Goal: Task Accomplishment & Management: Complete application form

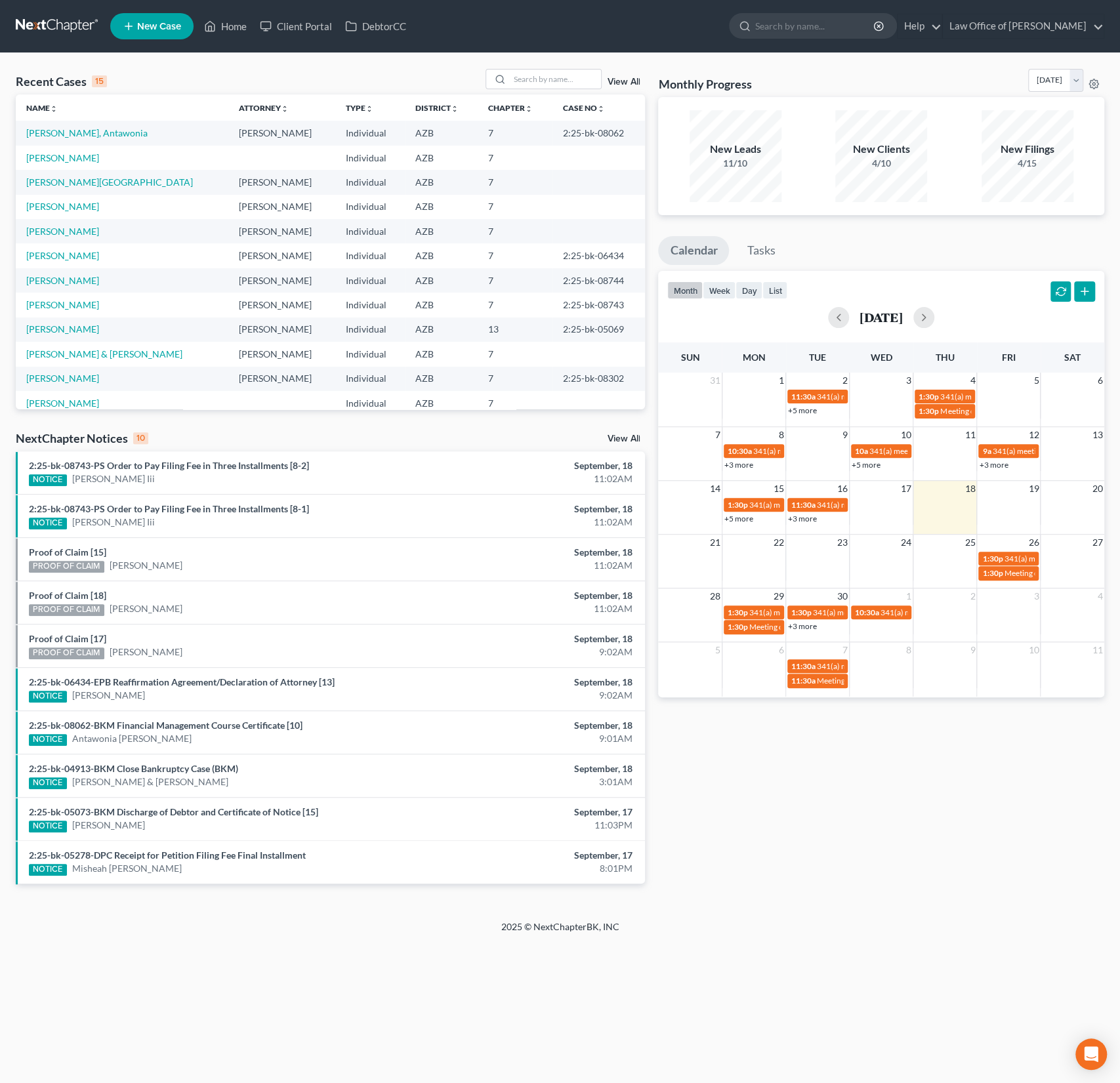
click at [169, 18] on link "New Case" at bounding box center [151, 26] width 84 height 26
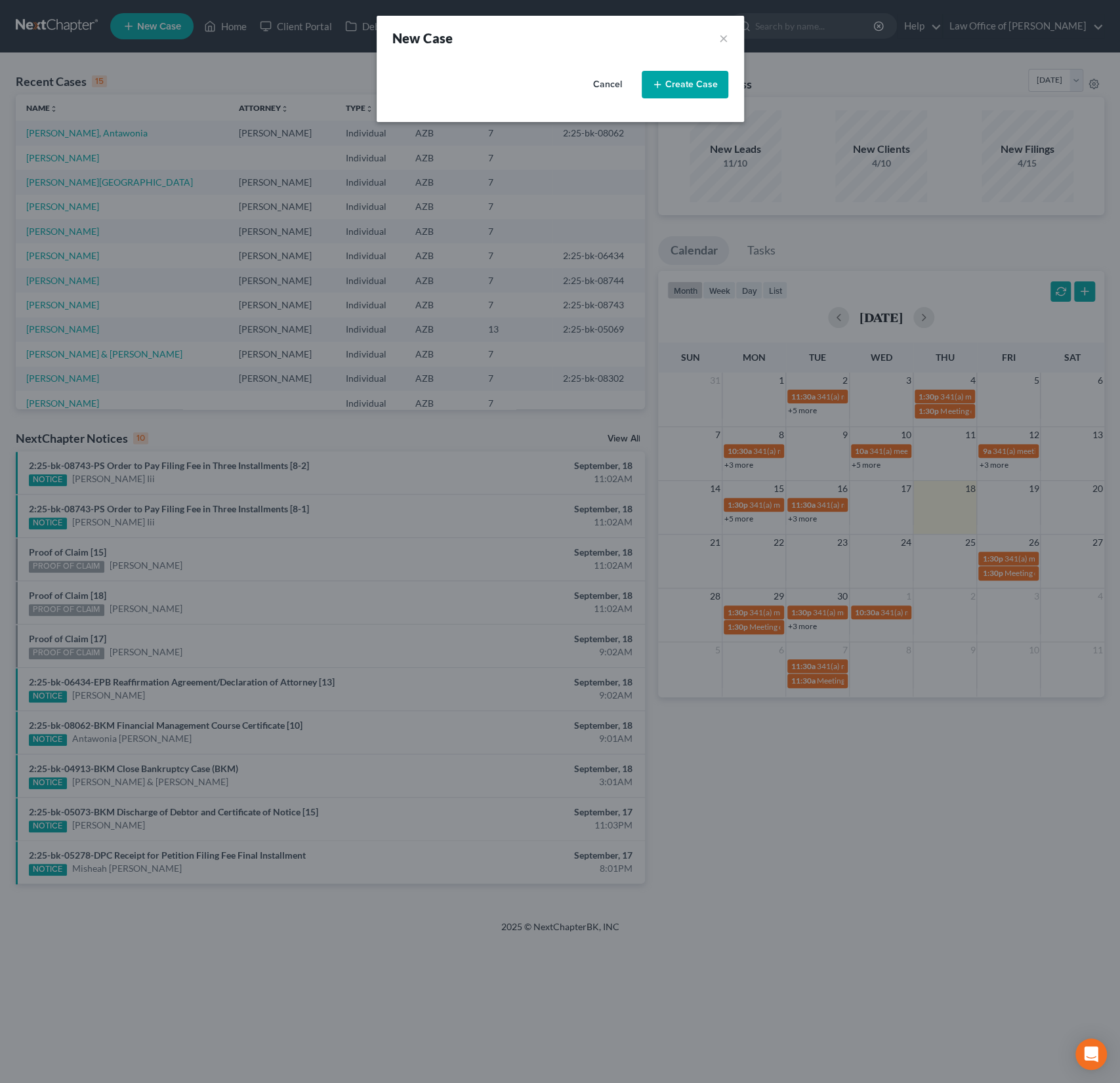
select select "4"
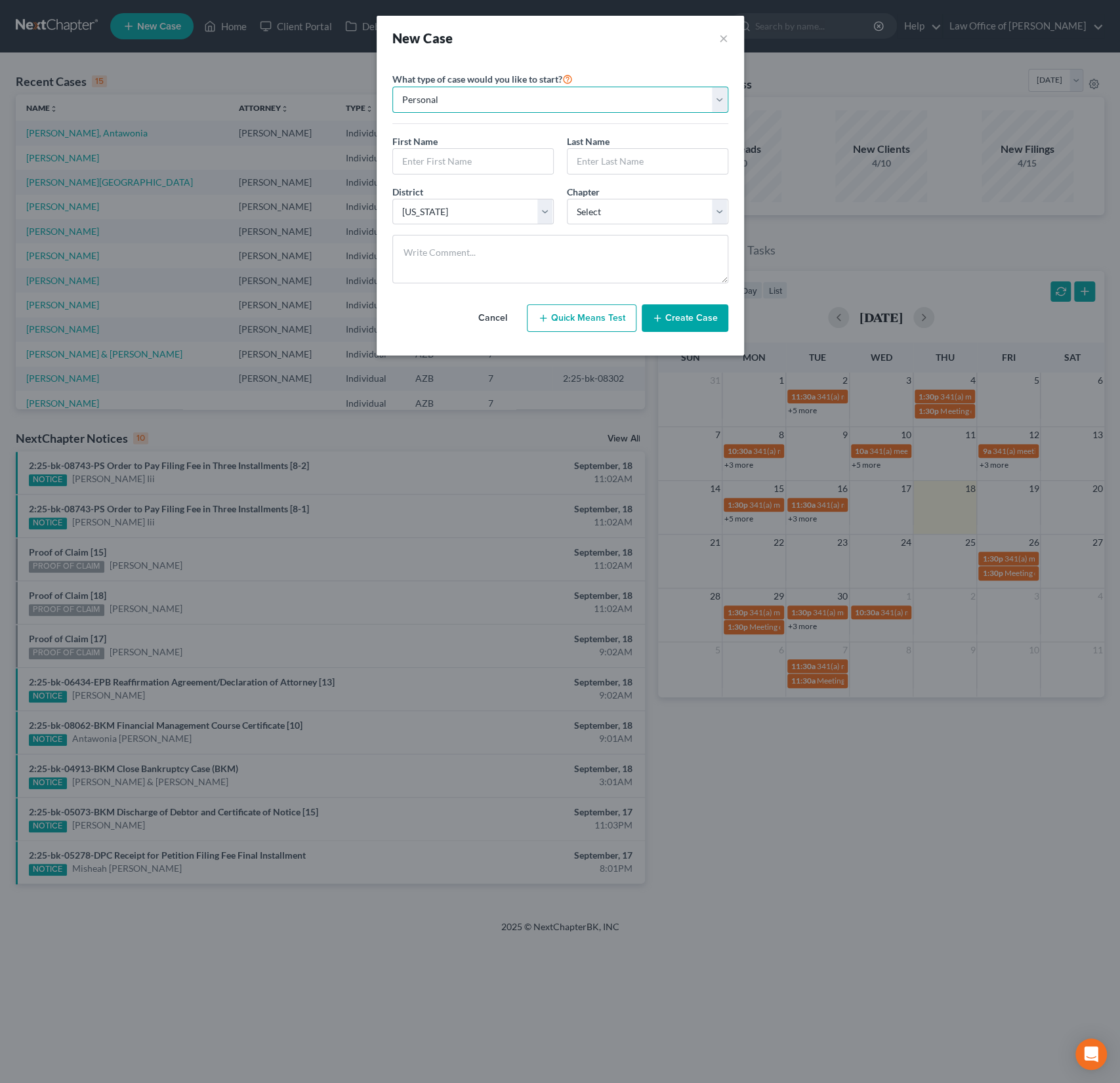
click at [435, 112] on select "Personal Business" at bounding box center [560, 100] width 336 height 26
click at [458, 163] on input "text" at bounding box center [473, 161] width 160 height 25
type input "[PERSON_NAME]"
click at [610, 215] on select "Select 7 11 12 13" at bounding box center [647, 211] width 162 height 26
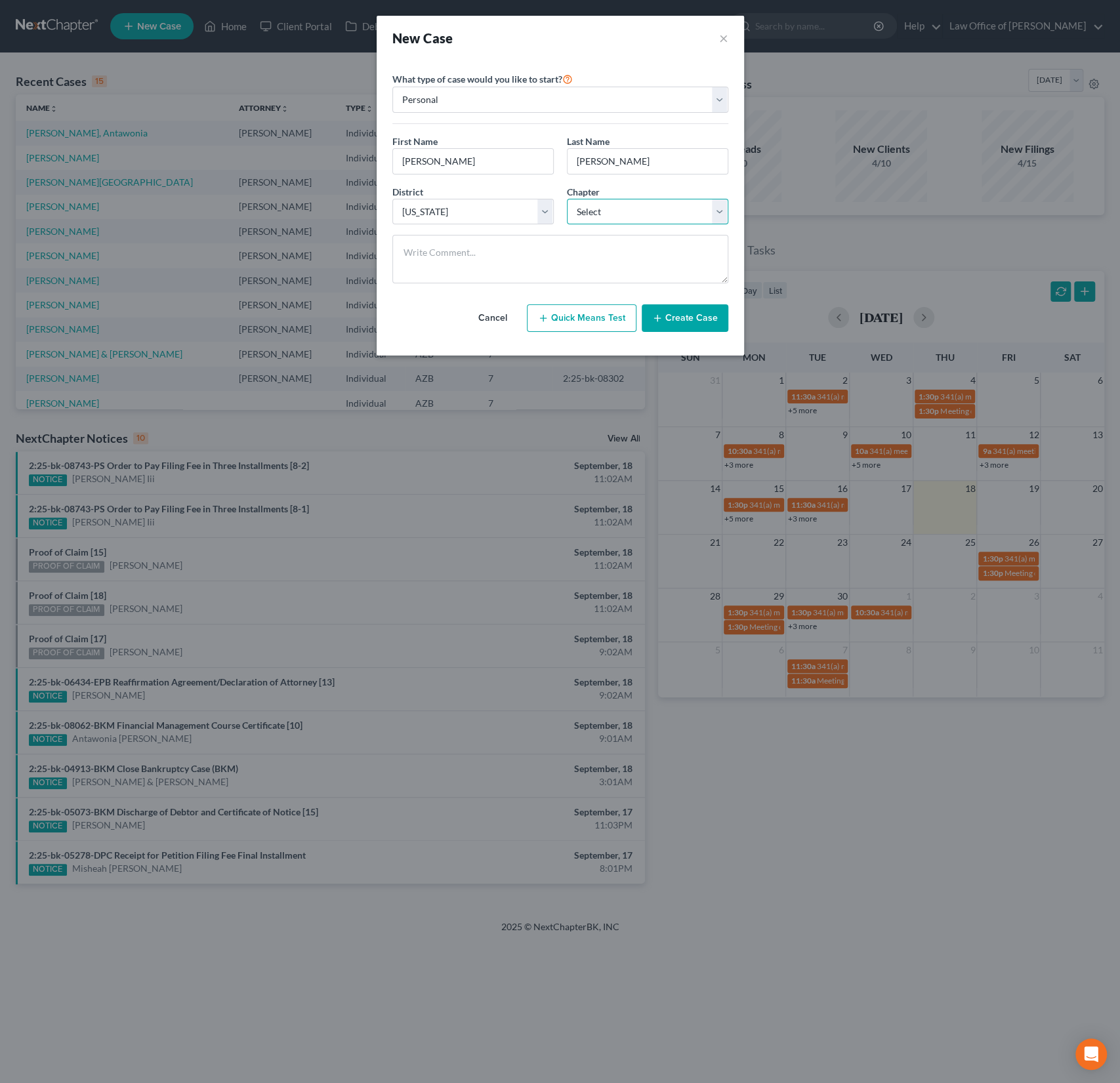
select select "0"
click at [567, 198] on select "Select 7 11 12 13" at bounding box center [647, 211] width 162 height 26
click at [678, 318] on button "Create Case" at bounding box center [685, 318] width 87 height 28
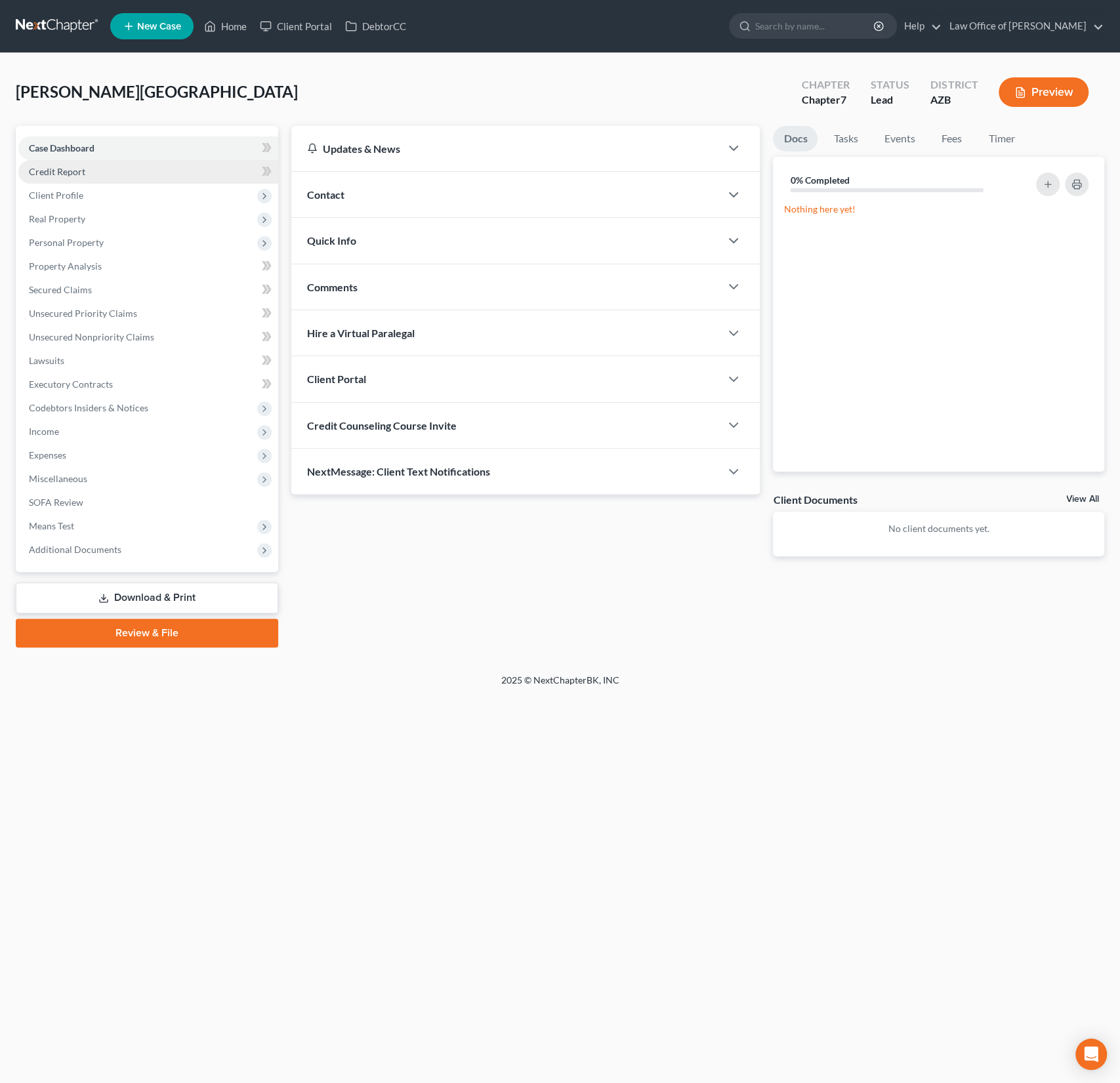
click at [82, 165] on link "Credit Report" at bounding box center [148, 172] width 260 height 24
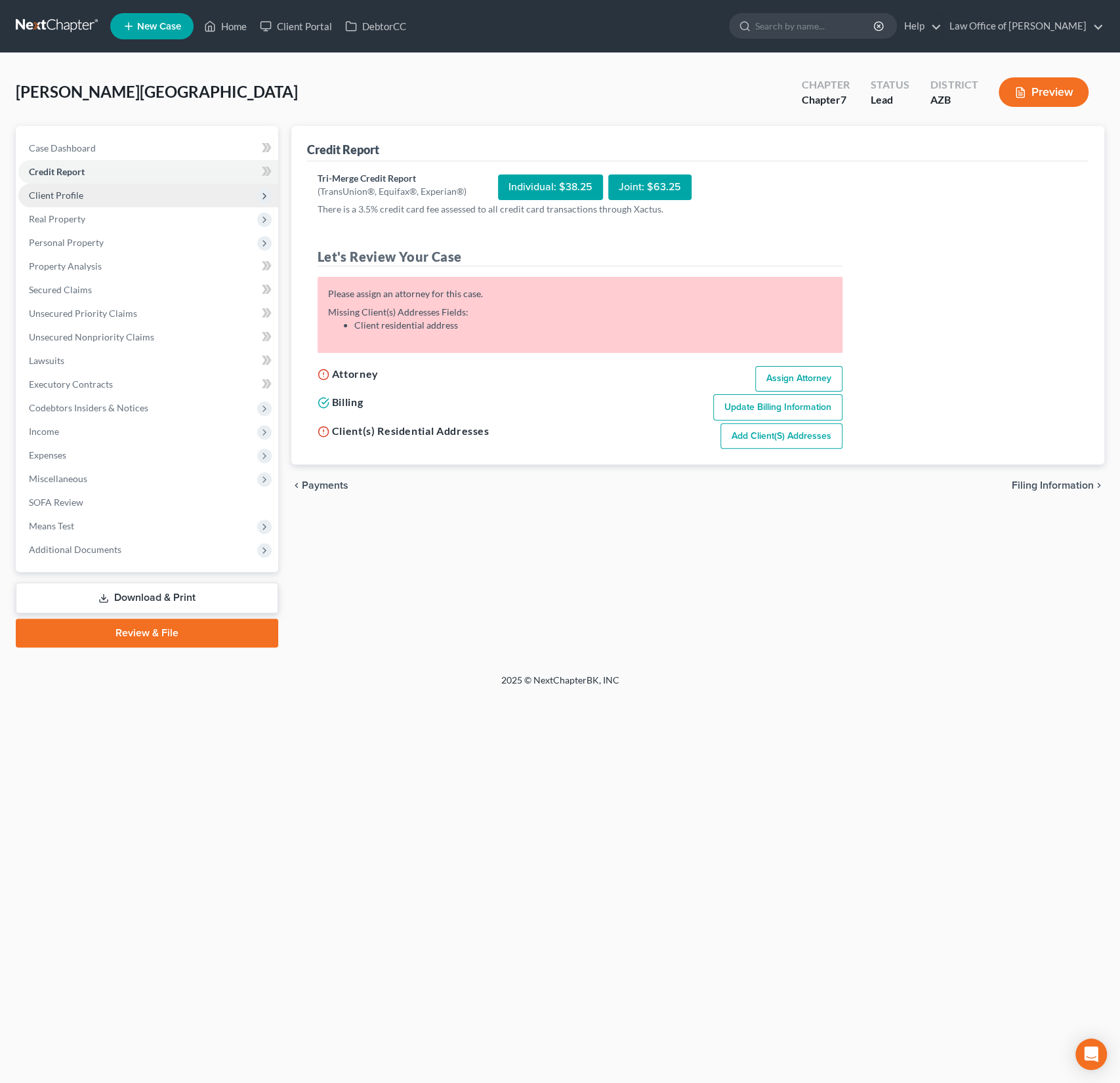
click at [69, 194] on span "Client Profile" at bounding box center [56, 195] width 54 height 11
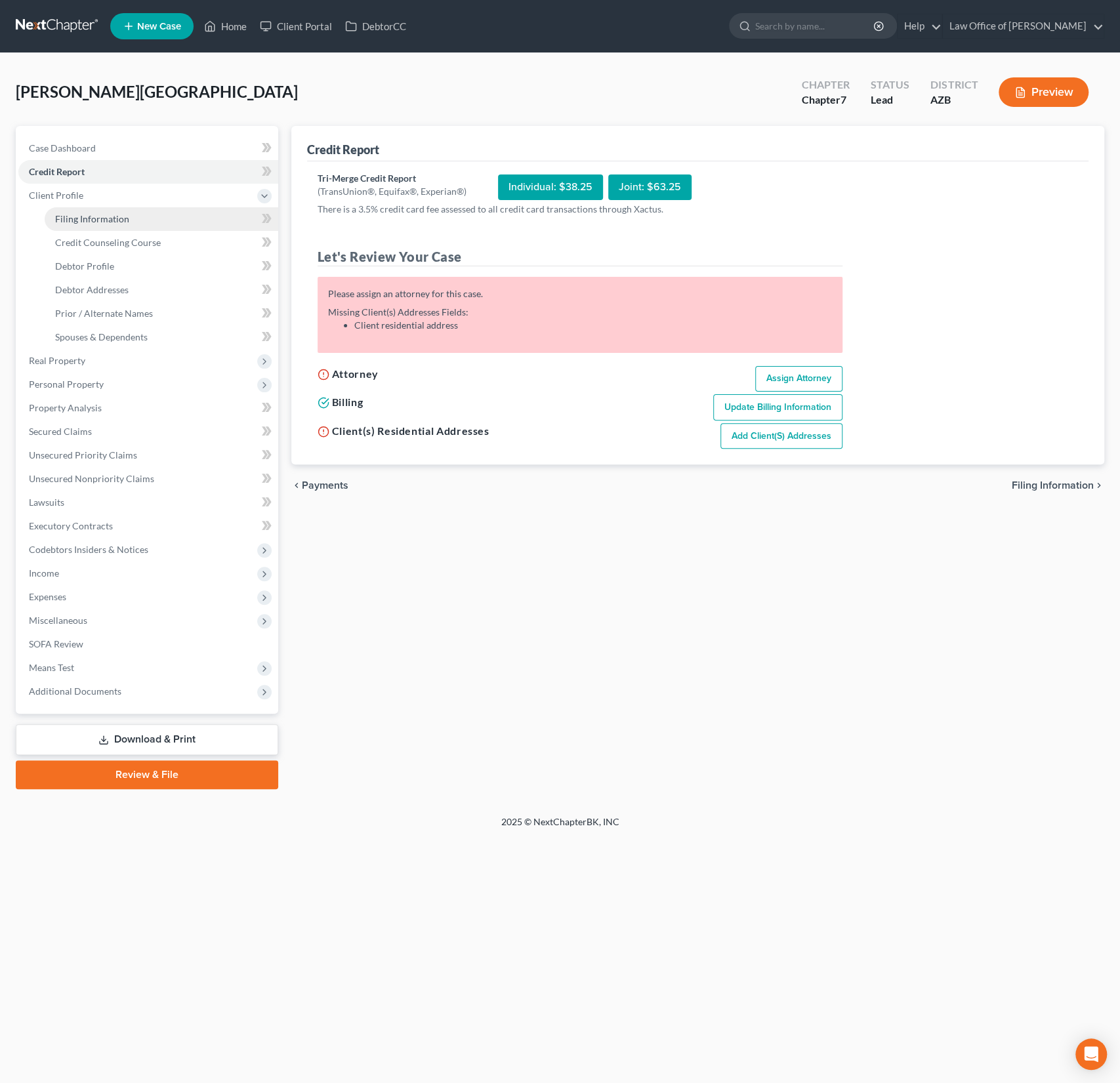
click at [120, 220] on span "Filing Information" at bounding box center [92, 219] width 74 height 11
select select "1"
select select "0"
select select "4"
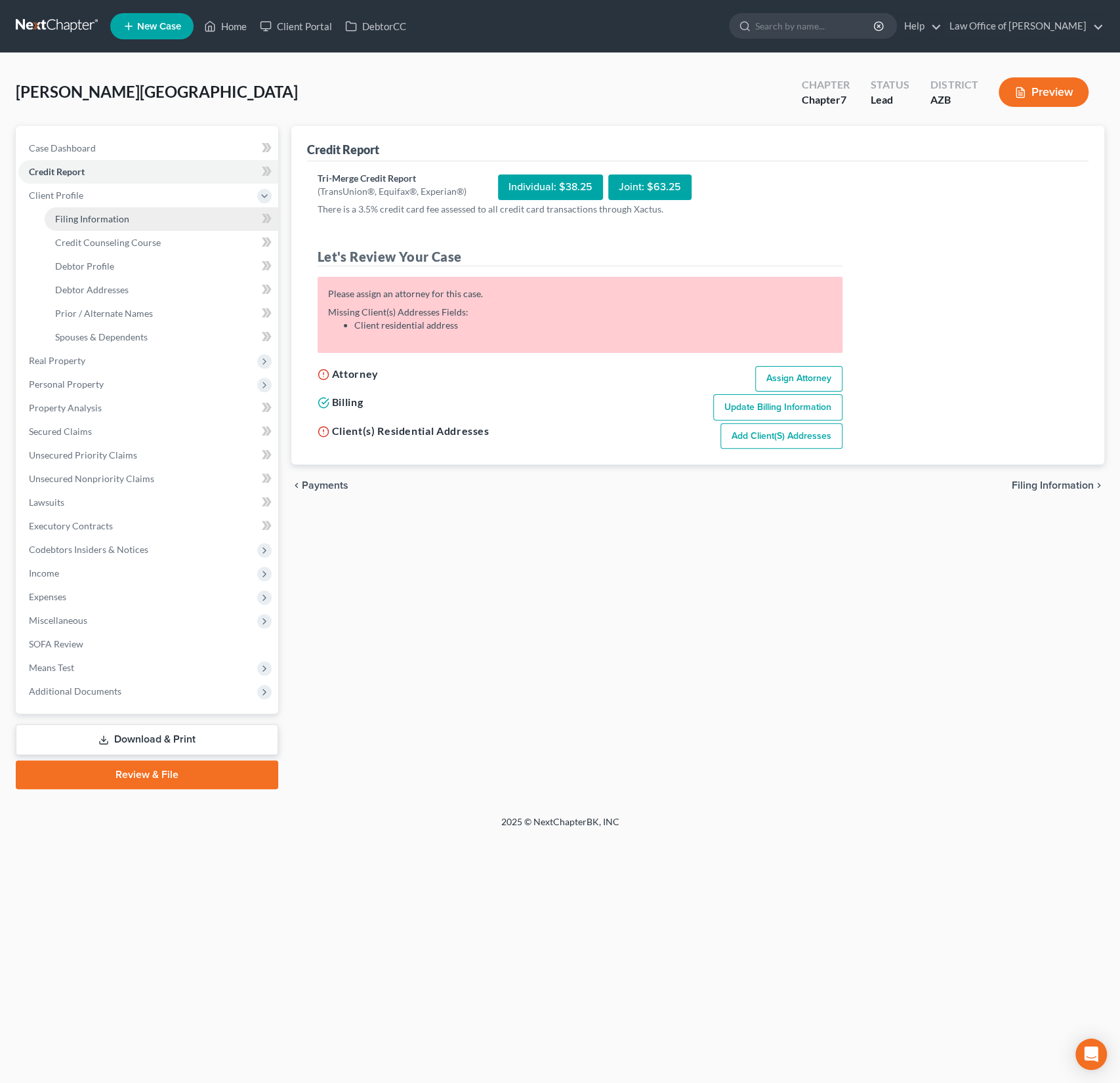
select select "3"
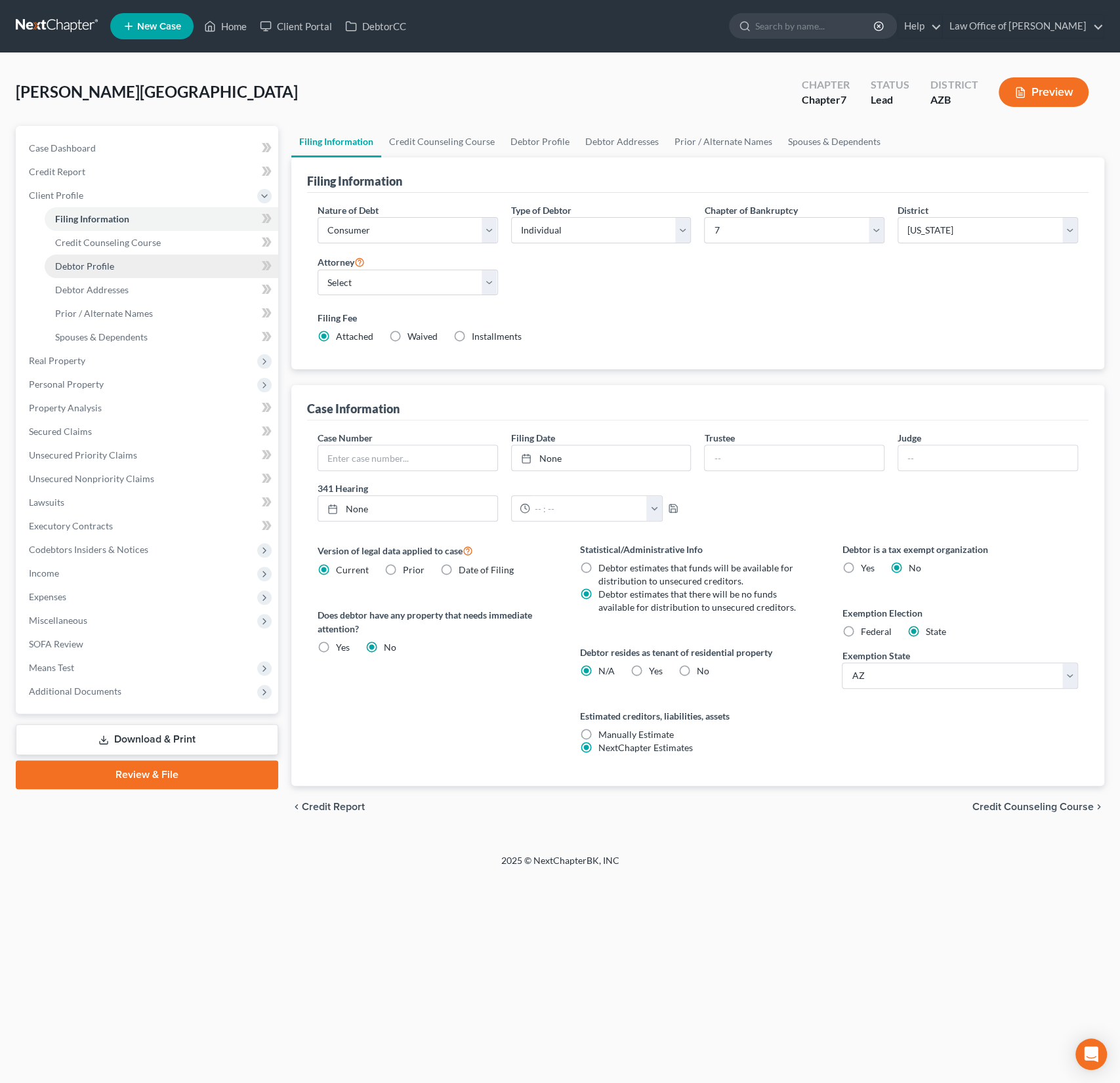
click at [89, 265] on span "Debtor Profile" at bounding box center [84, 266] width 59 height 11
select select "0"
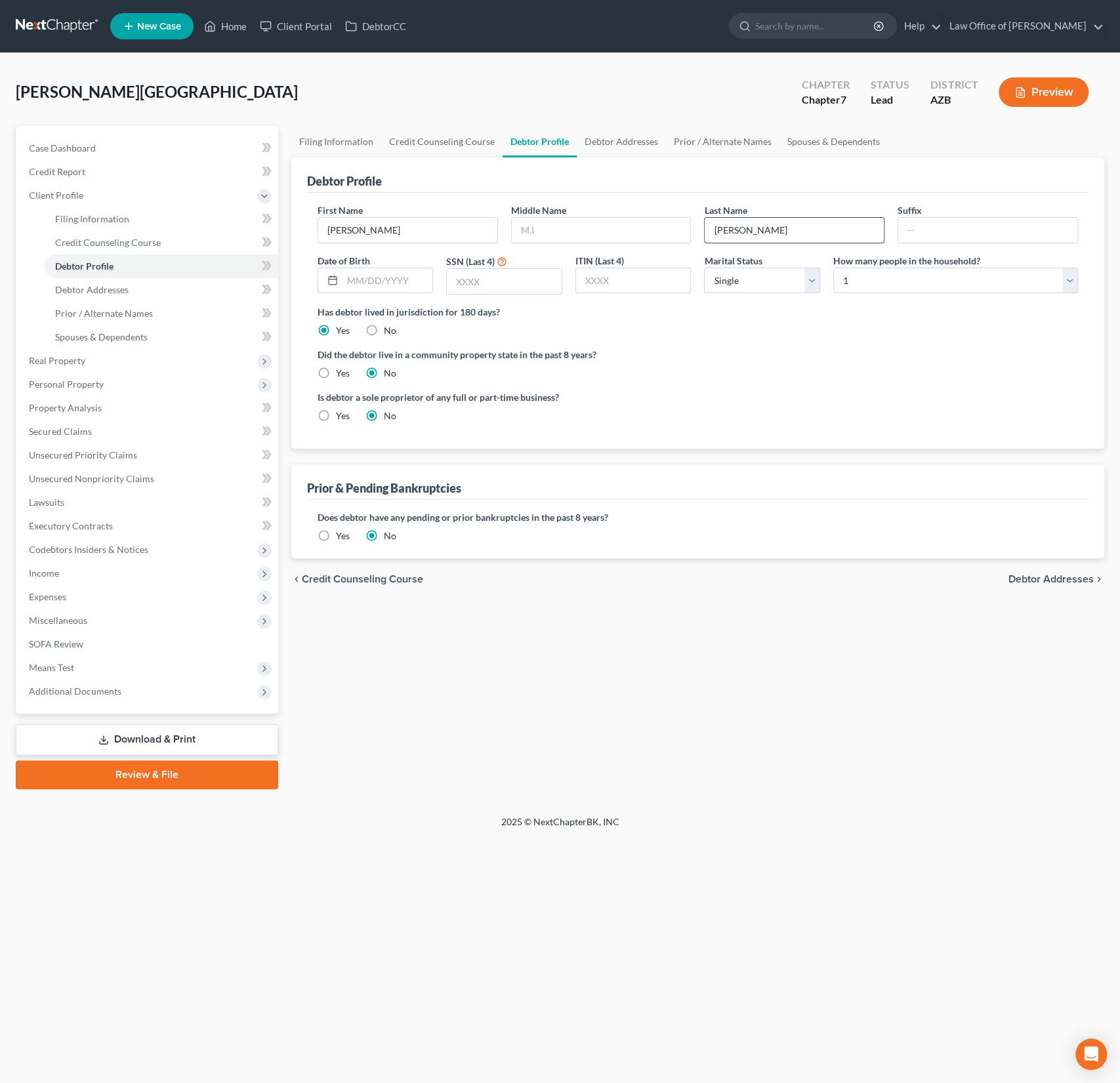
click at [830, 229] on input "[PERSON_NAME]" at bounding box center [794, 230] width 179 height 25
type input "[PERSON_NAME] INTAKE"
click at [120, 282] on link "Debtor Addresses" at bounding box center [161, 290] width 234 height 24
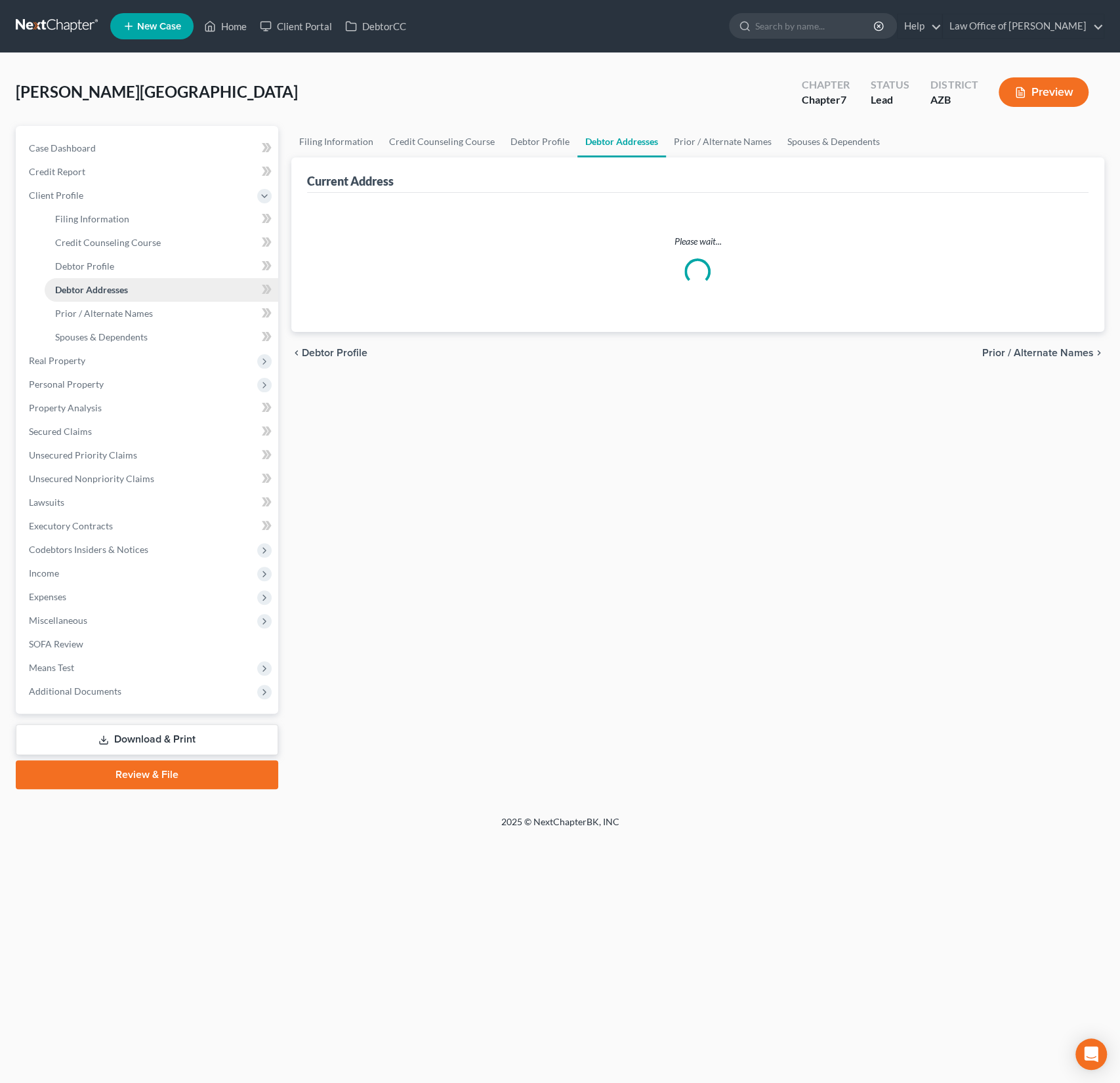
select select "0"
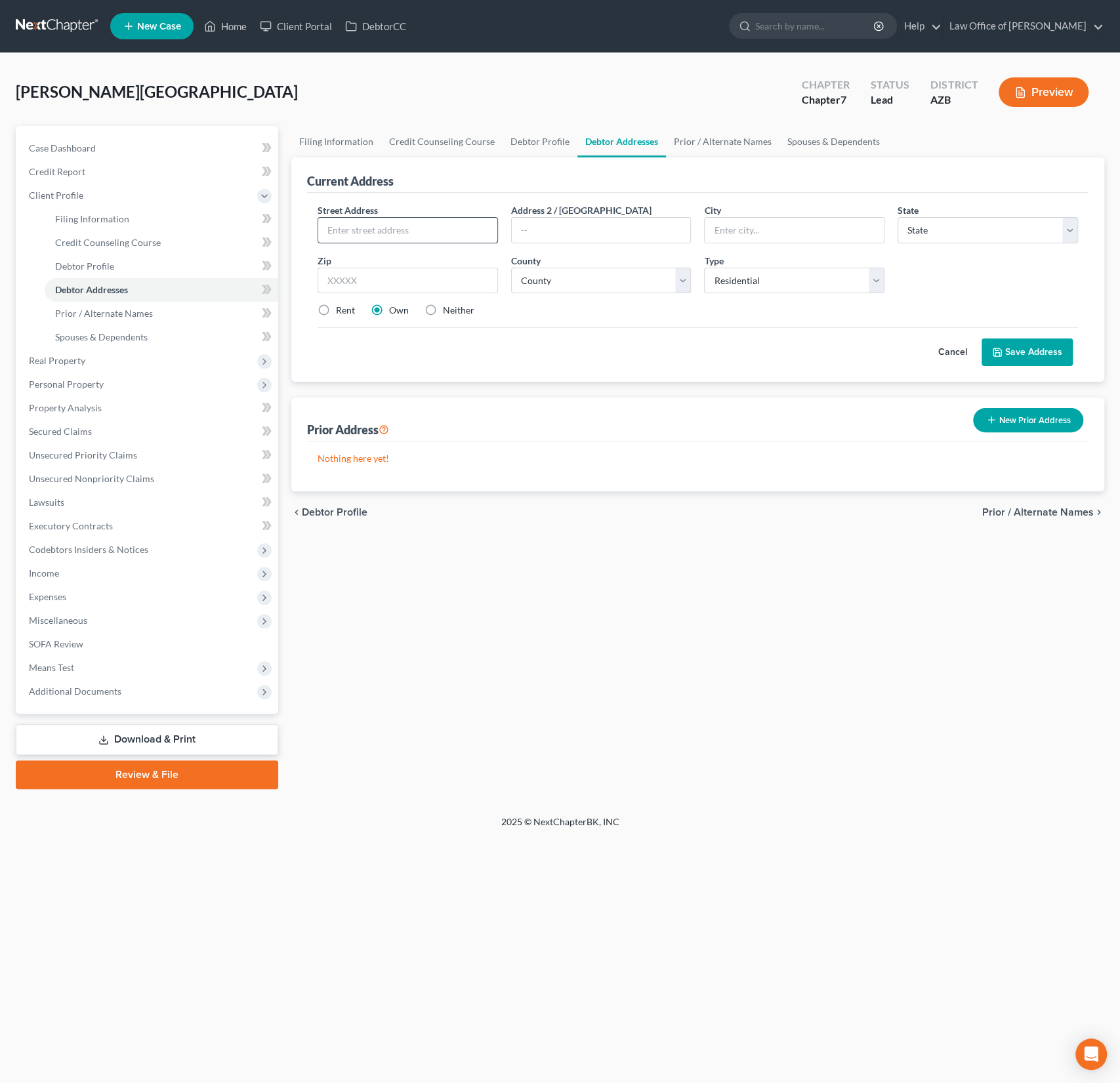
click at [414, 221] on input "text" at bounding box center [407, 230] width 179 height 25
type input "1690 S [GEOGRAPHIC_DATA]"
type input "Apt 3002"
type input "85295"
click at [758, 232] on input "text" at bounding box center [794, 230] width 179 height 25
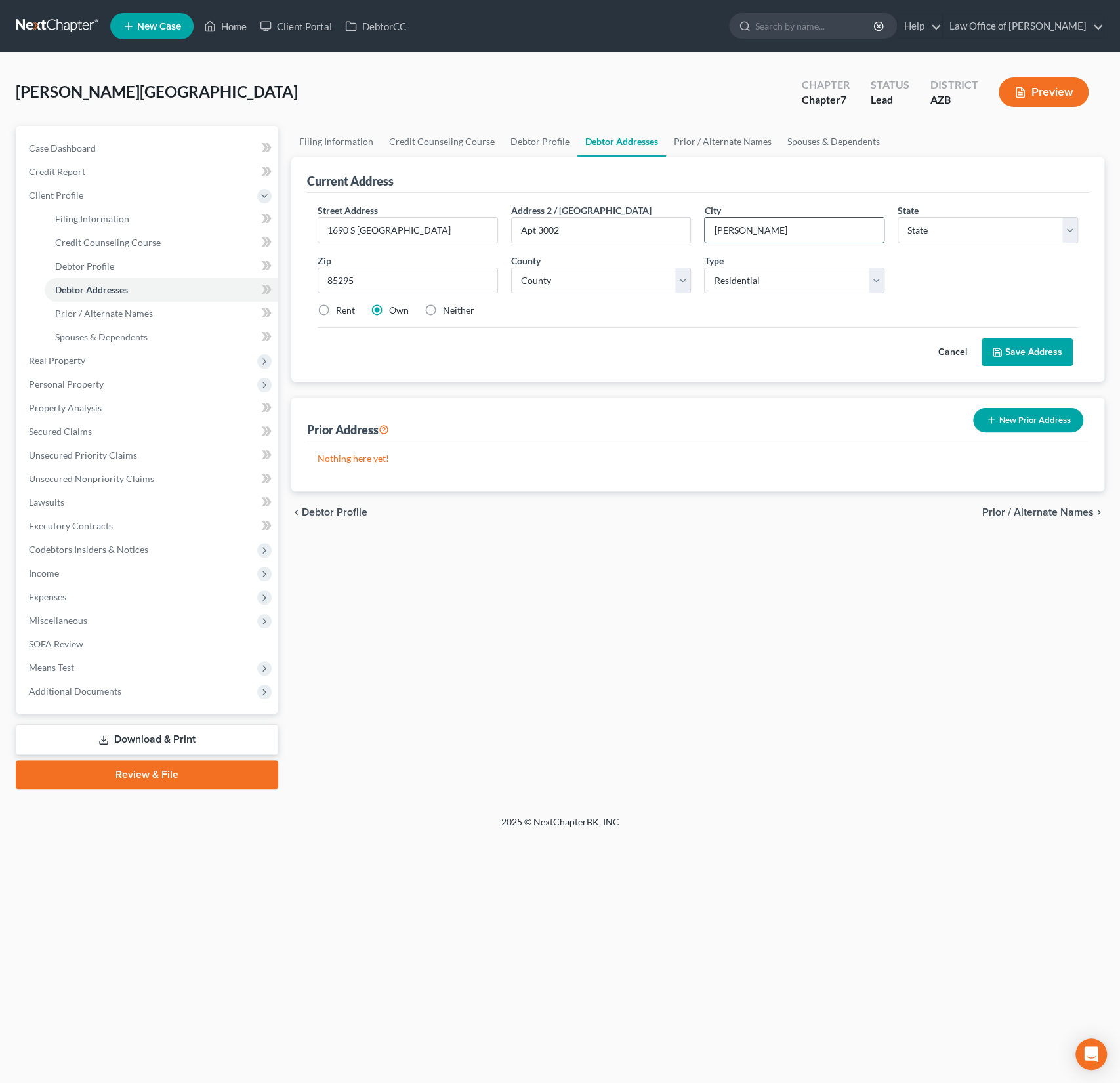
type input "[PERSON_NAME]"
select select "3"
click at [898, 217] on select "State [US_STATE] AK AR AZ CA CO CT DE DC [GEOGRAPHIC_DATA] [GEOGRAPHIC_DATA] GU…" at bounding box center [988, 230] width 180 height 26
click at [573, 280] on select "County [GEOGRAPHIC_DATA] [GEOGRAPHIC_DATA] [GEOGRAPHIC_DATA] [GEOGRAPHIC_DATA] …" at bounding box center [601, 281] width 180 height 26
select select "7"
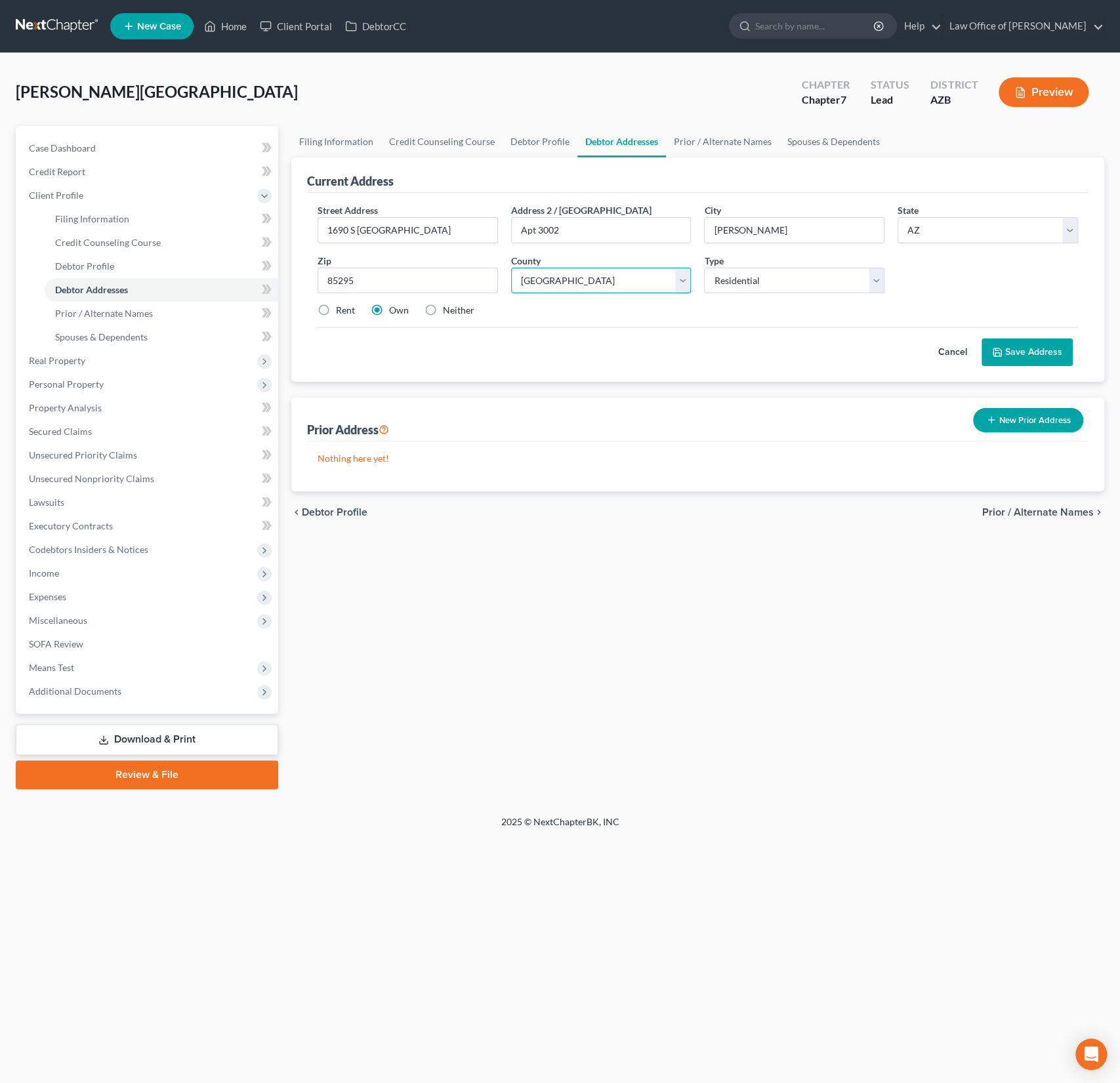
click at [511, 268] on select "County [GEOGRAPHIC_DATA] [GEOGRAPHIC_DATA] [GEOGRAPHIC_DATA] [GEOGRAPHIC_DATA] …" at bounding box center [601, 281] width 180 height 26
click at [345, 313] on label "Rent" at bounding box center [345, 310] width 19 height 13
click at [345, 312] on input "Rent" at bounding box center [345, 308] width 9 height 9
radio input "true"
click at [1024, 343] on button "Save Address" at bounding box center [1028, 352] width 91 height 28
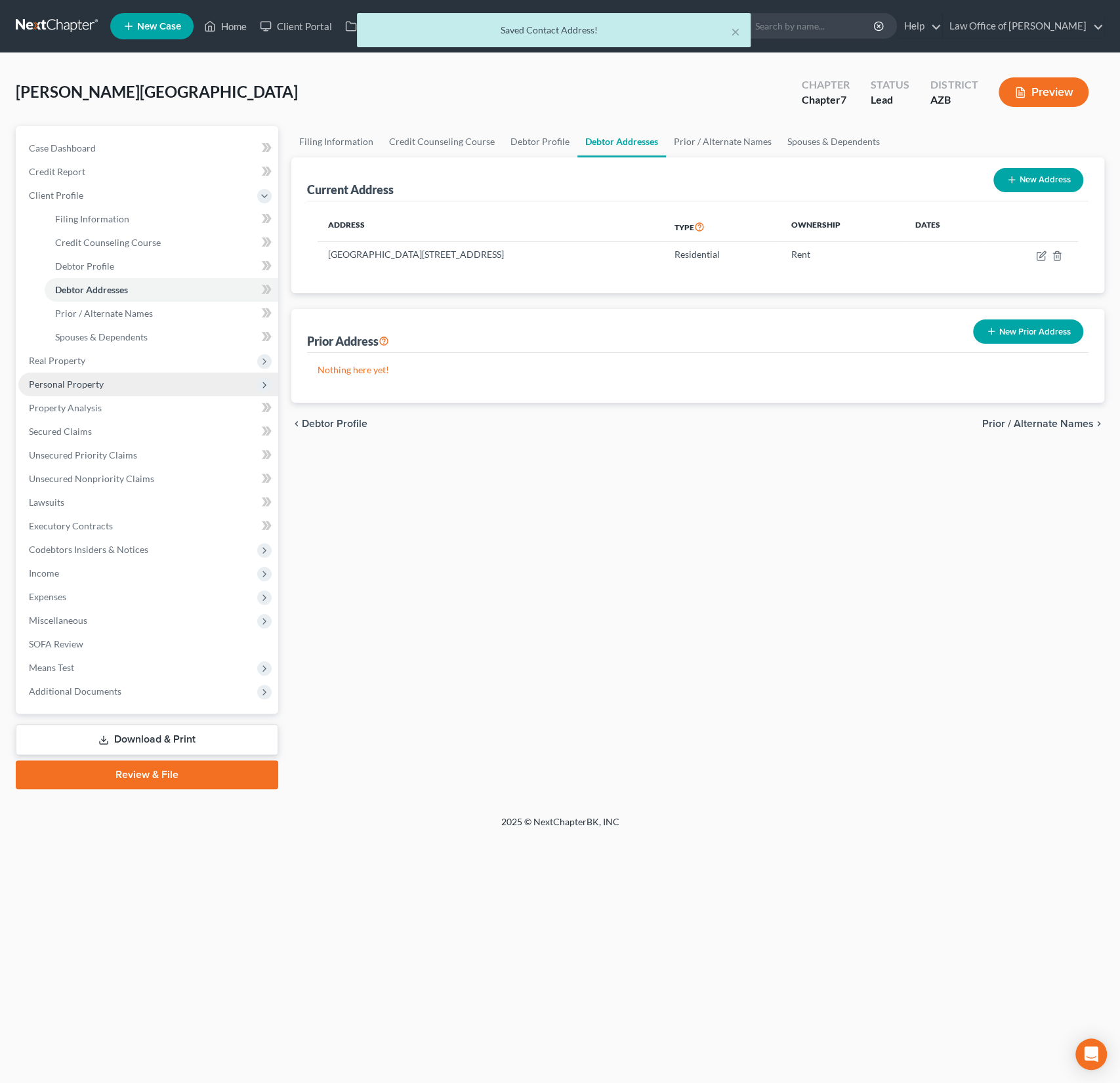
click at [79, 379] on span "Personal Property" at bounding box center [66, 384] width 75 height 11
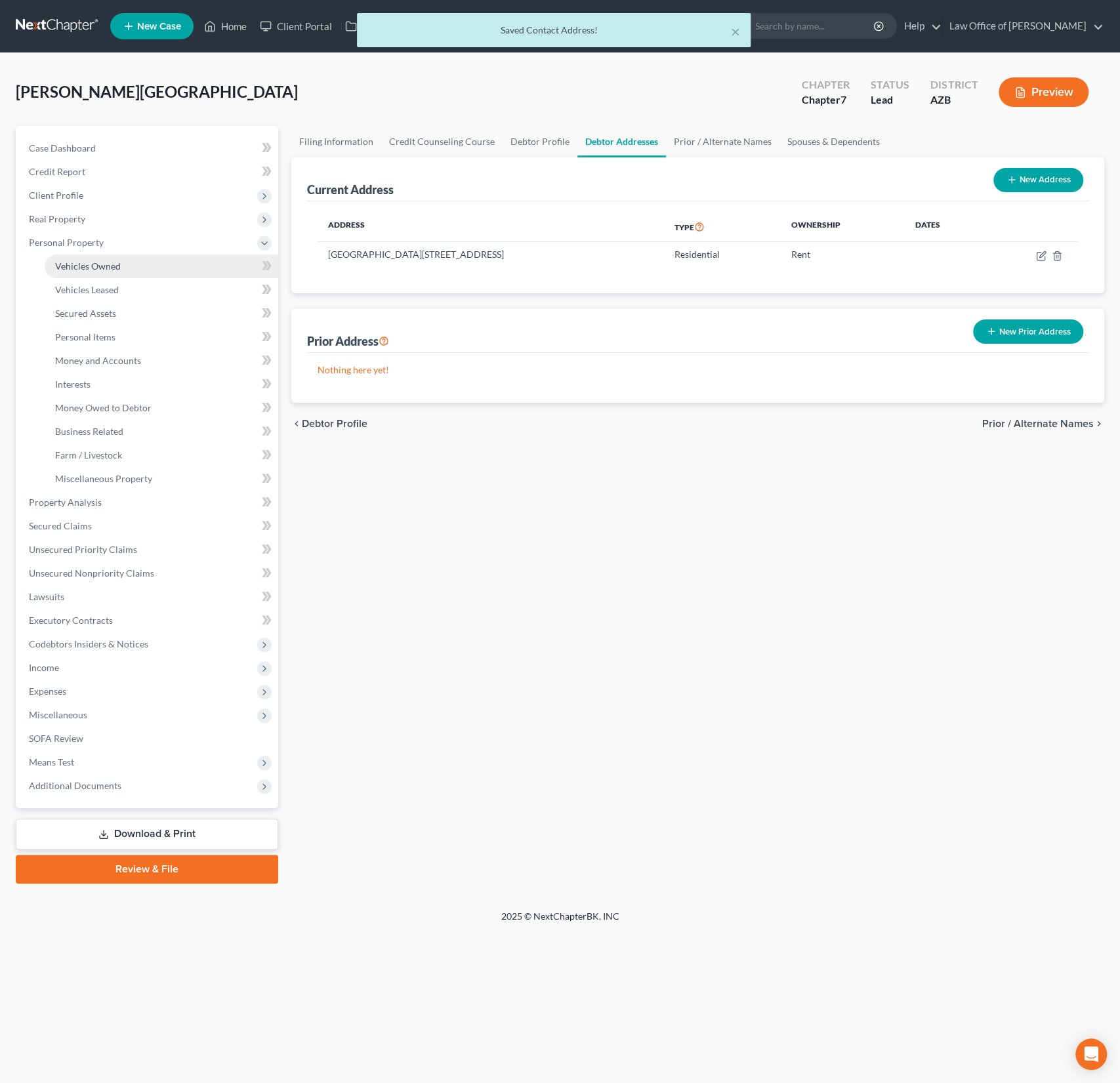
click at [105, 269] on span "Vehicles Owned" at bounding box center [88, 266] width 65 height 11
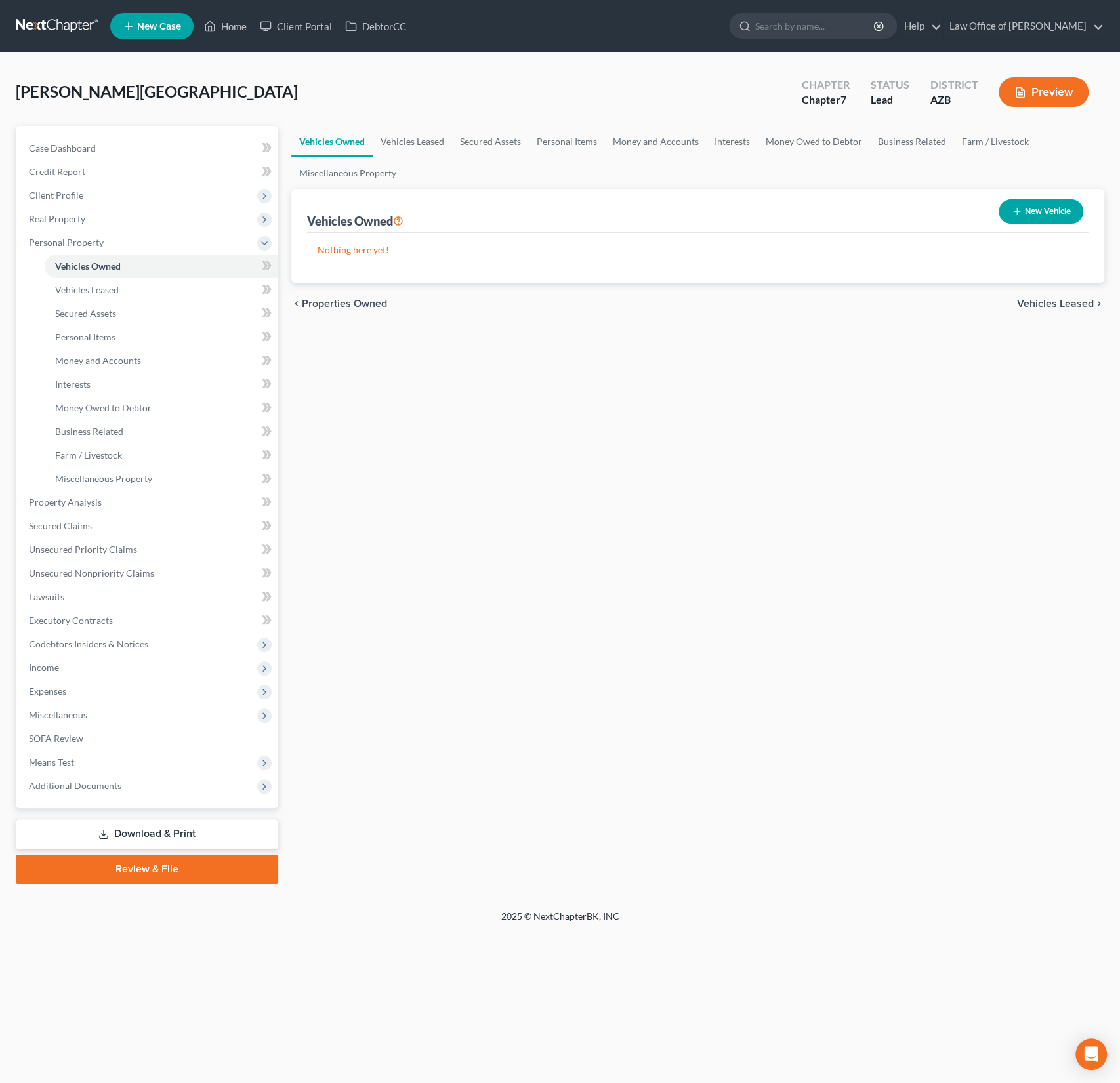
click at [1048, 210] on button "New Vehicle" at bounding box center [1041, 211] width 84 height 24
select select "0"
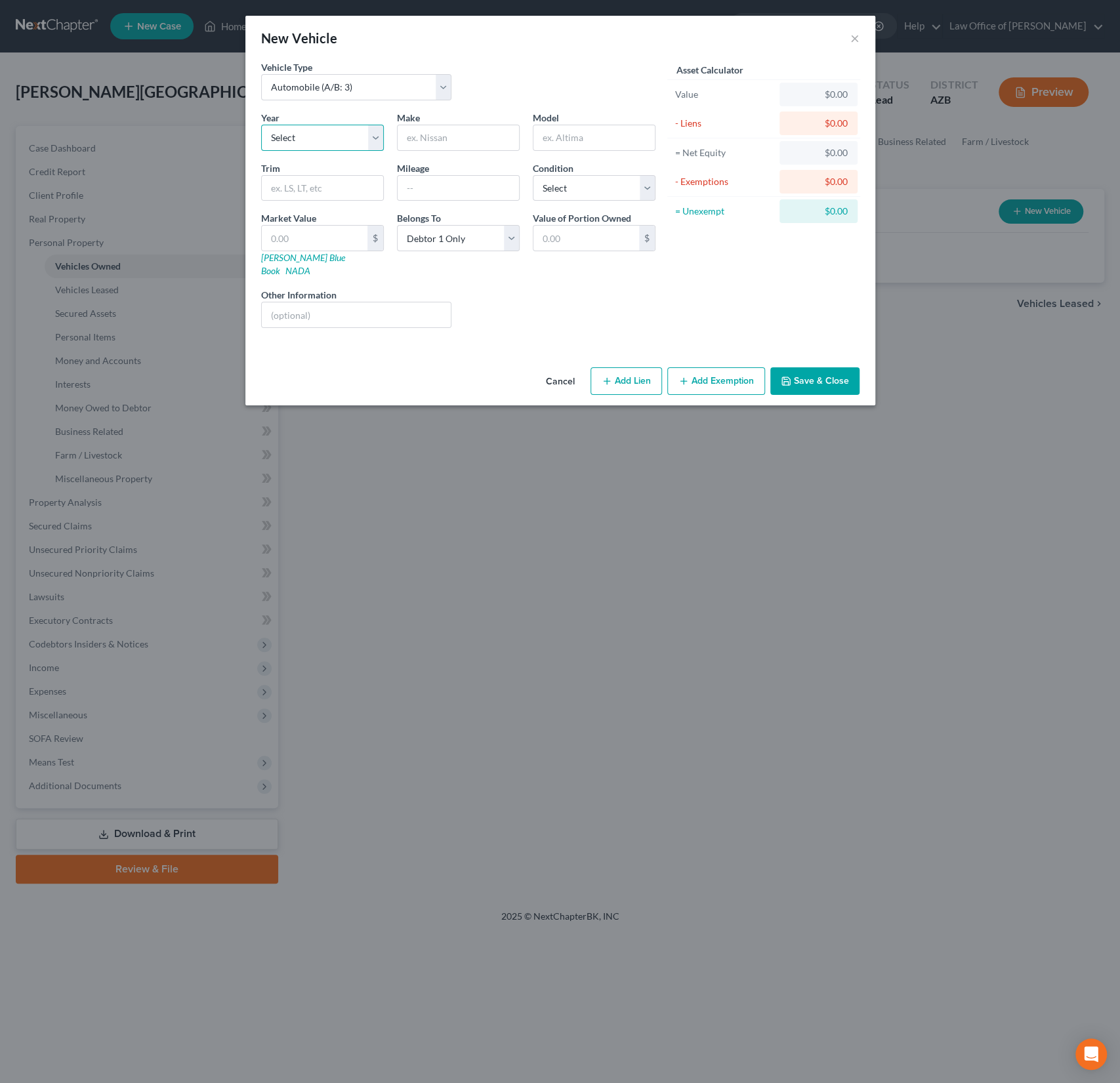
click at [317, 137] on select "Select 2026 2025 2024 2023 2022 2021 2020 2019 2018 2017 2016 2015 2014 2013 20…" at bounding box center [323, 137] width 123 height 26
select select "4"
click at [261, 124] on select "Select 2026 2025 2024 2023 2022 2021 2020 2019 2018 2017 2016 2015 2014 2013 20…" at bounding box center [323, 137] width 123 height 26
click at [458, 128] on input "text" at bounding box center [458, 137] width 121 height 25
type input "Ford"
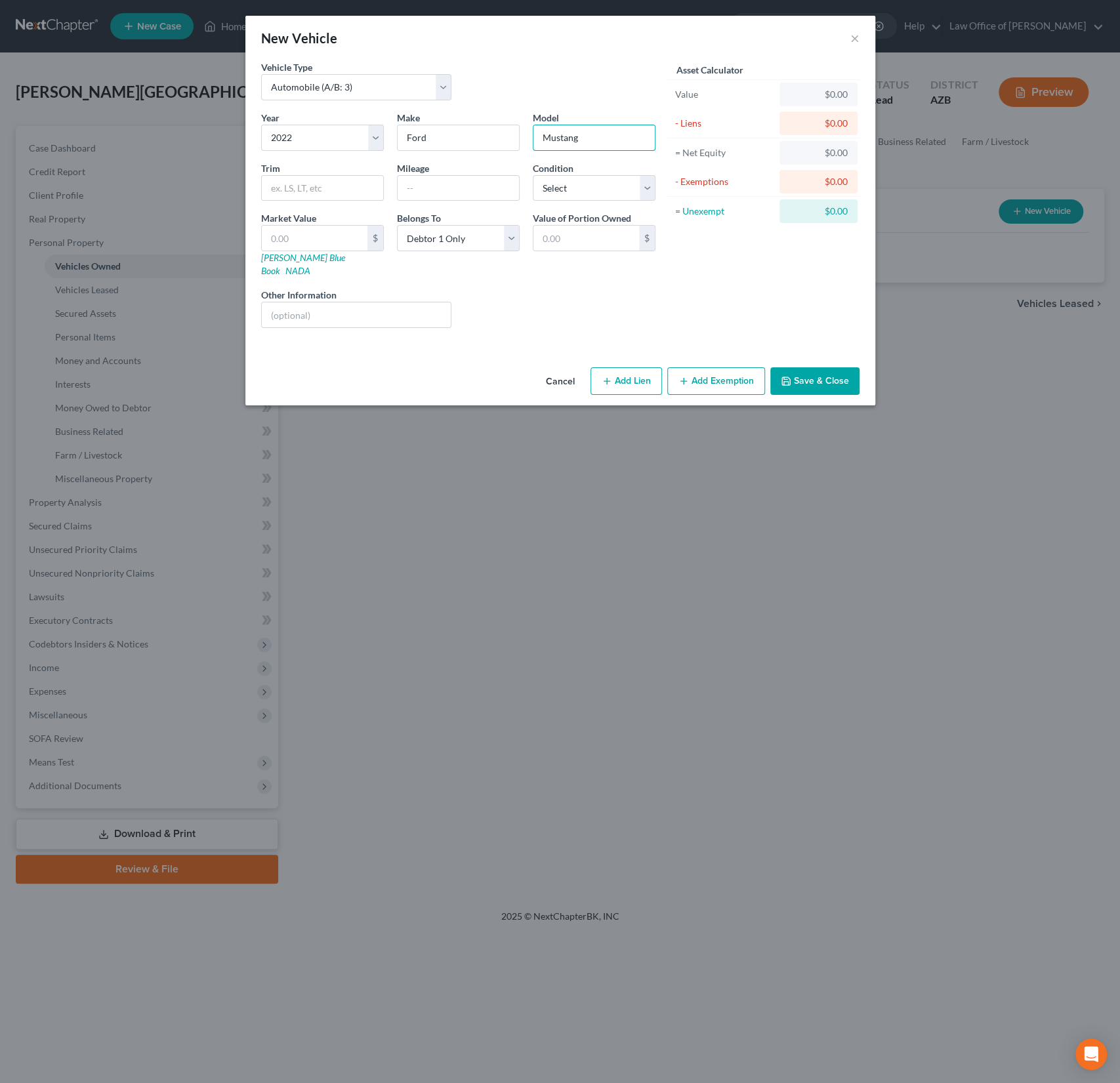
type input "Mustang"
click at [426, 265] on div "Year Select 2026 2025 2024 2023 2022 2021 2020 2019 2018 2017 2016 2015 2014 20…" at bounding box center [458, 225] width 407 height 228
click at [614, 367] on button "Add Lien" at bounding box center [627, 381] width 72 height 28
select select "0"
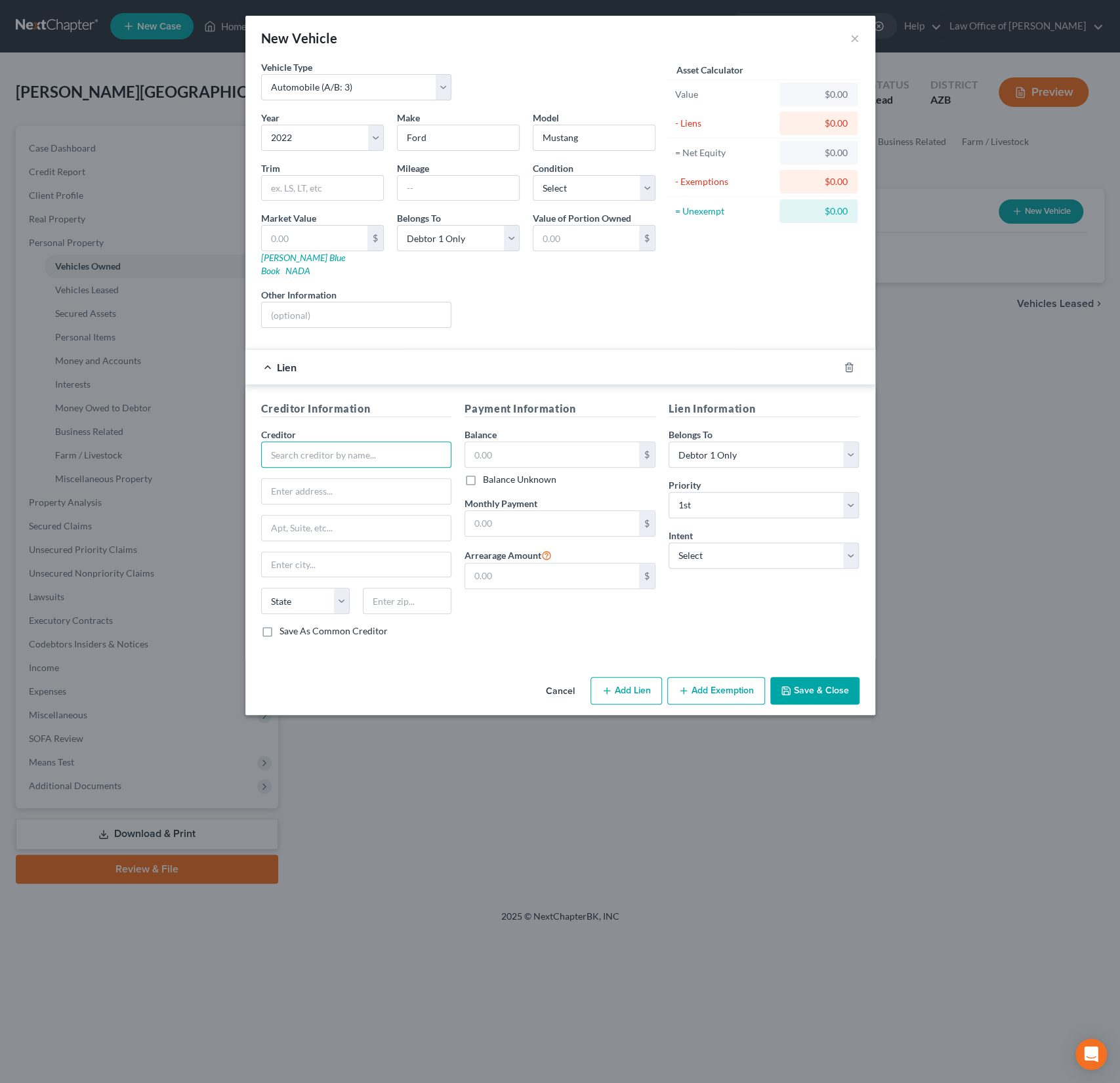
click at [291, 451] on input "text" at bounding box center [357, 454] width 191 height 26
click at [332, 441] on input "text" at bounding box center [357, 454] width 191 height 26
type input "Ford Credit"
click at [521, 442] on input "text" at bounding box center [552, 454] width 174 height 25
type input "37,000"
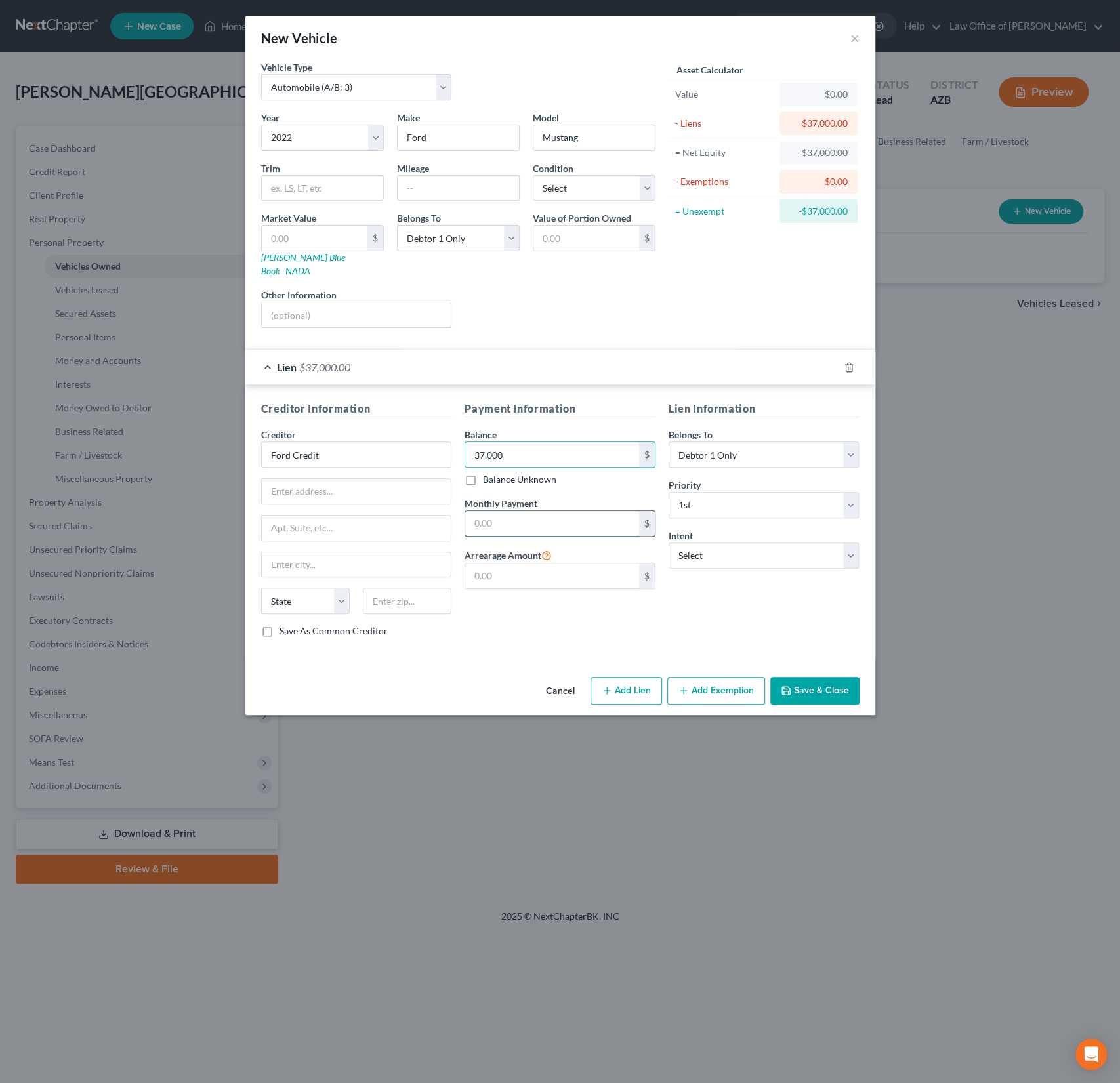
click at [522, 511] on input "text" at bounding box center [552, 523] width 174 height 25
type input "843"
click at [837, 680] on button "Save & Close" at bounding box center [815, 691] width 89 height 28
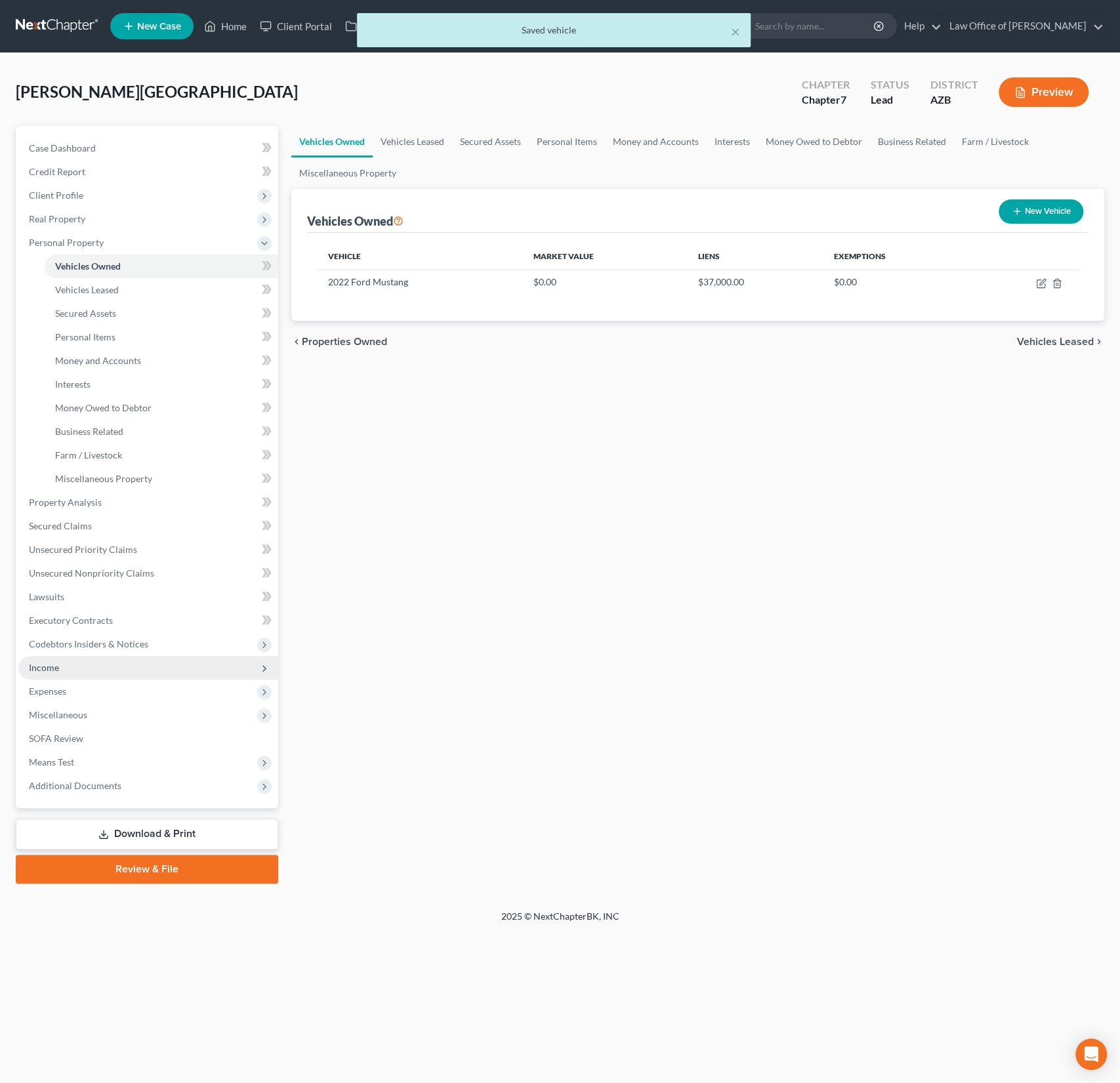
click at [81, 666] on span "Income" at bounding box center [148, 668] width 260 height 24
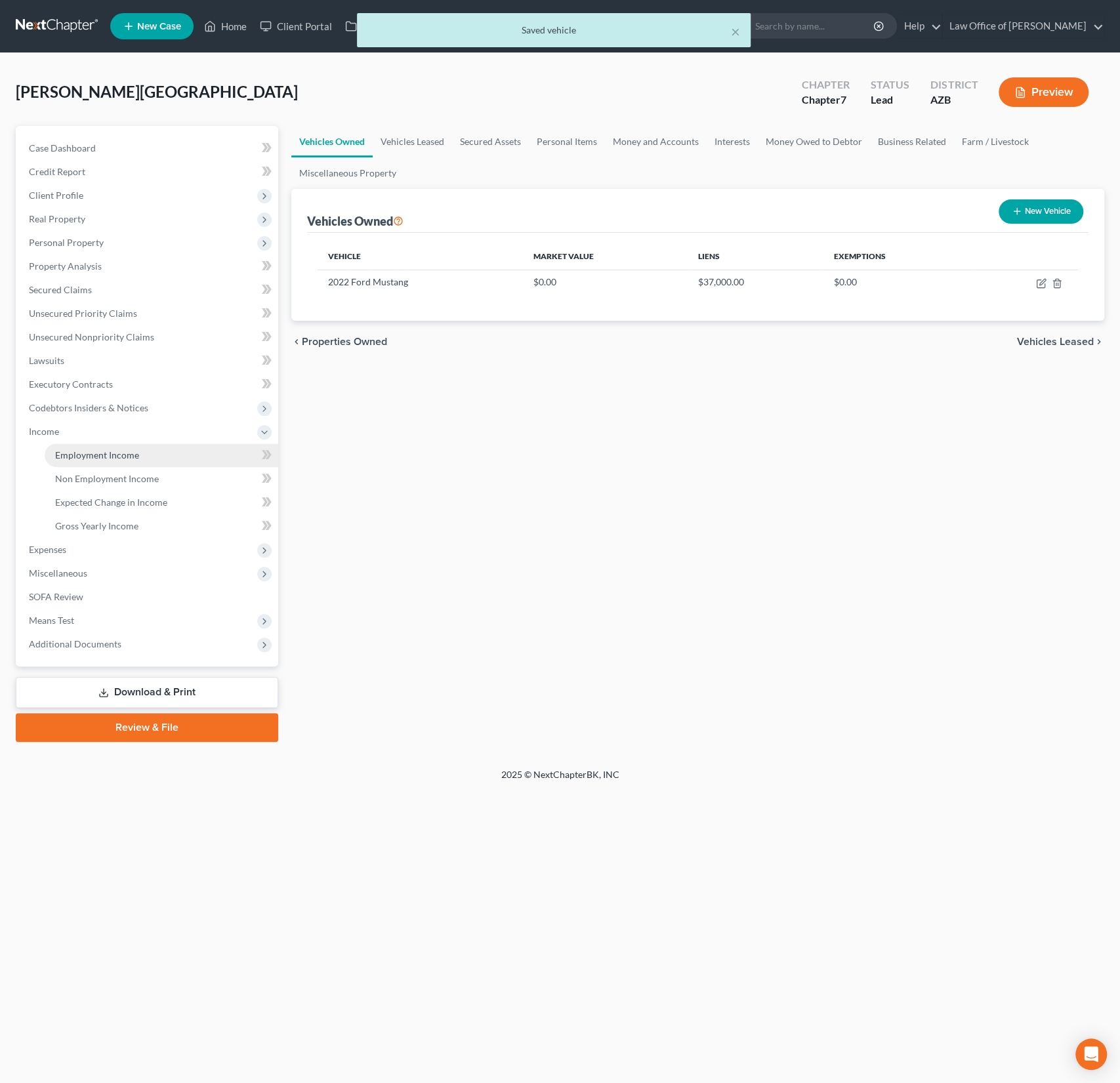
click at [116, 454] on span "Employment Income" at bounding box center [96, 455] width 84 height 11
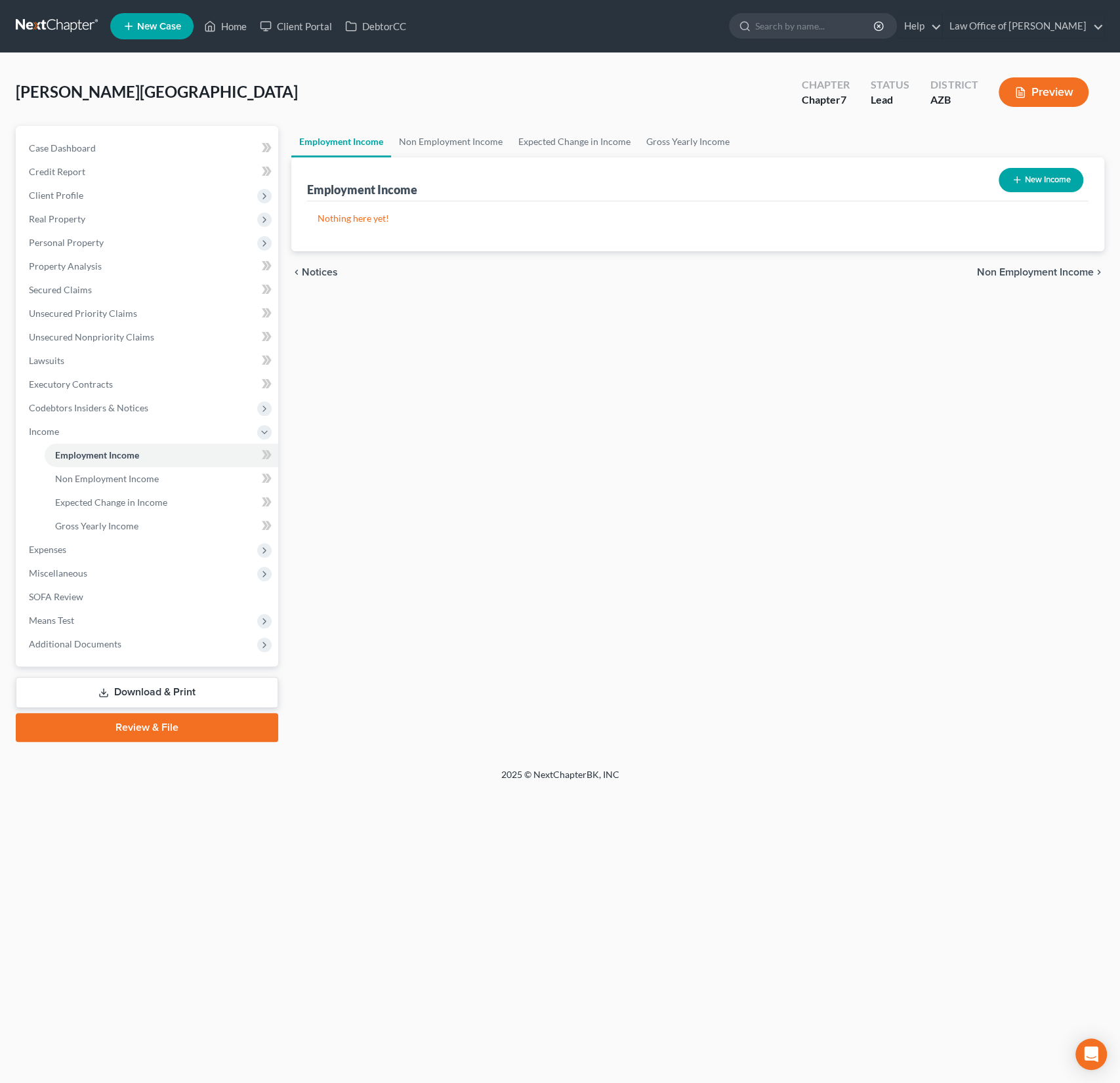
click at [1051, 183] on button "New Income" at bounding box center [1041, 180] width 84 height 24
select select "0"
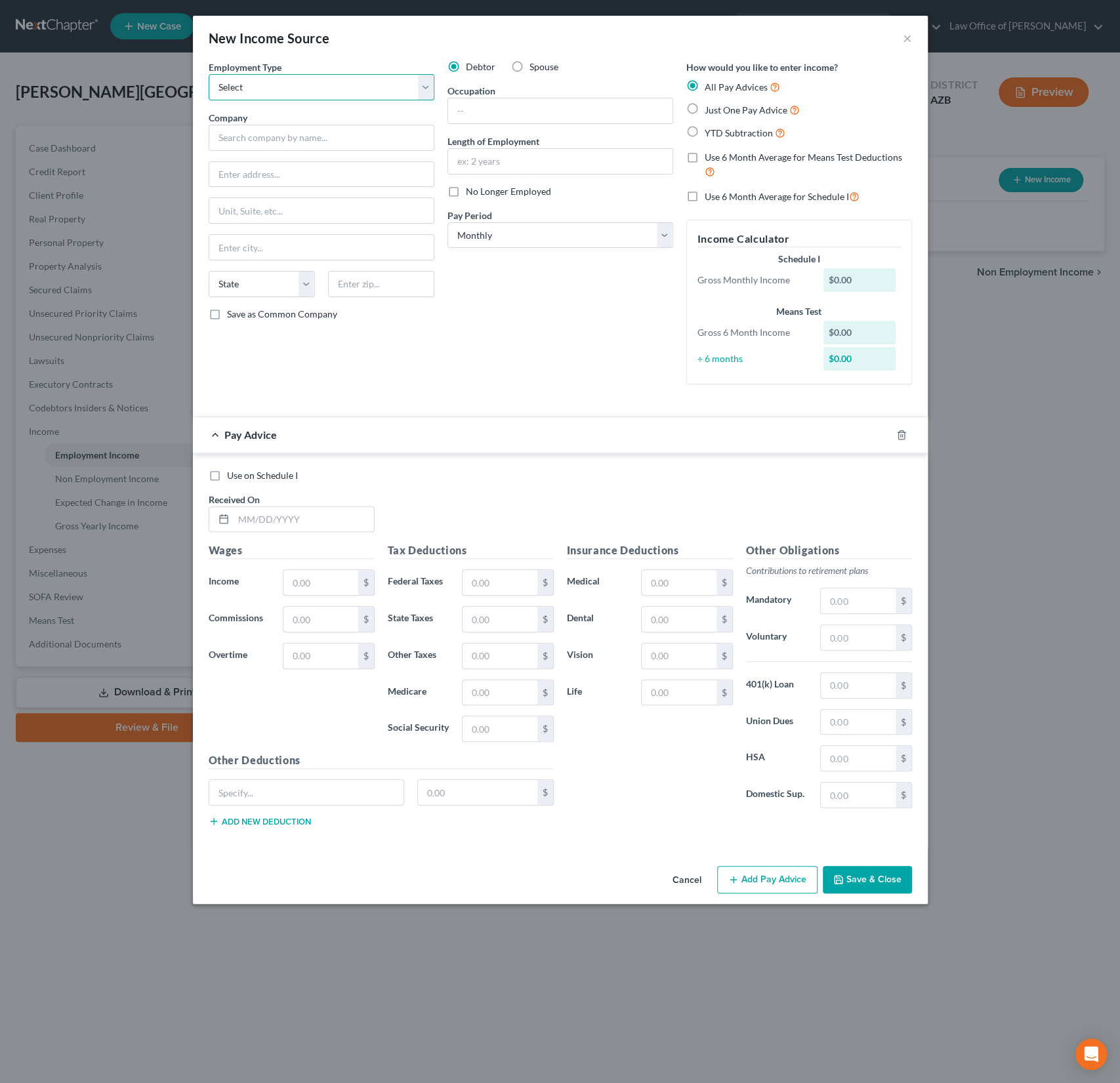
click at [269, 80] on select "Select Full or [DEMOGRAPHIC_DATA] Employment Self Employment" at bounding box center [321, 87] width 226 height 26
select select "0"
click at [209, 74] on select "Select Full or [DEMOGRAPHIC_DATA] Employment Self Employment" at bounding box center [321, 87] width 226 height 26
click at [266, 128] on input "text" at bounding box center [321, 137] width 226 height 26
type input "Full Time"
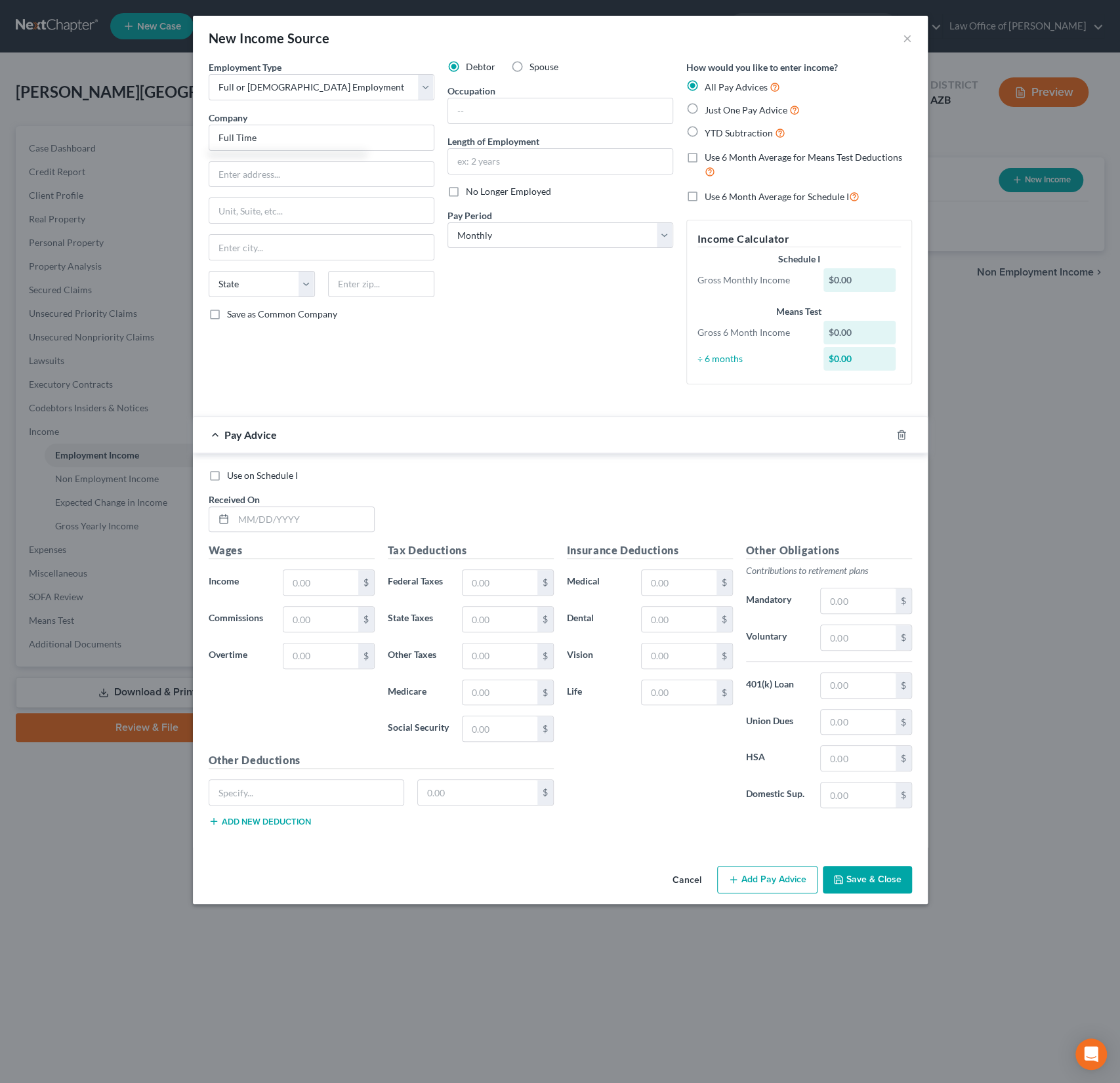
click at [705, 135] on label "YTD Subtraction" at bounding box center [745, 132] width 81 height 15
click at [710, 134] on input "YTD Subtraction" at bounding box center [714, 129] width 9 height 9
radio input "true"
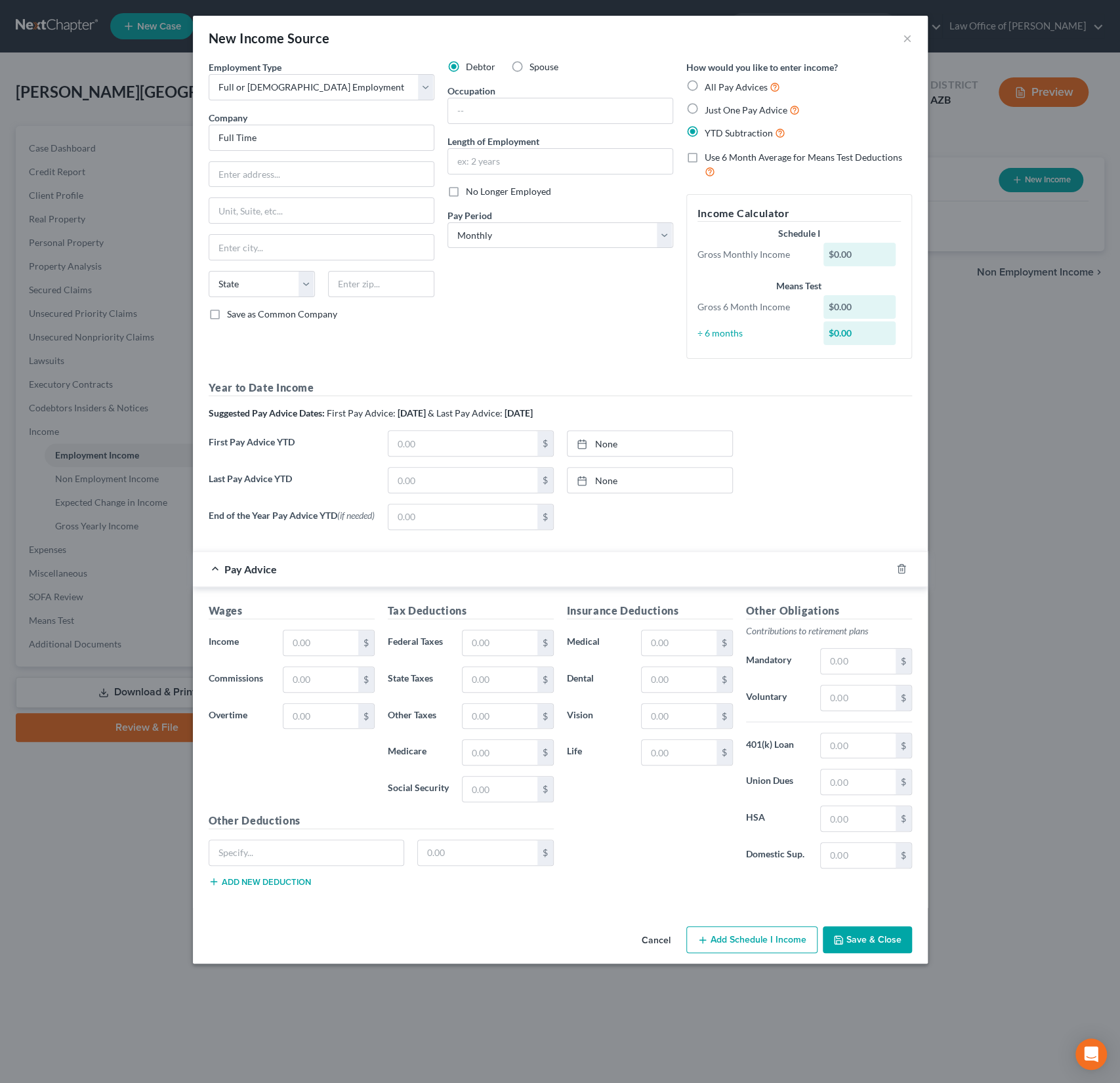
type input "Full Time"
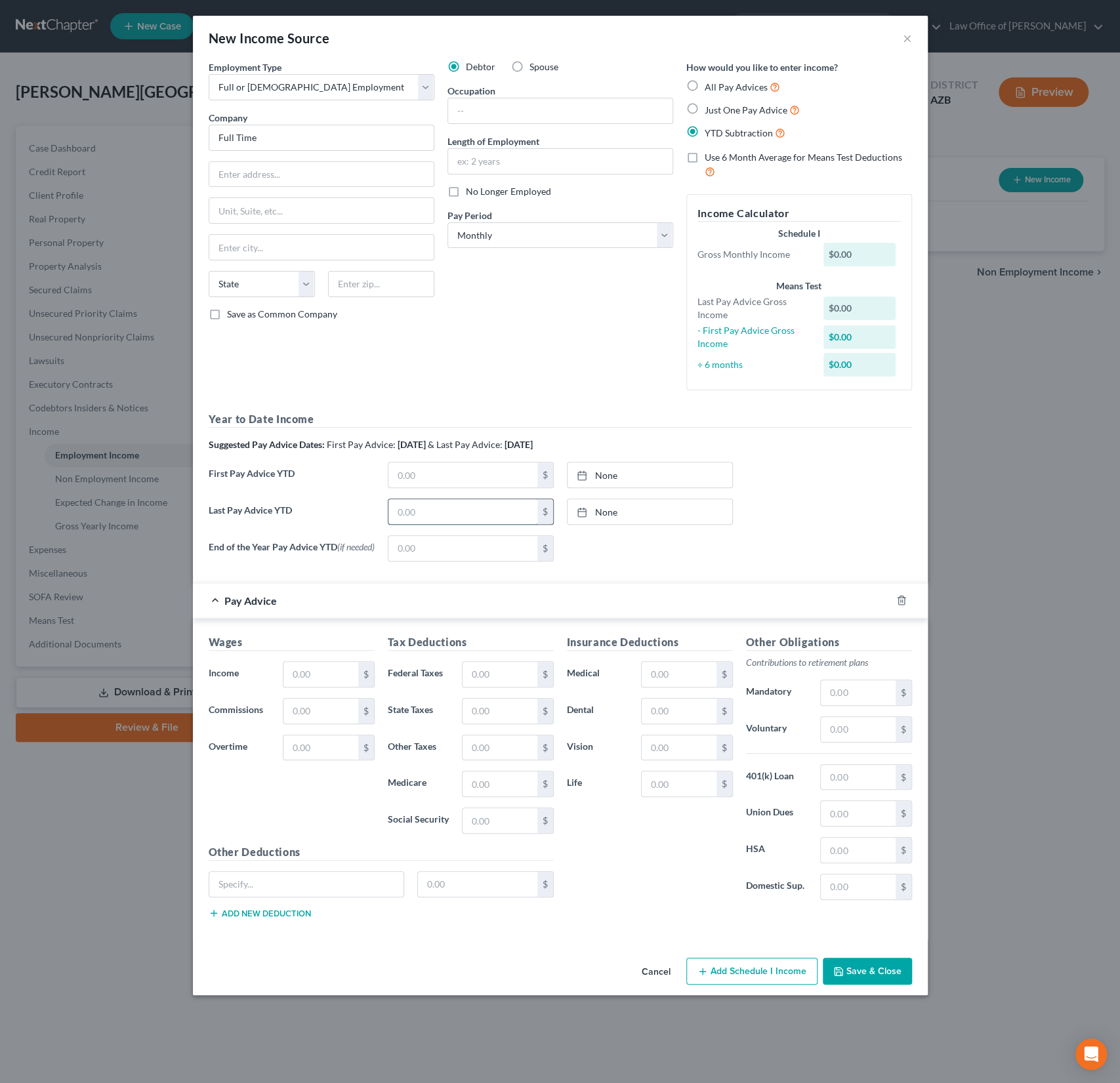
click at [432, 514] on input "text" at bounding box center [462, 511] width 149 height 25
click at [415, 510] on input "text" at bounding box center [462, 511] width 149 height 25
type input "44,726"
type input "[DATE]"
click at [595, 510] on link "[DATE]" at bounding box center [650, 511] width 165 height 25
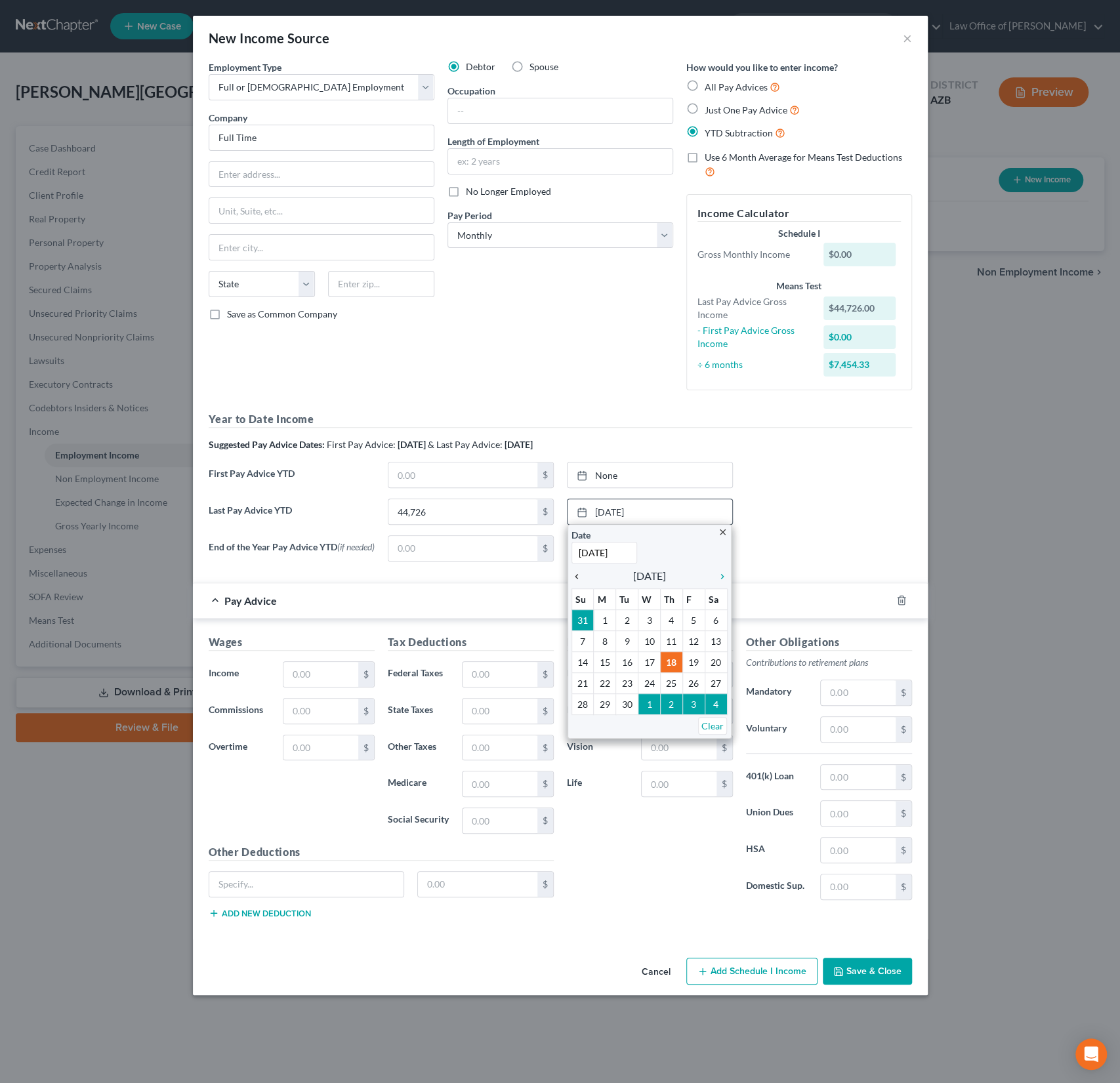
click at [572, 571] on icon "chevron_left" at bounding box center [580, 576] width 17 height 10
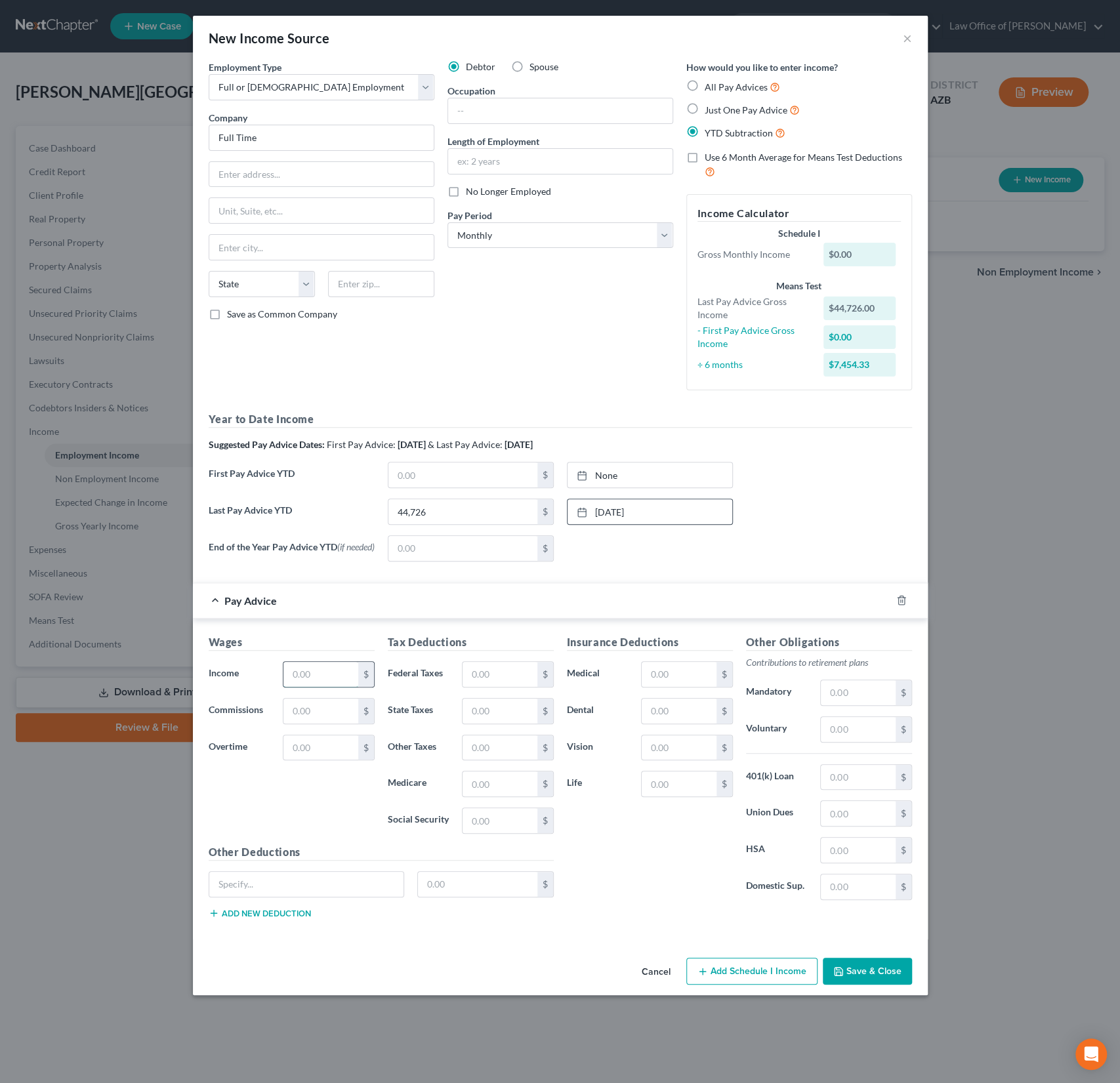
click at [324, 683] on input "text" at bounding box center [320, 674] width 74 height 25
type input "3,400"
click at [505, 657] on div "Tax Deductions Federal Taxes $ State Taxes $ Other Taxes $ Medicare $ Social Se…" at bounding box center [470, 739] width 179 height 210
click at [507, 677] on input "text" at bounding box center [499, 674] width 74 height 25
type input "311.21"
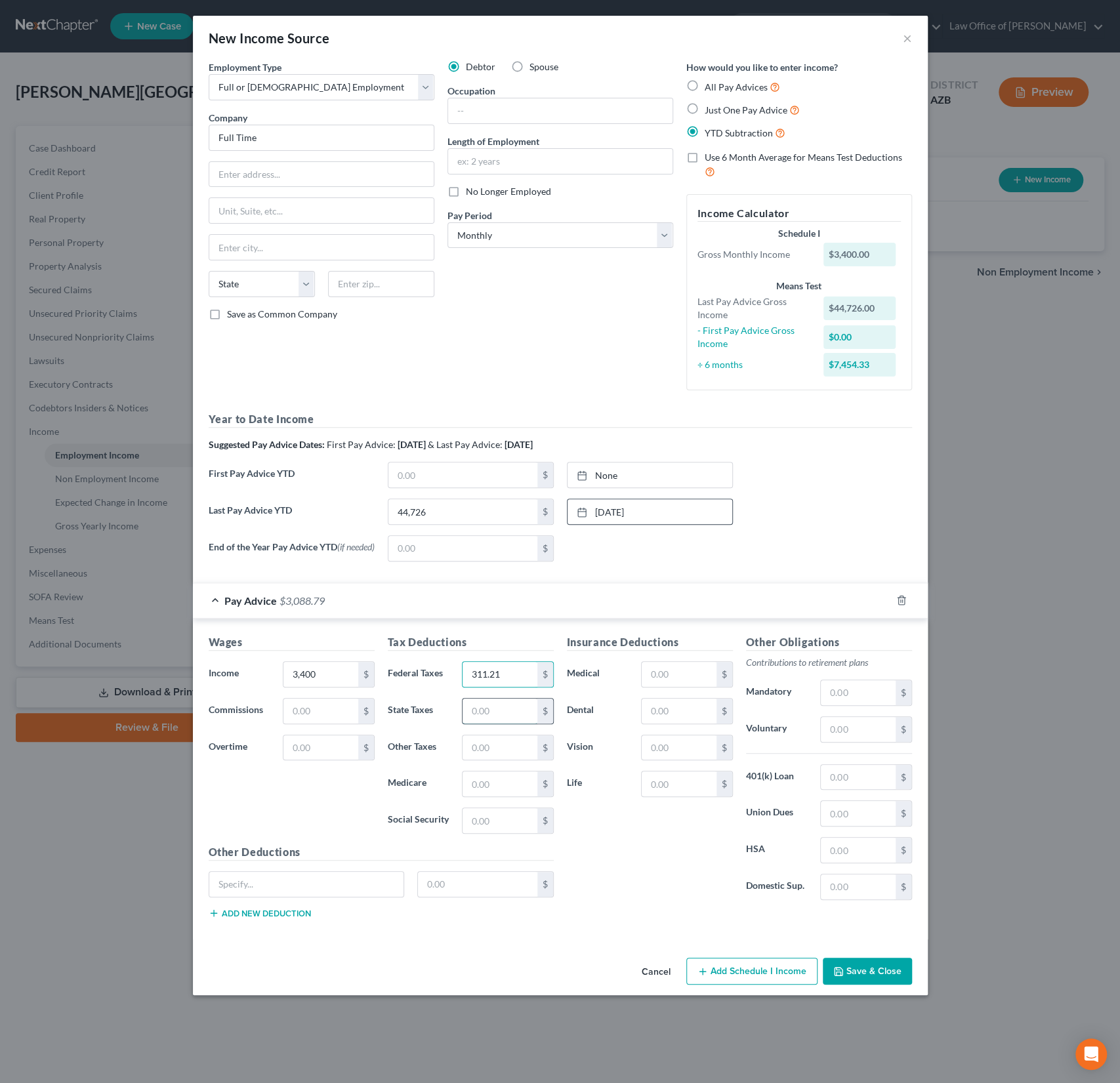
click at [505, 710] on input "text" at bounding box center [499, 711] width 74 height 25
click at [482, 829] on input "text" at bounding box center [499, 820] width 74 height 25
type input "215.33"
click at [488, 769] on div "Tax Deductions Federal Taxes 311.21 $ State Taxes $ Other Taxes $ Medicare $ So…" at bounding box center [470, 739] width 179 height 210
click at [483, 781] on input "text" at bounding box center [499, 783] width 74 height 25
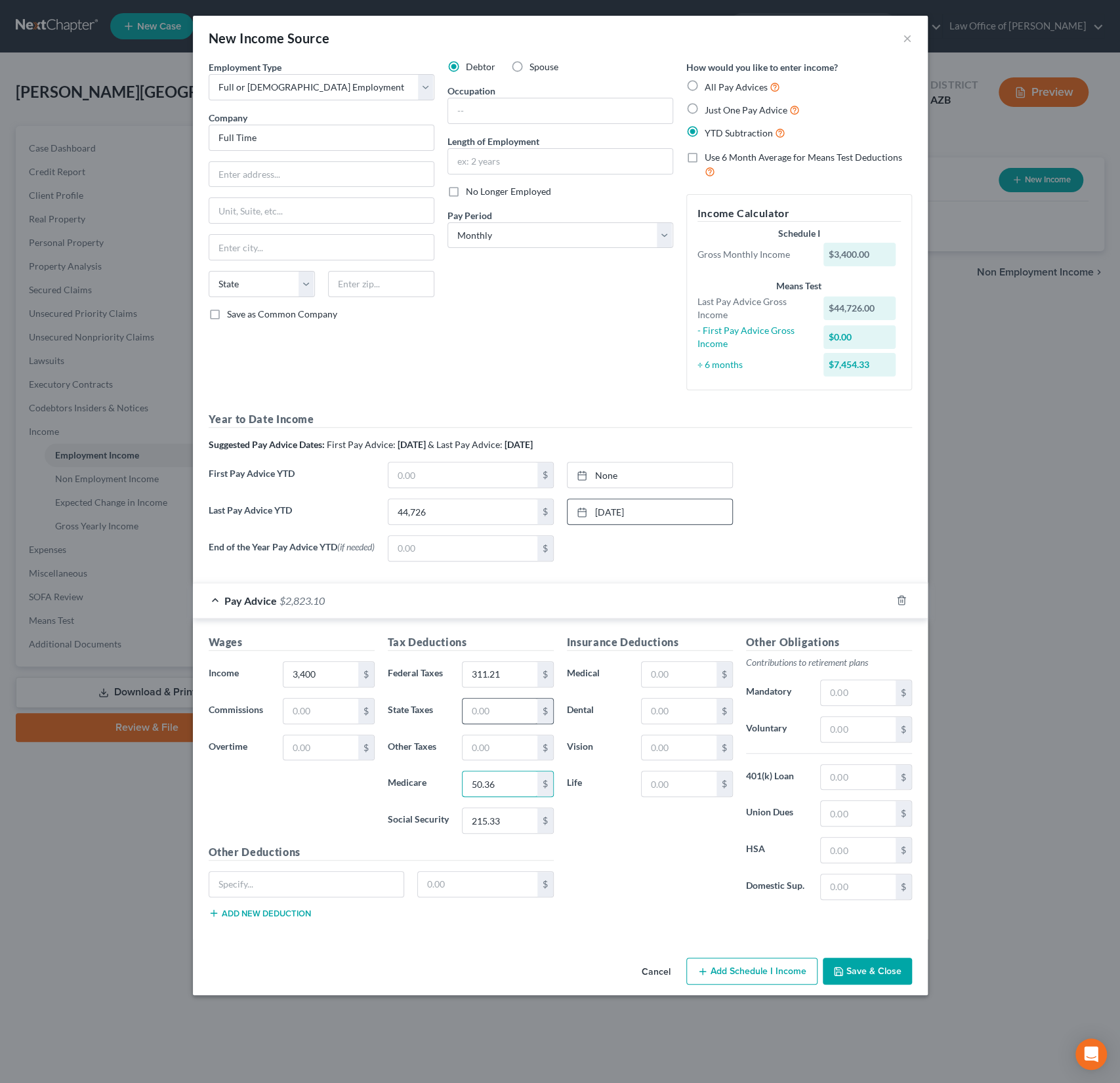
type input "50.36"
click at [492, 704] on input "text" at bounding box center [499, 711] width 74 height 25
type input "69.46"
click at [865, 971] on button "Save & Close" at bounding box center [867, 971] width 89 height 28
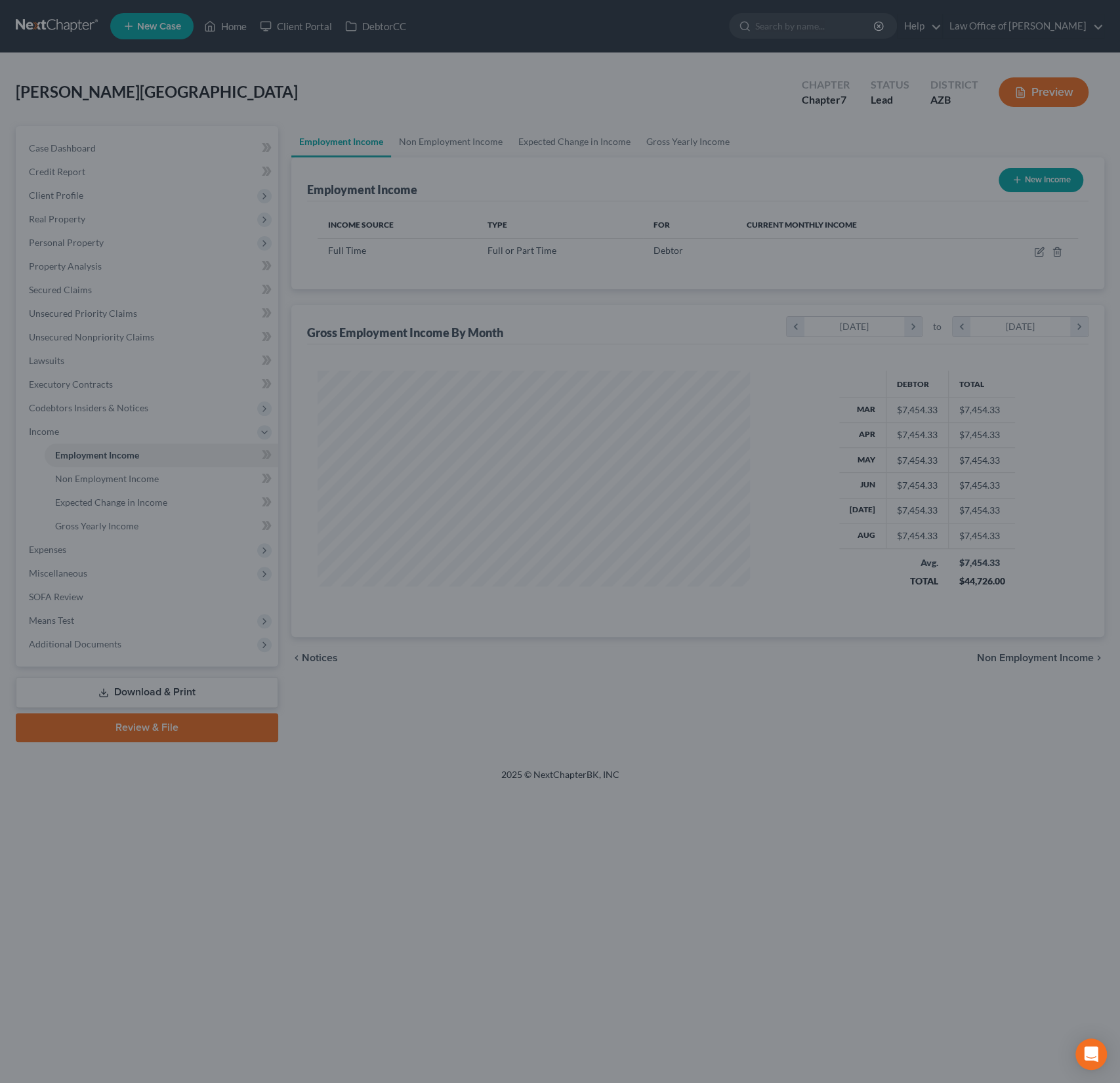
scroll to position [233, 458]
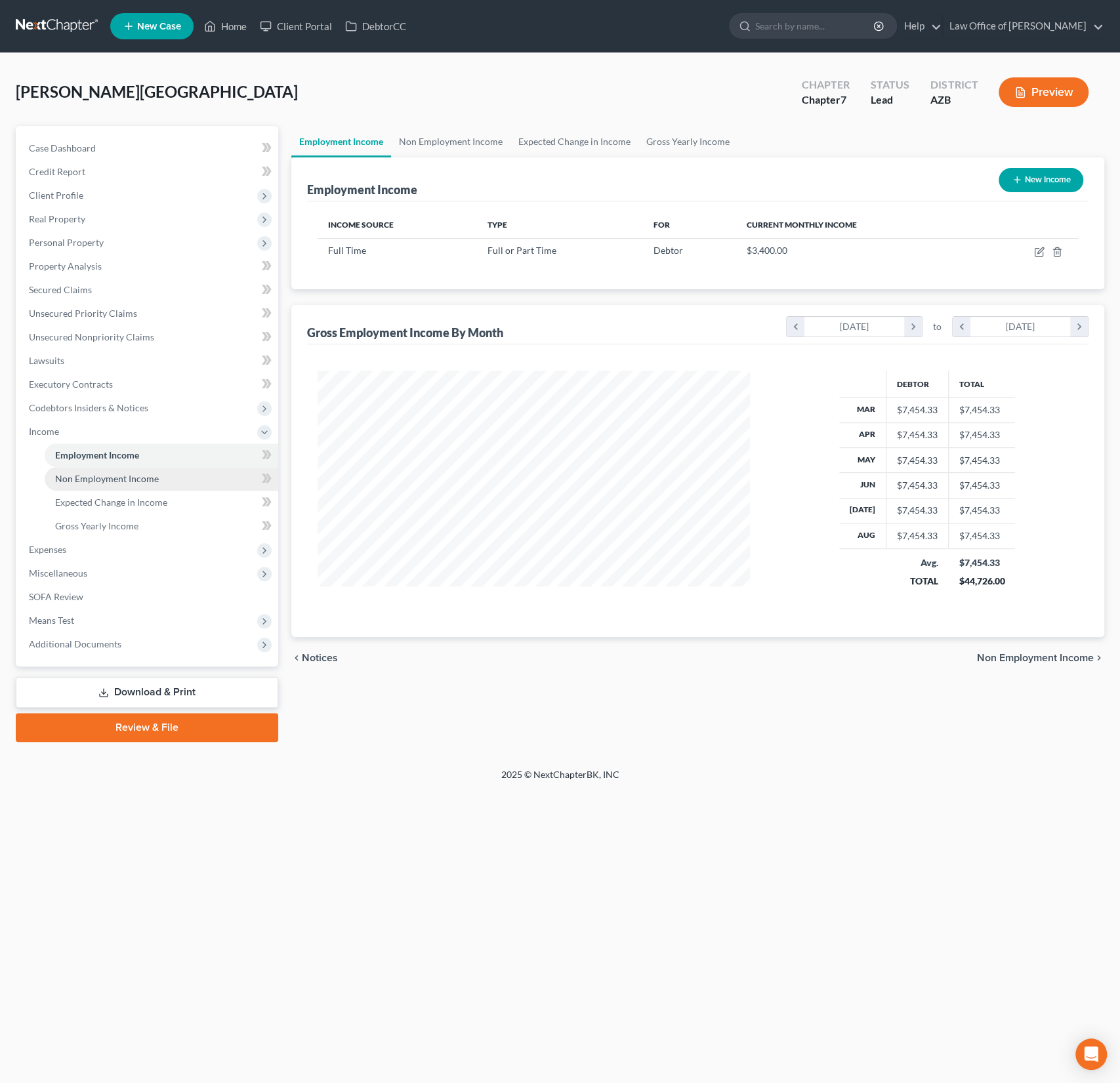
click at [100, 476] on span "Non Employment Income" at bounding box center [107, 479] width 104 height 11
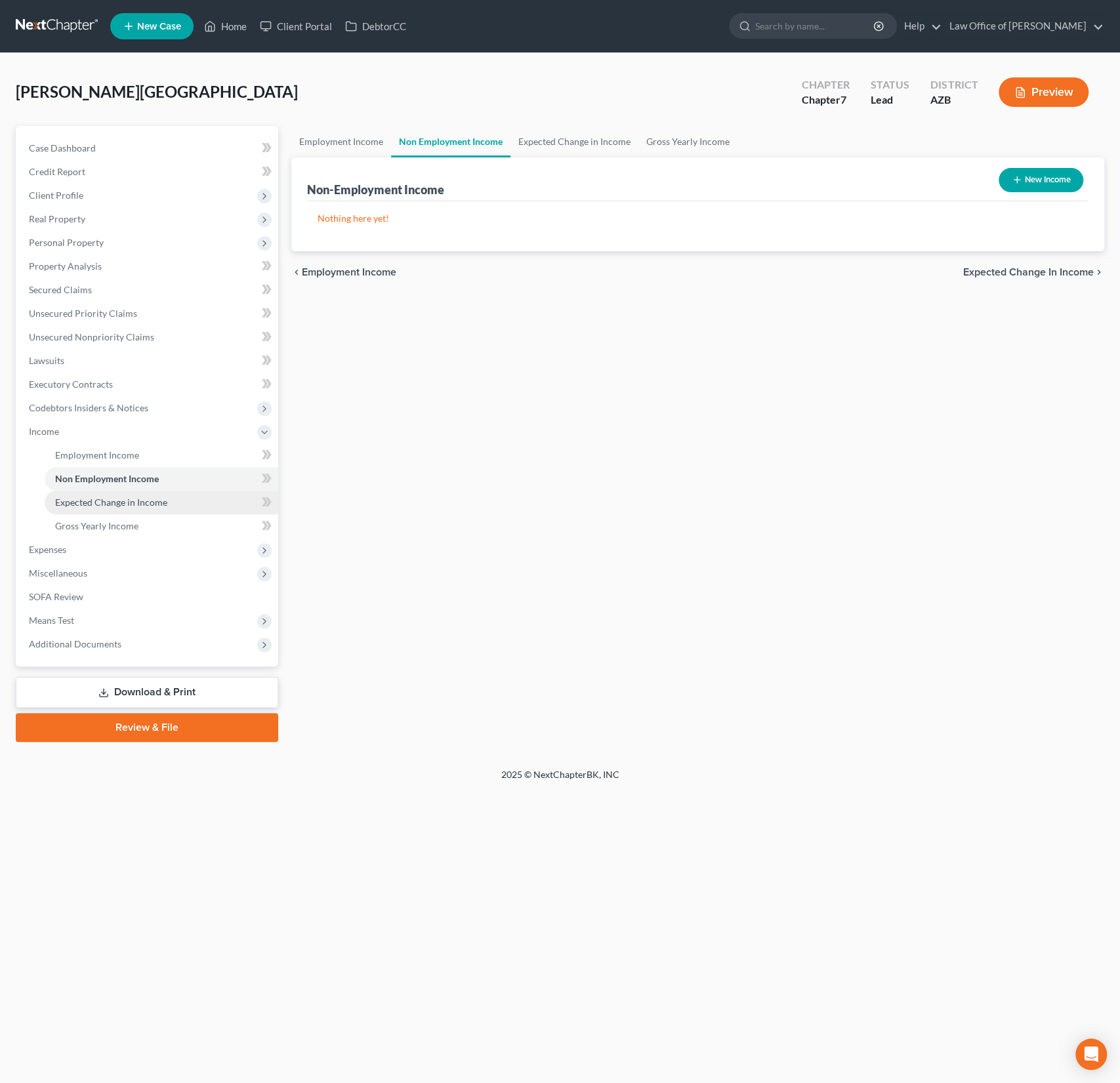
click at [98, 503] on span "Expected Change in Income" at bounding box center [111, 502] width 112 height 11
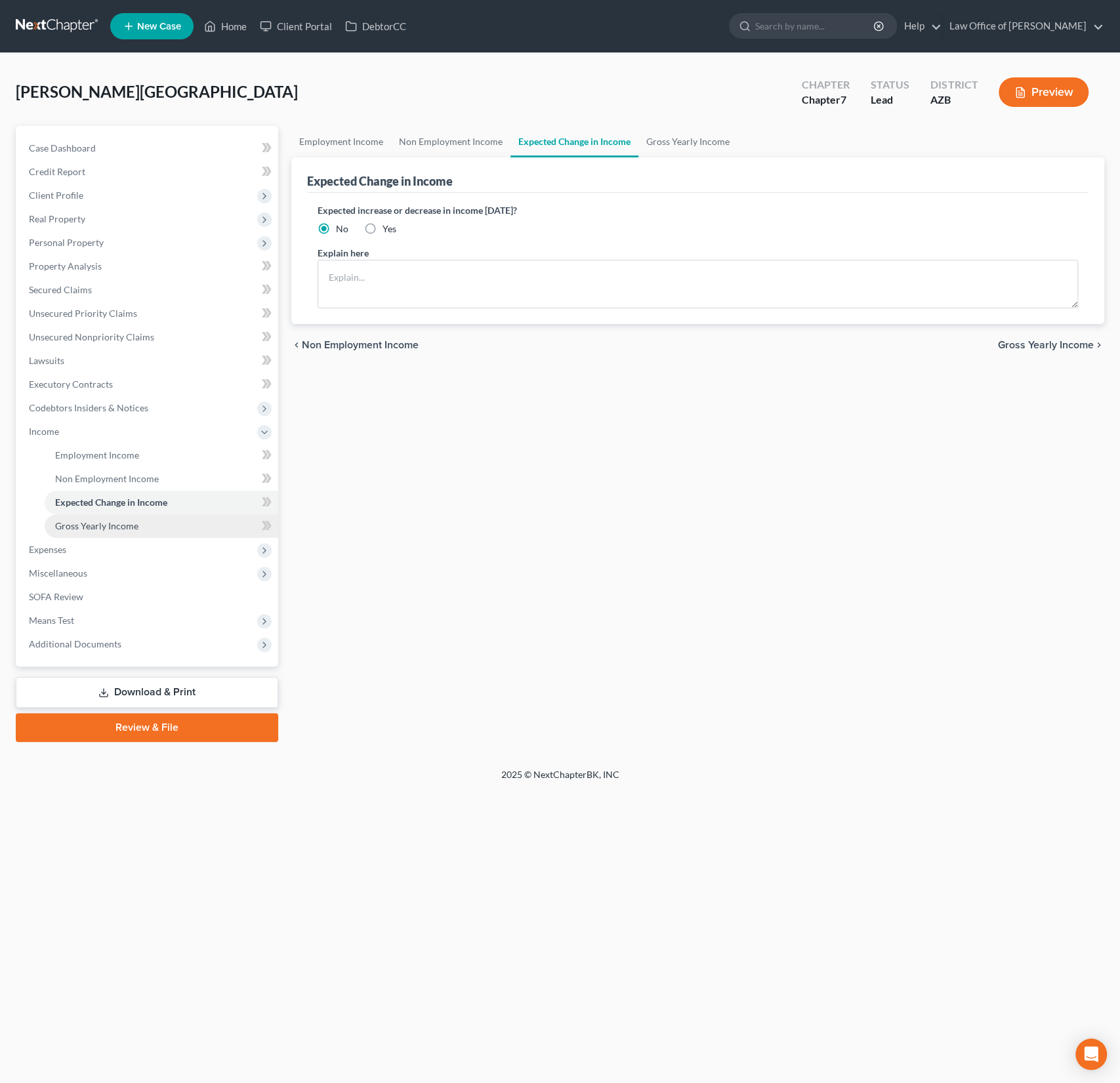
click at [95, 524] on span "Gross Yearly Income" at bounding box center [96, 526] width 84 height 11
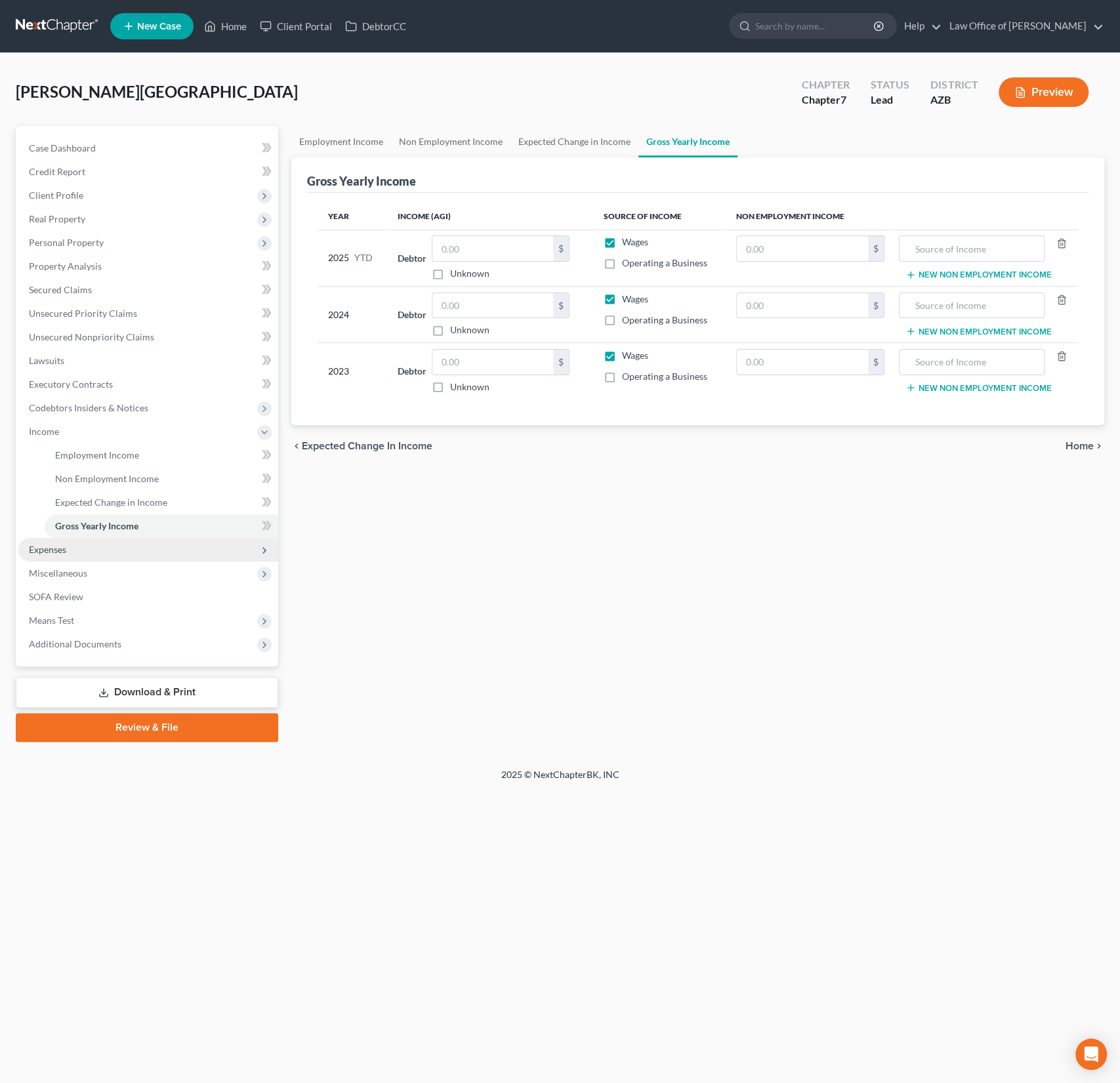
click at [64, 547] on span "Expenses" at bounding box center [47, 549] width 37 height 11
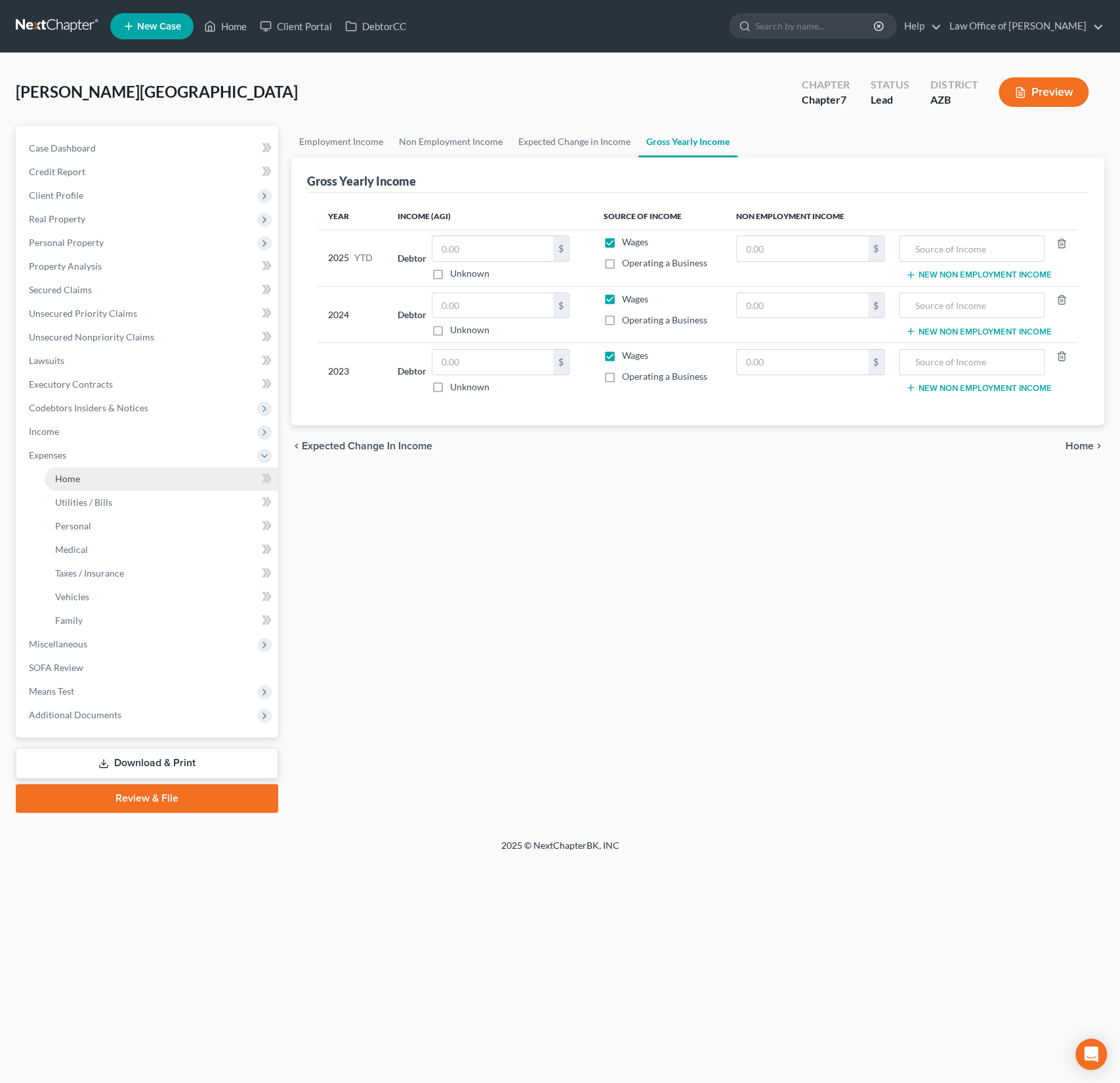
click at [72, 475] on span "Home" at bounding box center [67, 479] width 25 height 11
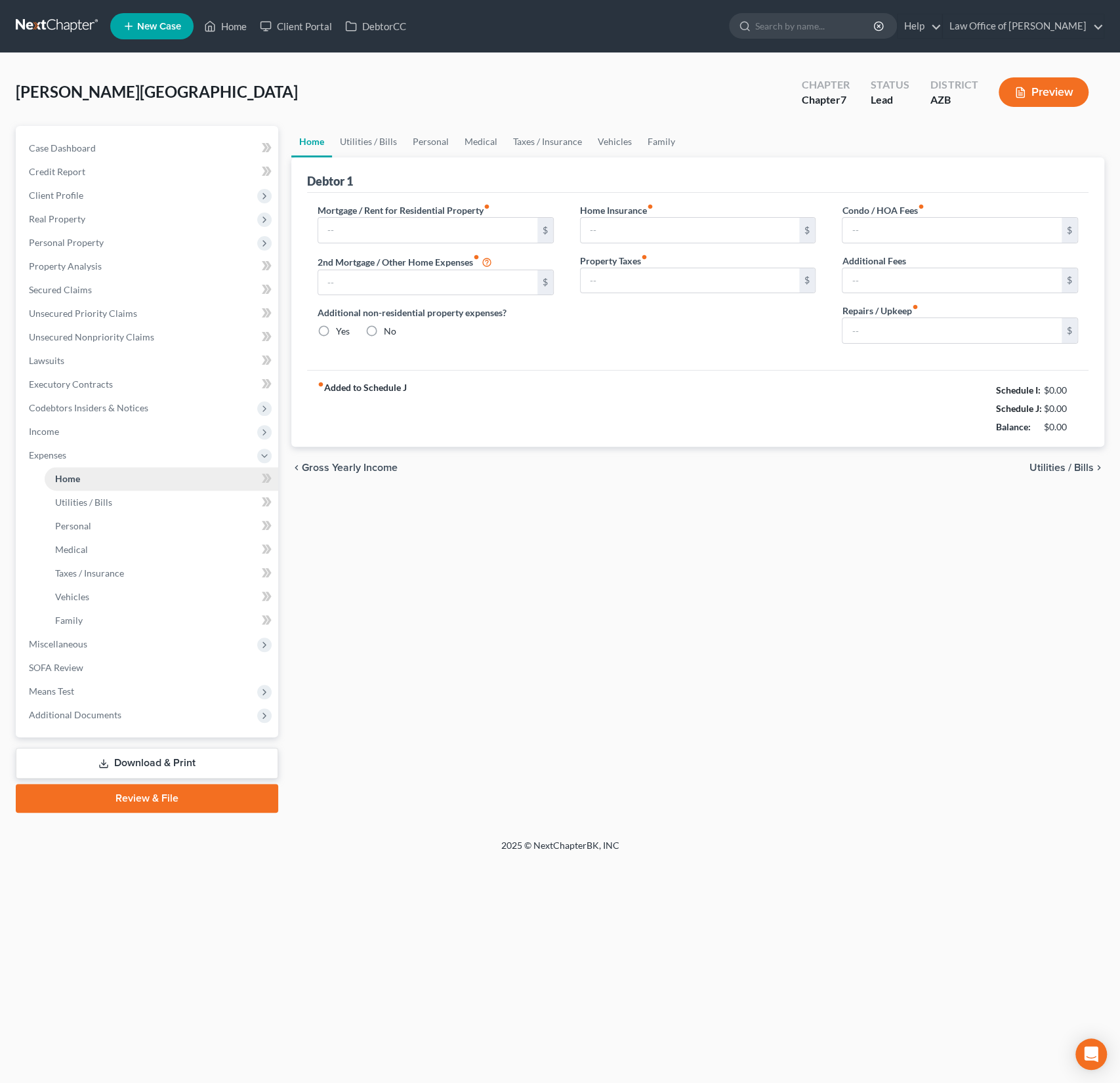
type input "0.00"
radio input "true"
type input "0.00"
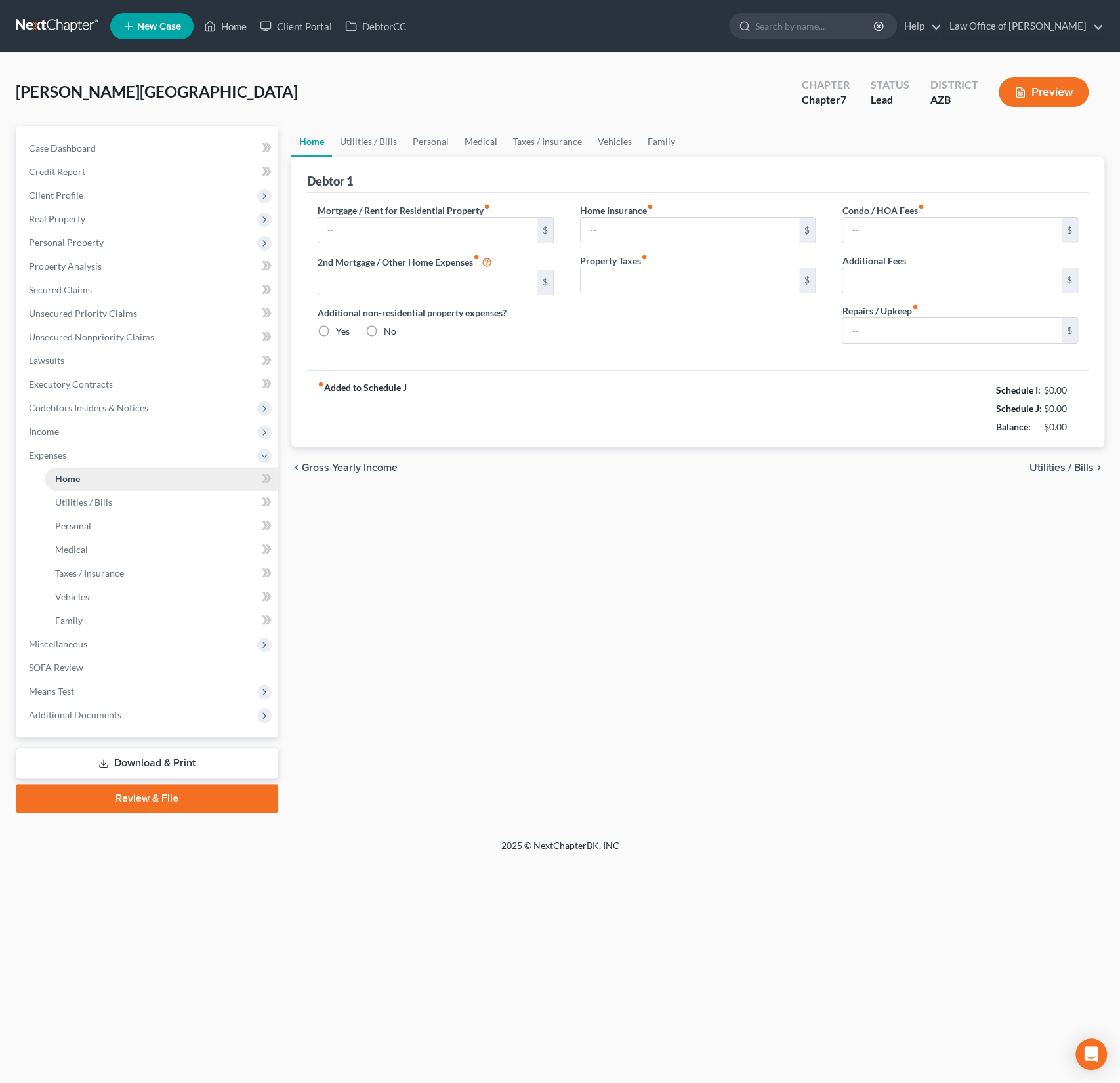
type input "0.00"
click at [70, 496] on link "Utilities / Bills" at bounding box center [161, 503] width 234 height 24
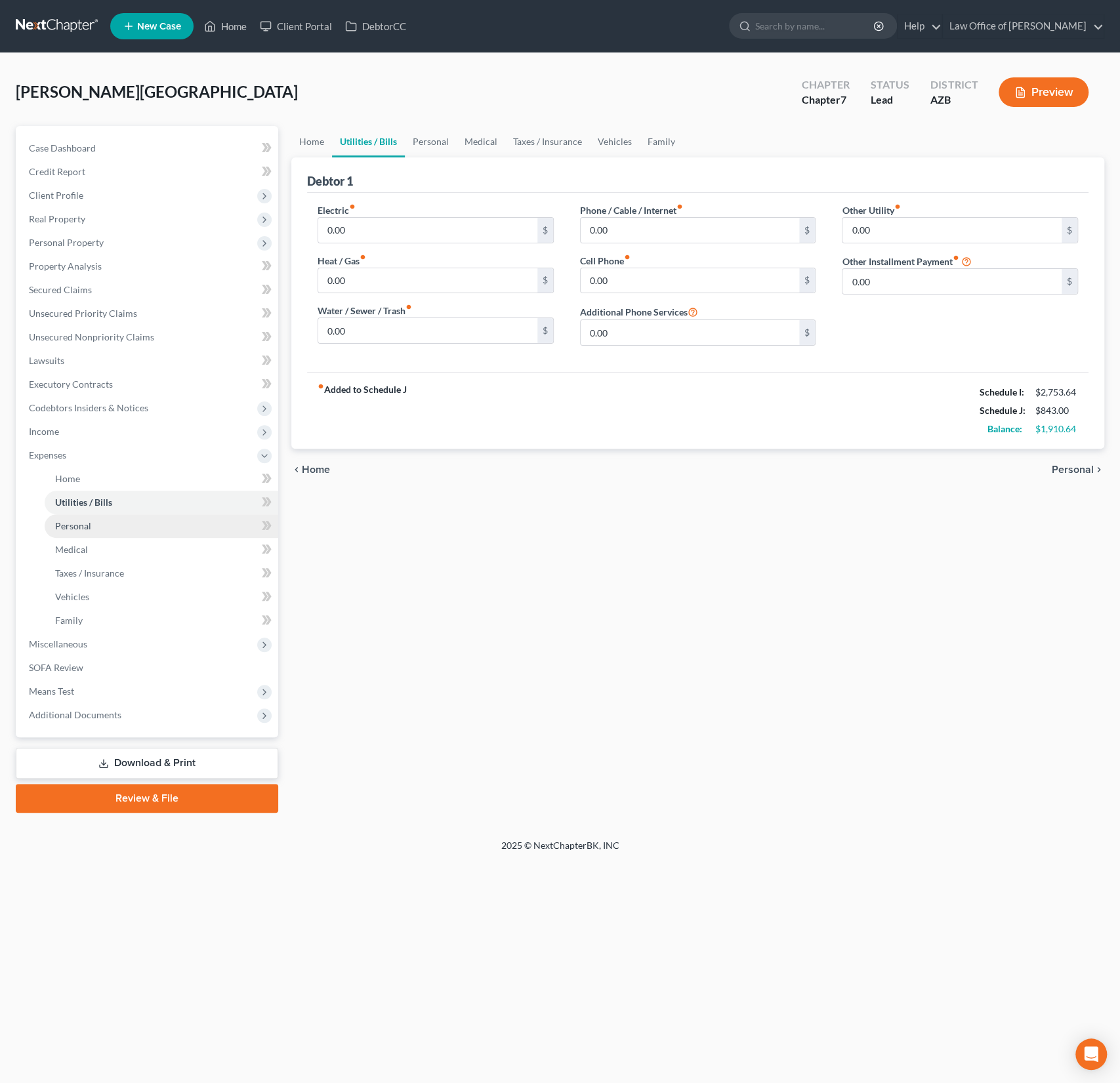
click at [69, 514] on link "Personal" at bounding box center [161, 526] width 234 height 24
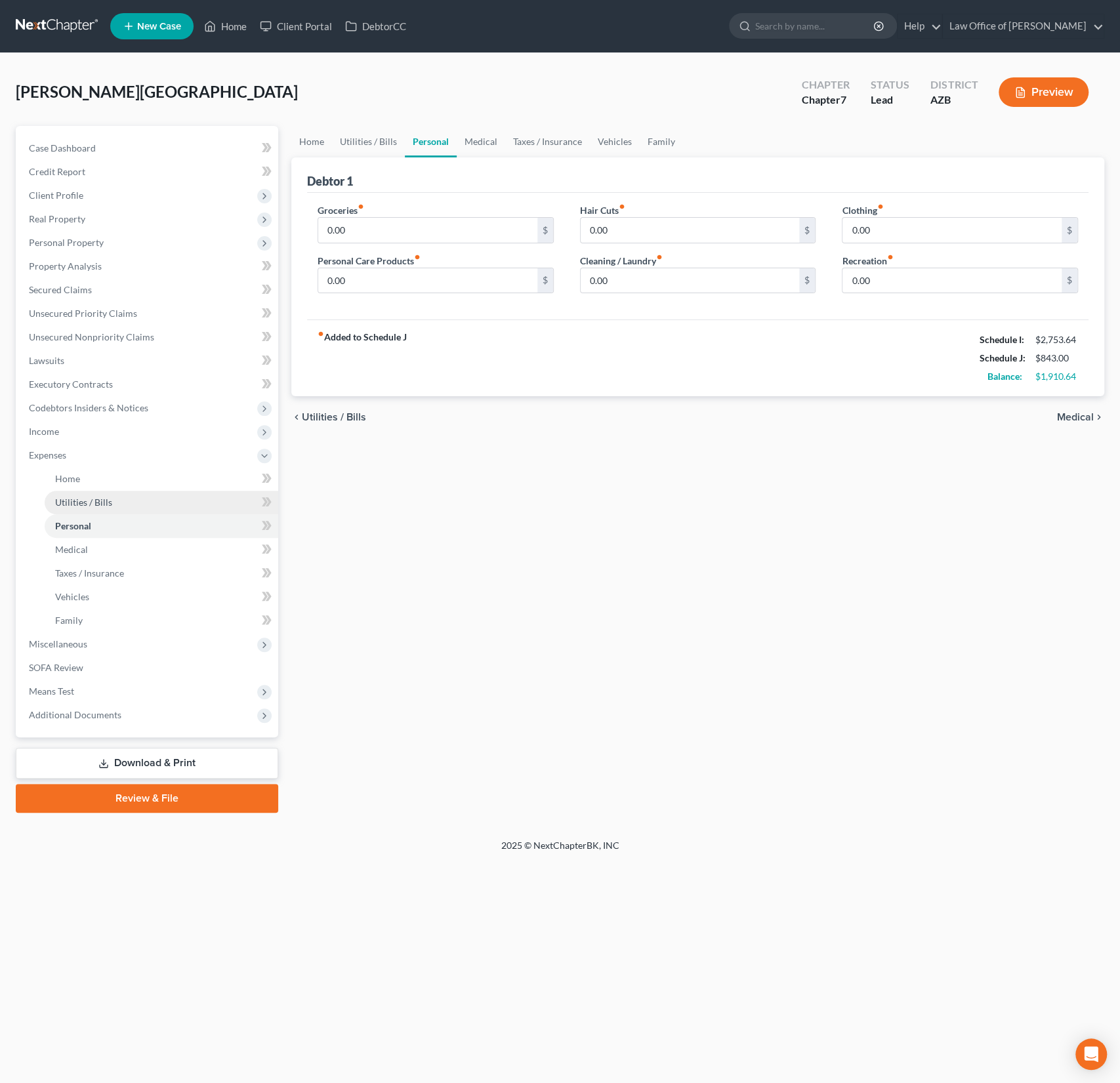
click at [78, 502] on span "Utilities / Bills" at bounding box center [84, 502] width 57 height 11
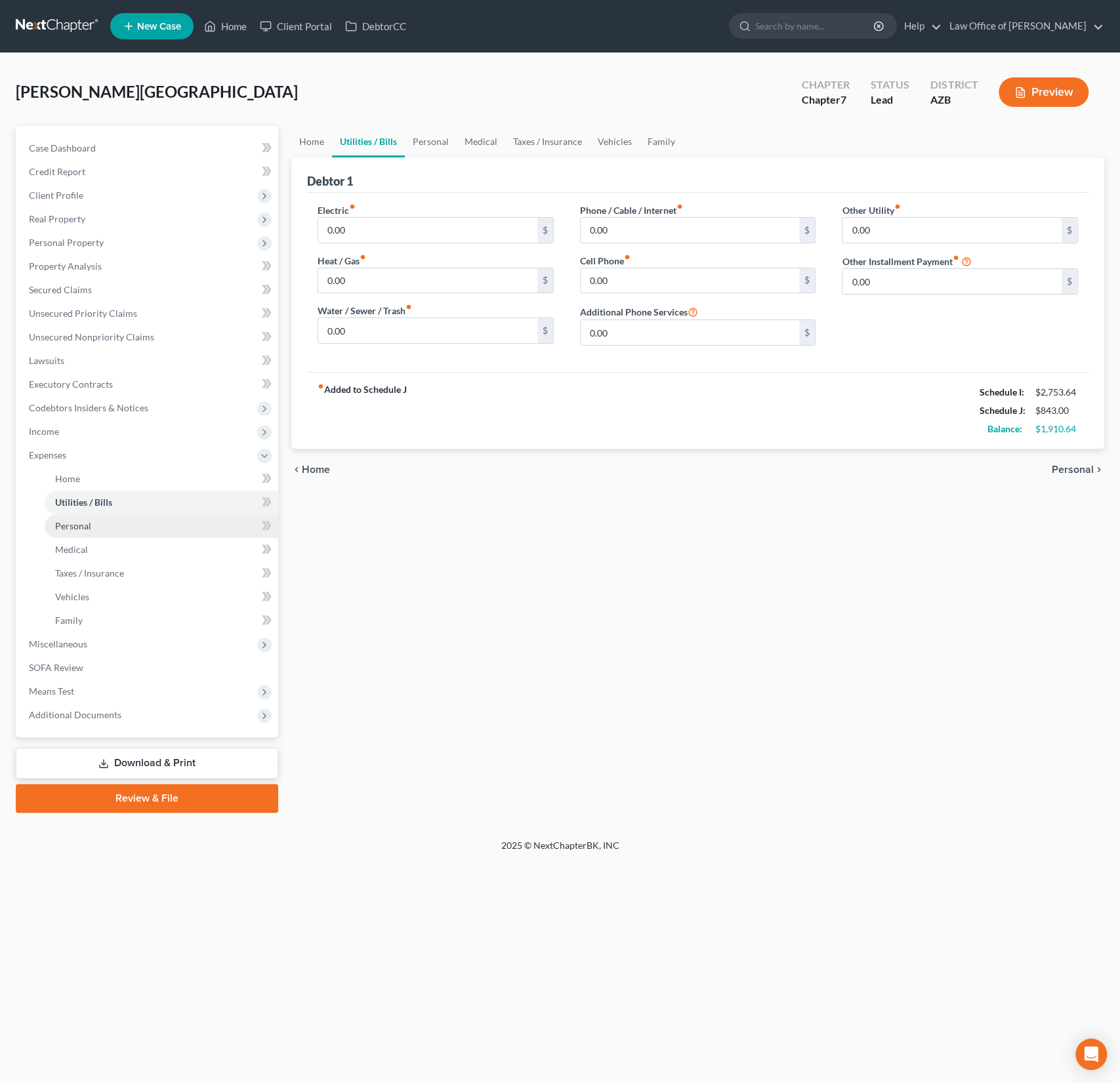
click at [81, 532] on link "Personal" at bounding box center [161, 526] width 234 height 24
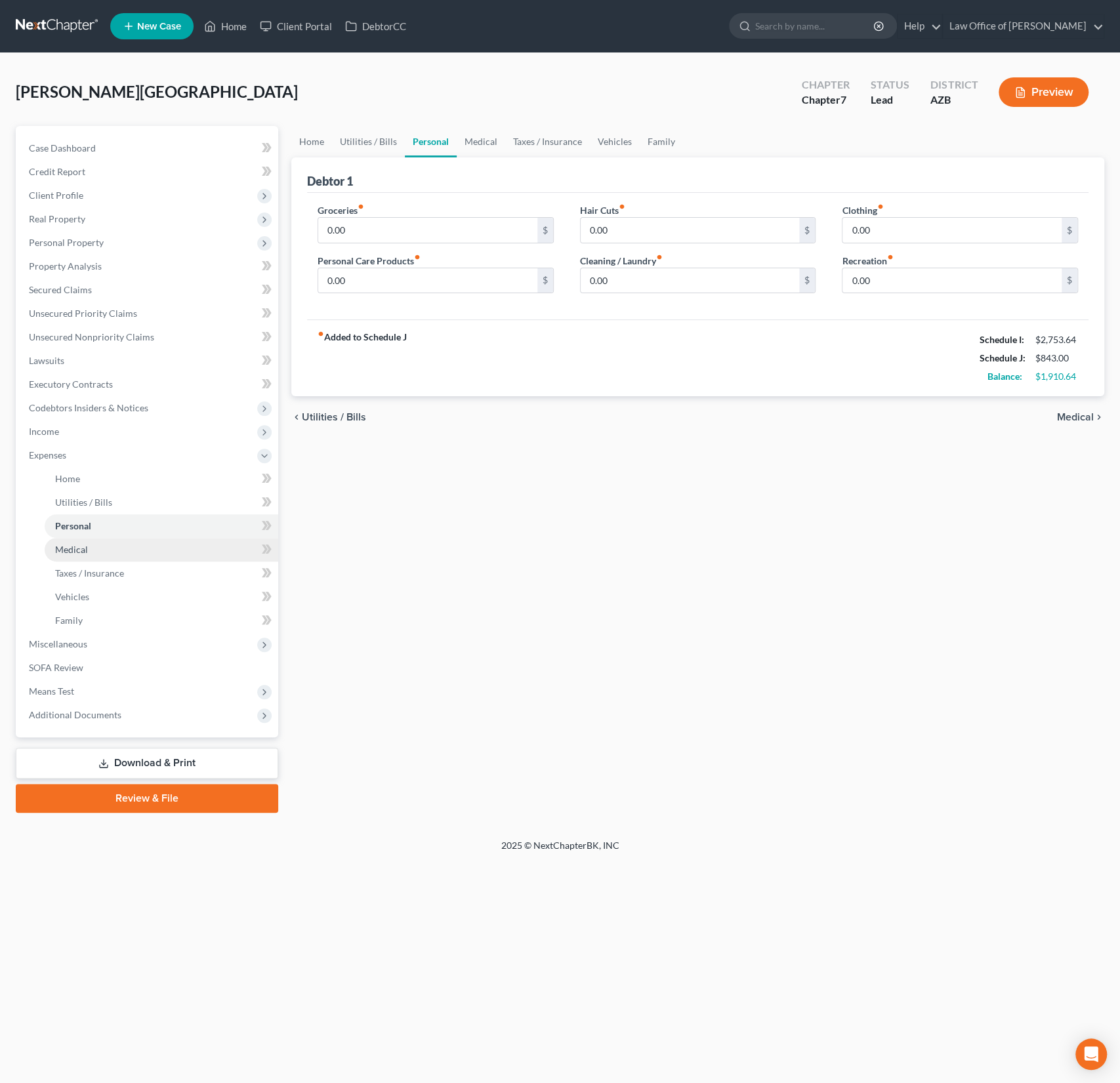
click at [74, 545] on span "Medical" at bounding box center [71, 549] width 33 height 11
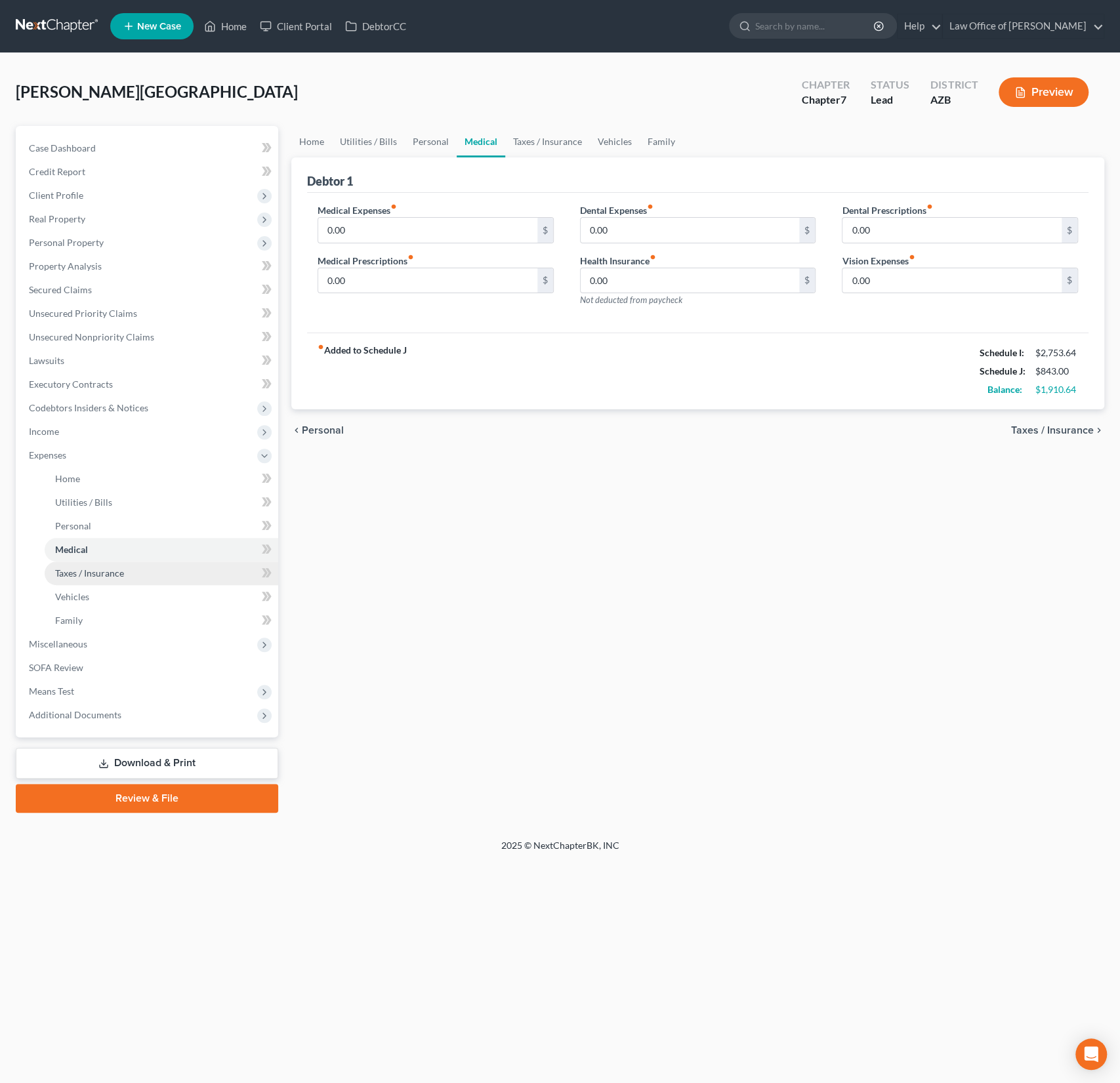
click at [73, 569] on span "Taxes / Insurance" at bounding box center [89, 573] width 69 height 11
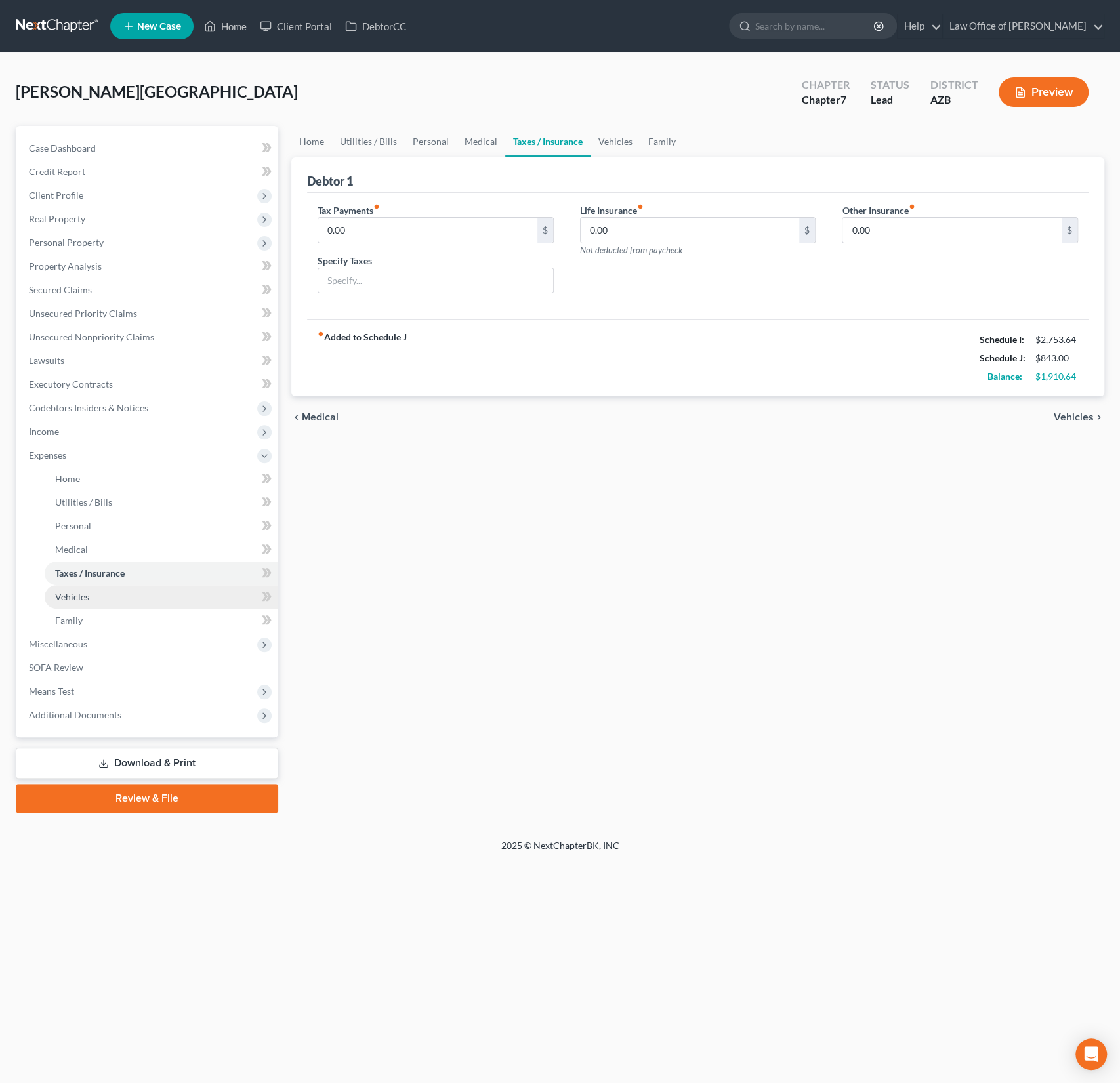
click at [69, 606] on link "Vehicles" at bounding box center [161, 597] width 234 height 24
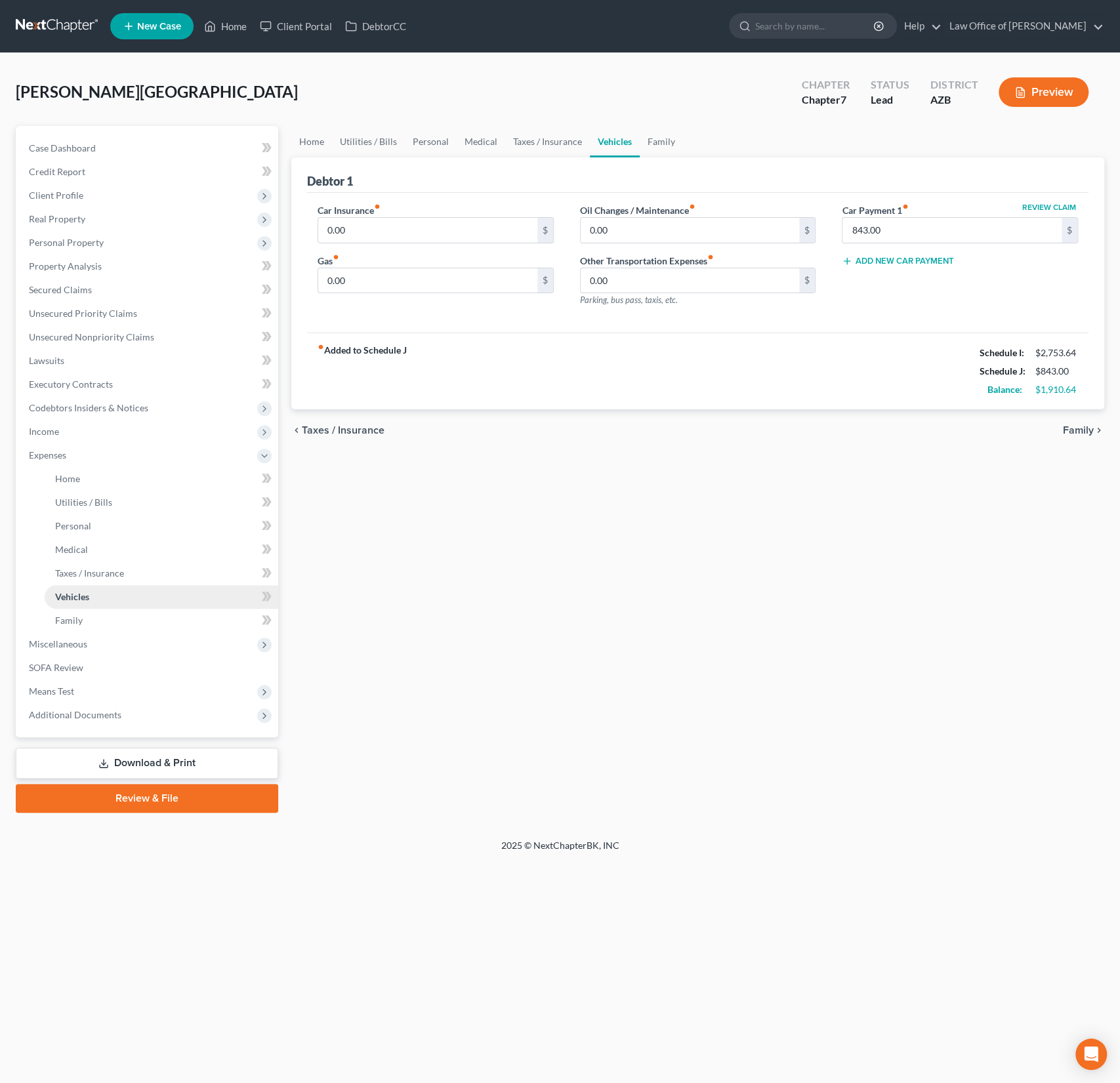
click at [69, 606] on link "Vehicles" at bounding box center [161, 597] width 234 height 24
click at [69, 621] on span "Family" at bounding box center [69, 620] width 28 height 11
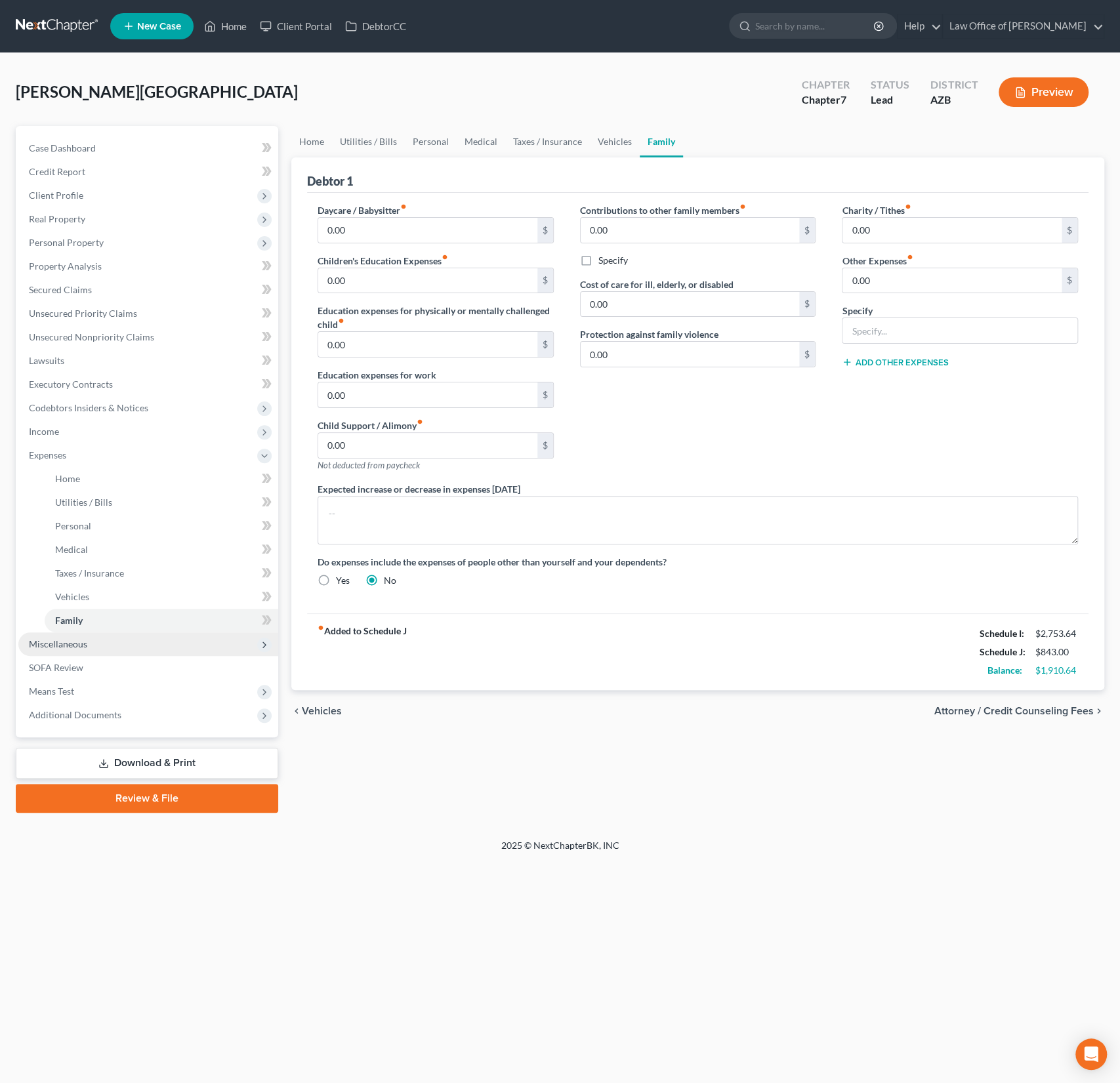
click at [76, 649] on span "Miscellaneous" at bounding box center [148, 645] width 260 height 24
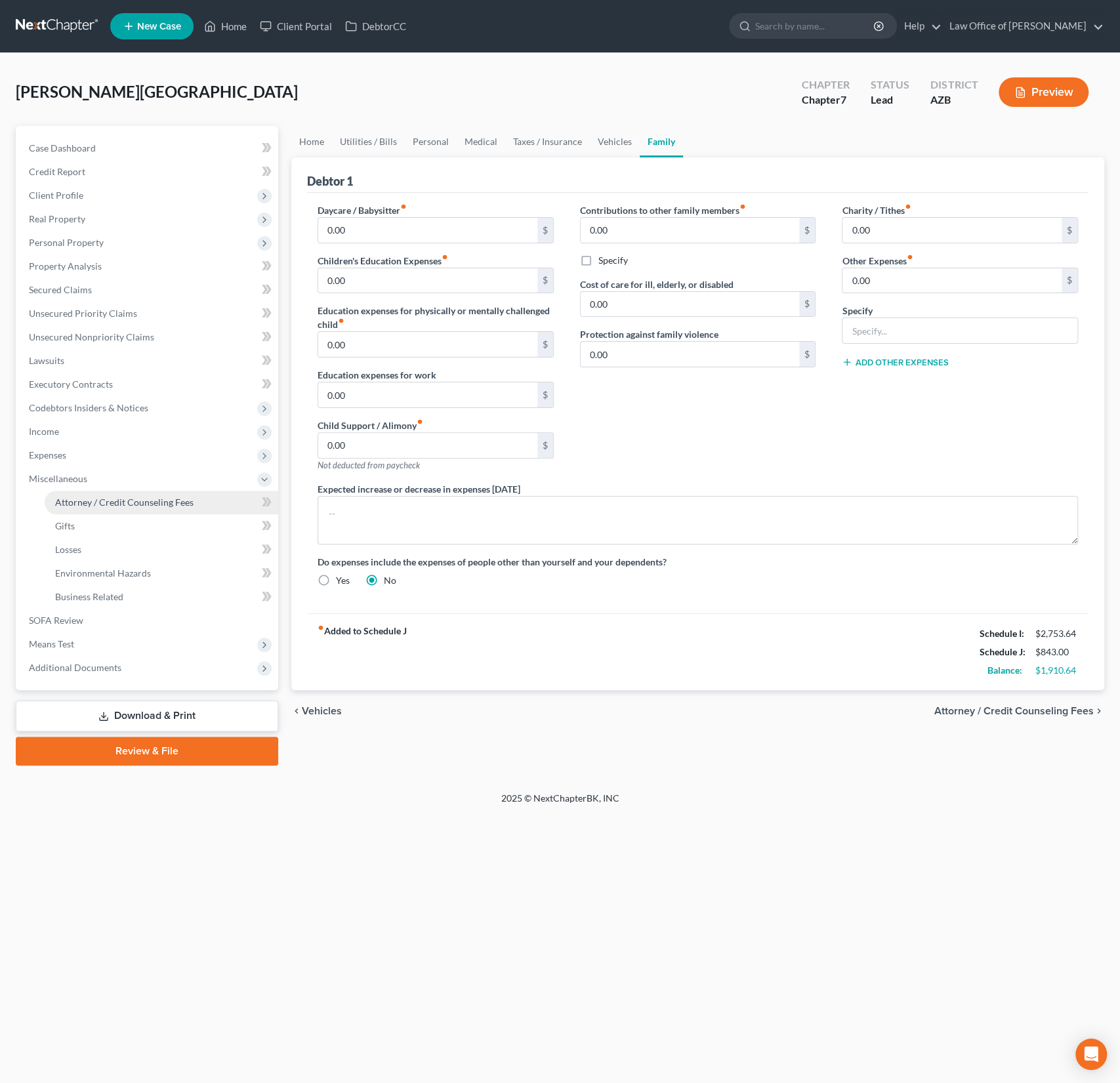
click at [81, 506] on span "Attorney / Credit Counseling Fees" at bounding box center [124, 502] width 139 height 11
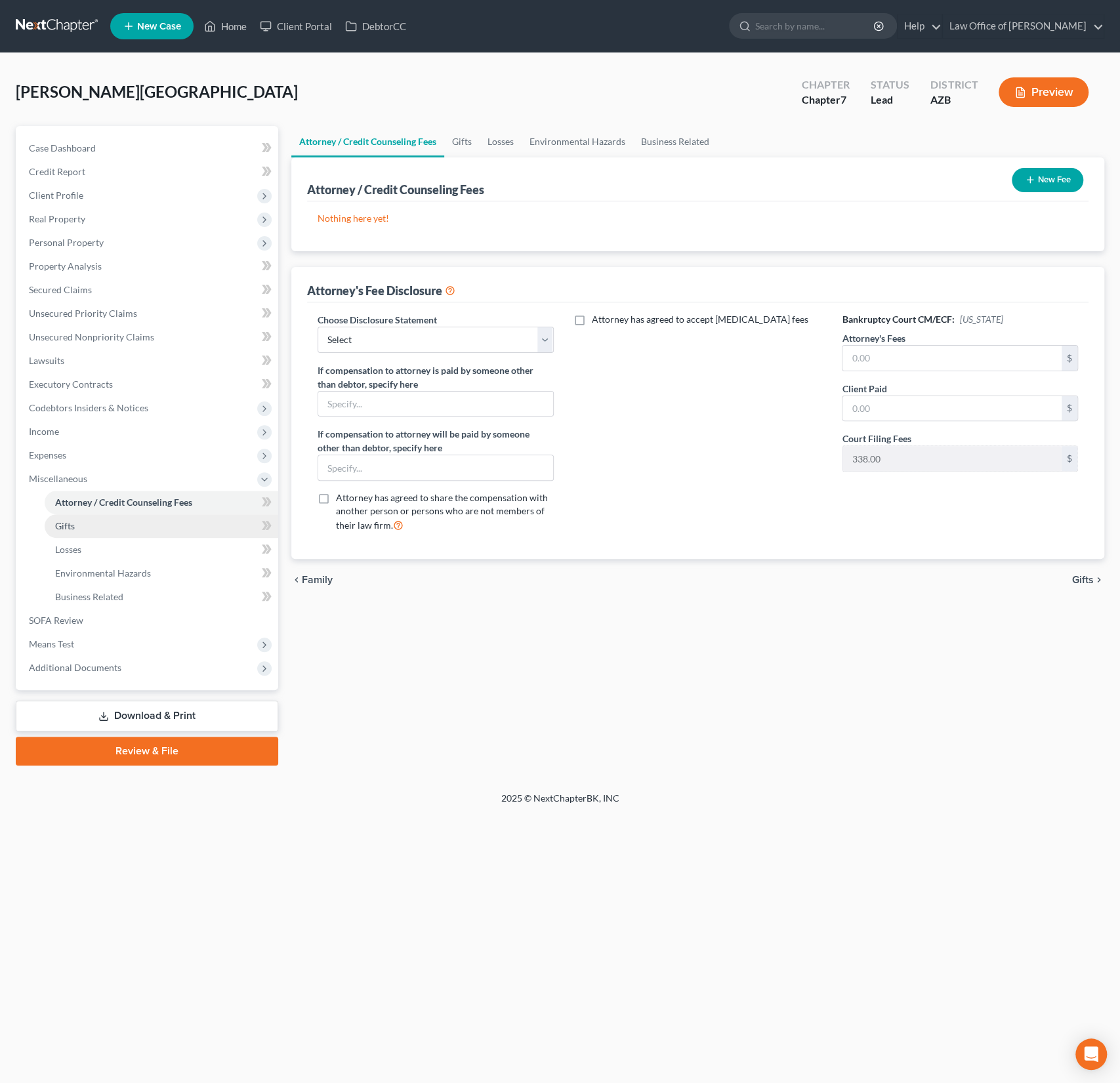
click at [74, 528] on span "Gifts" at bounding box center [65, 526] width 20 height 11
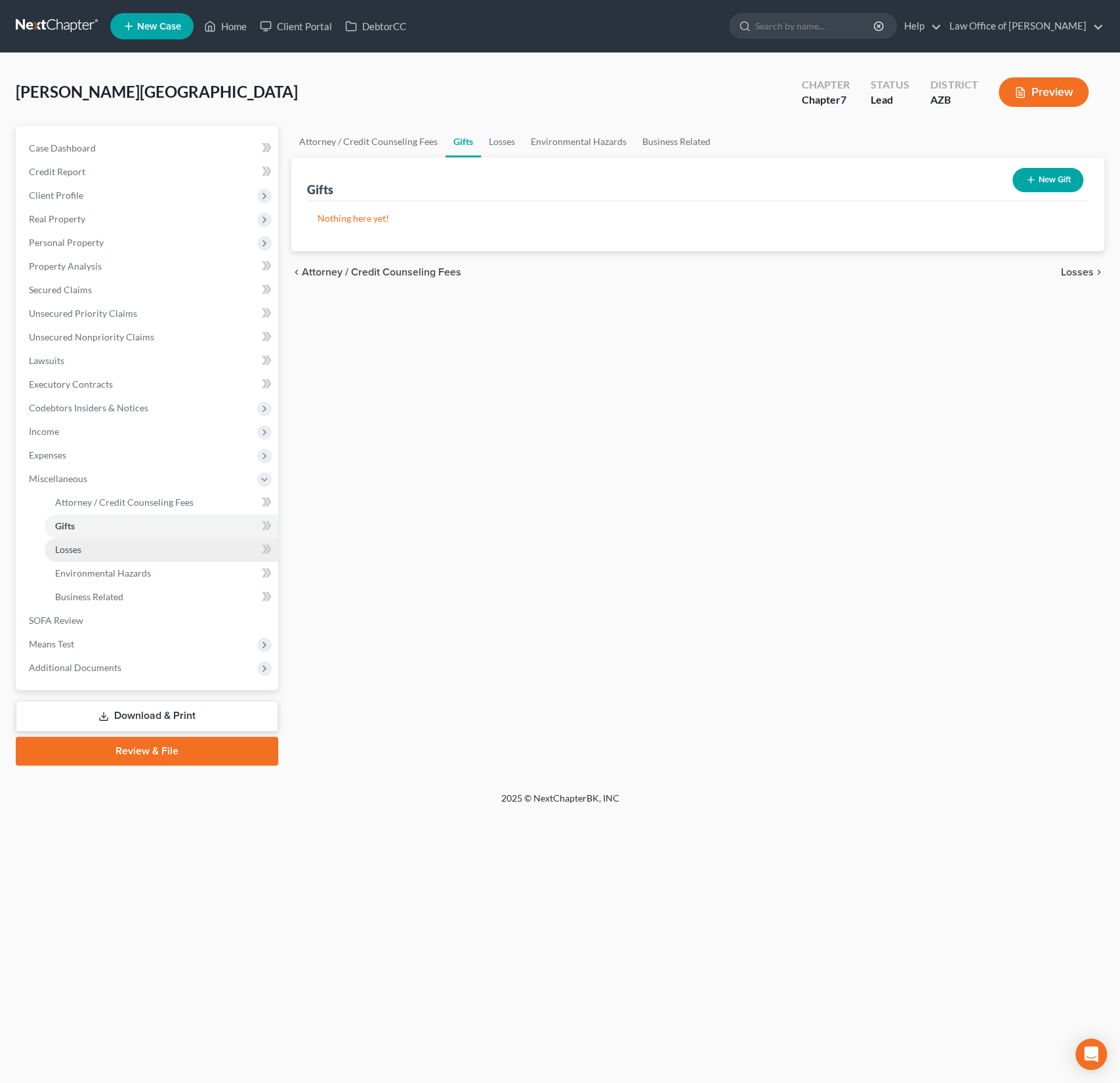
click at [75, 551] on span "Losses" at bounding box center [68, 549] width 26 height 11
click at [82, 567] on span "Environmental Hazards" at bounding box center [103, 573] width 96 height 11
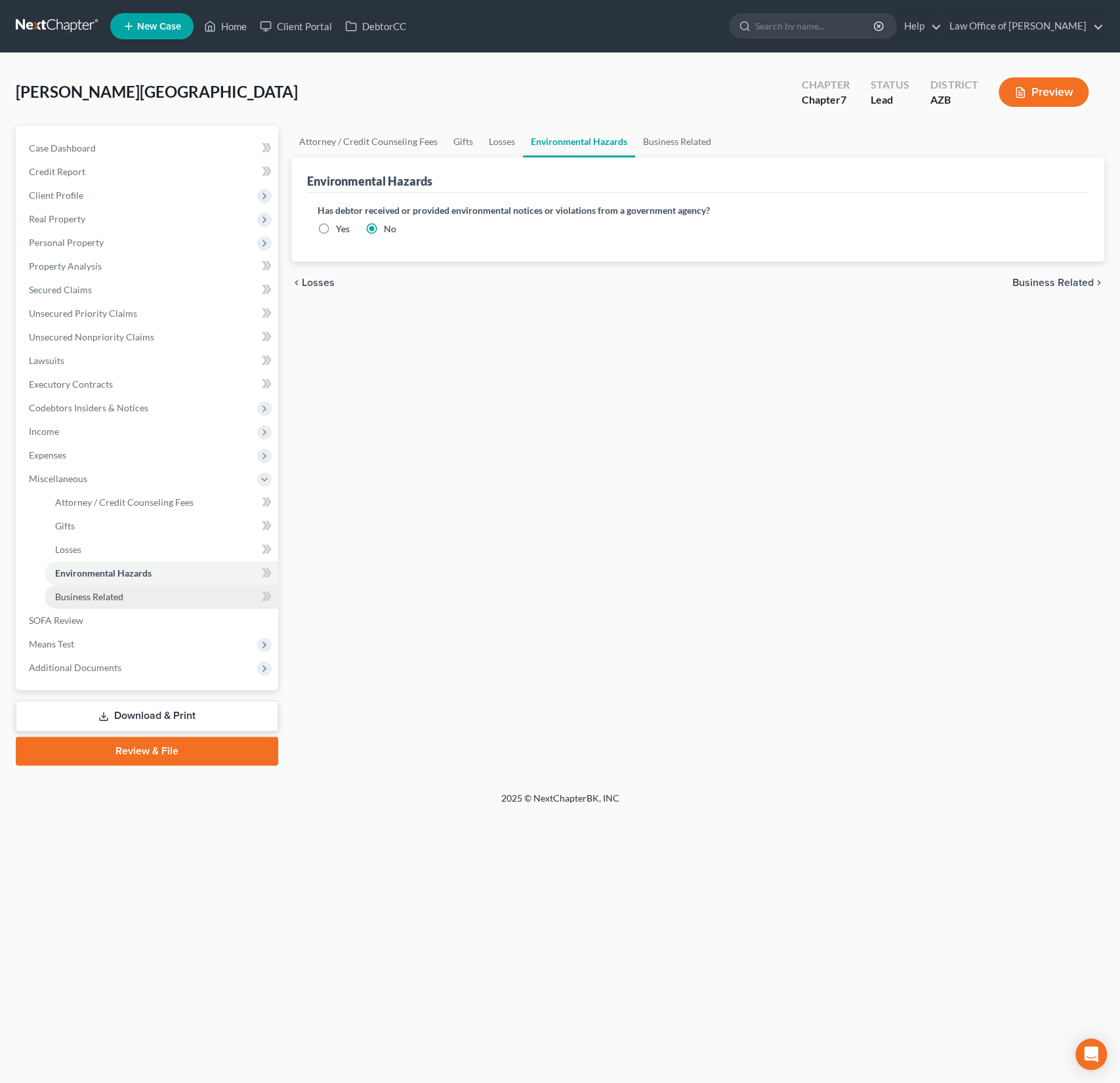
click at [81, 592] on span "Business Related" at bounding box center [89, 597] width 69 height 11
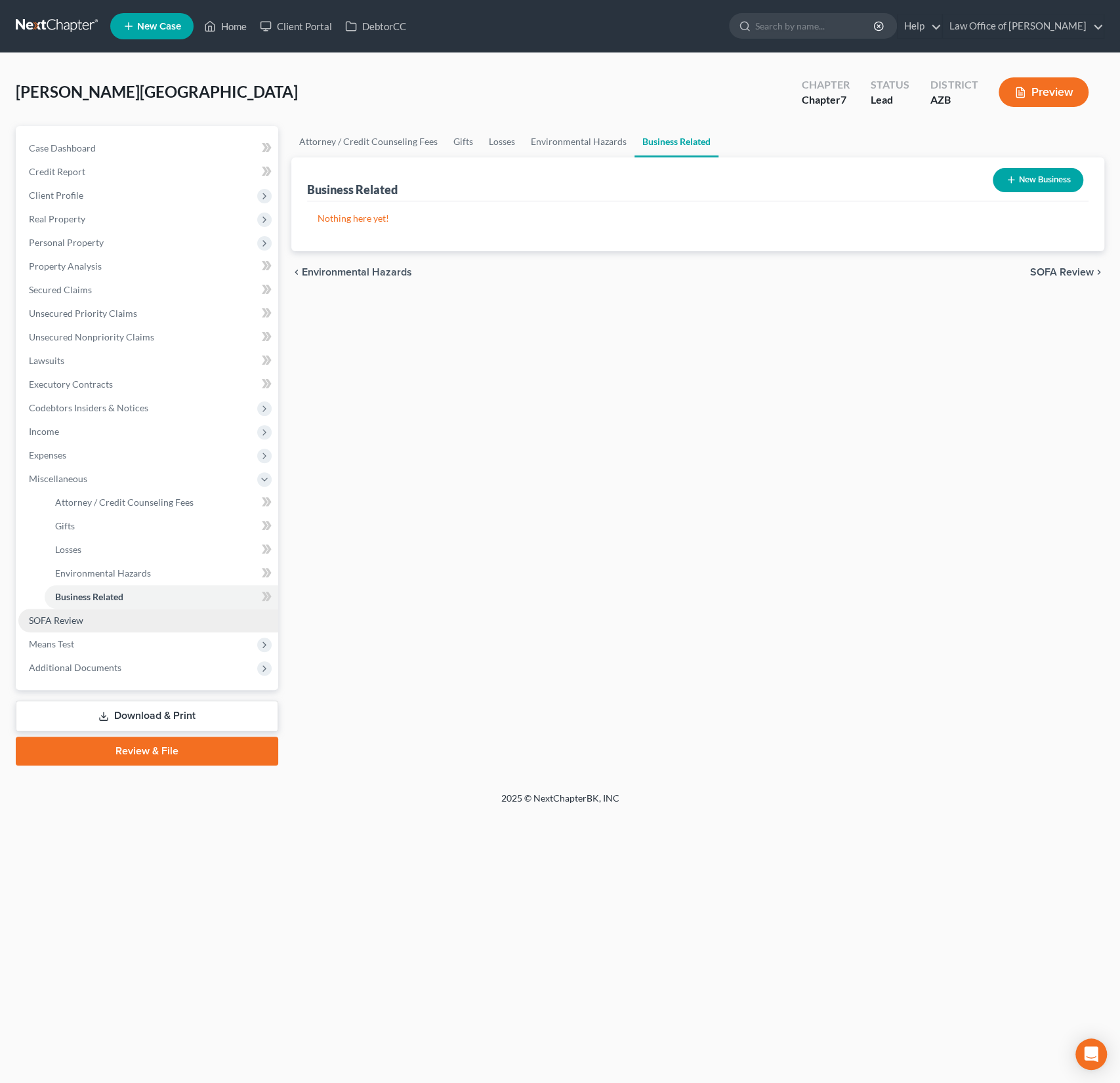
click at [71, 620] on span "SOFA Review" at bounding box center [56, 620] width 54 height 11
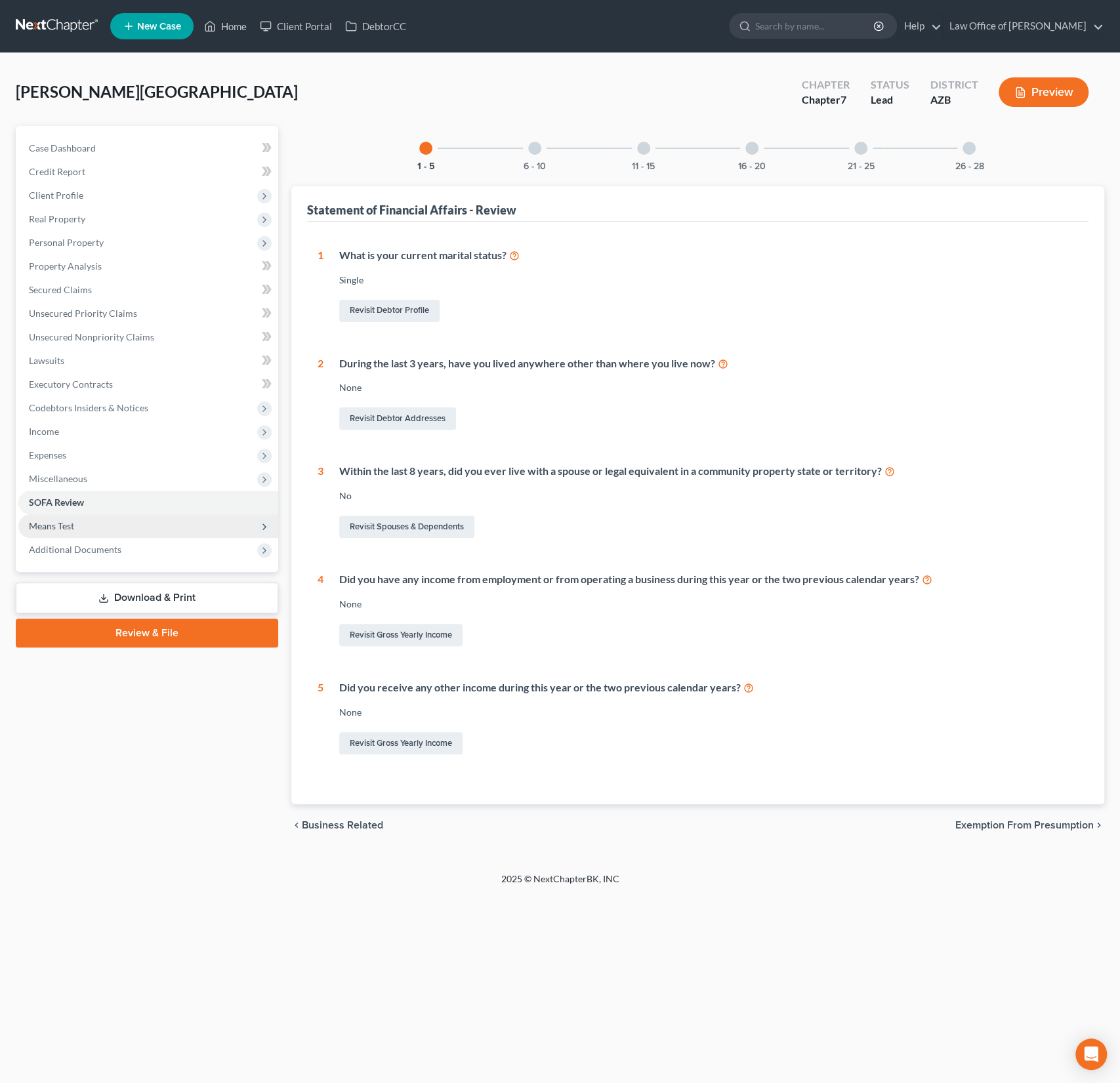
click at [57, 519] on span "Means Test" at bounding box center [148, 526] width 260 height 24
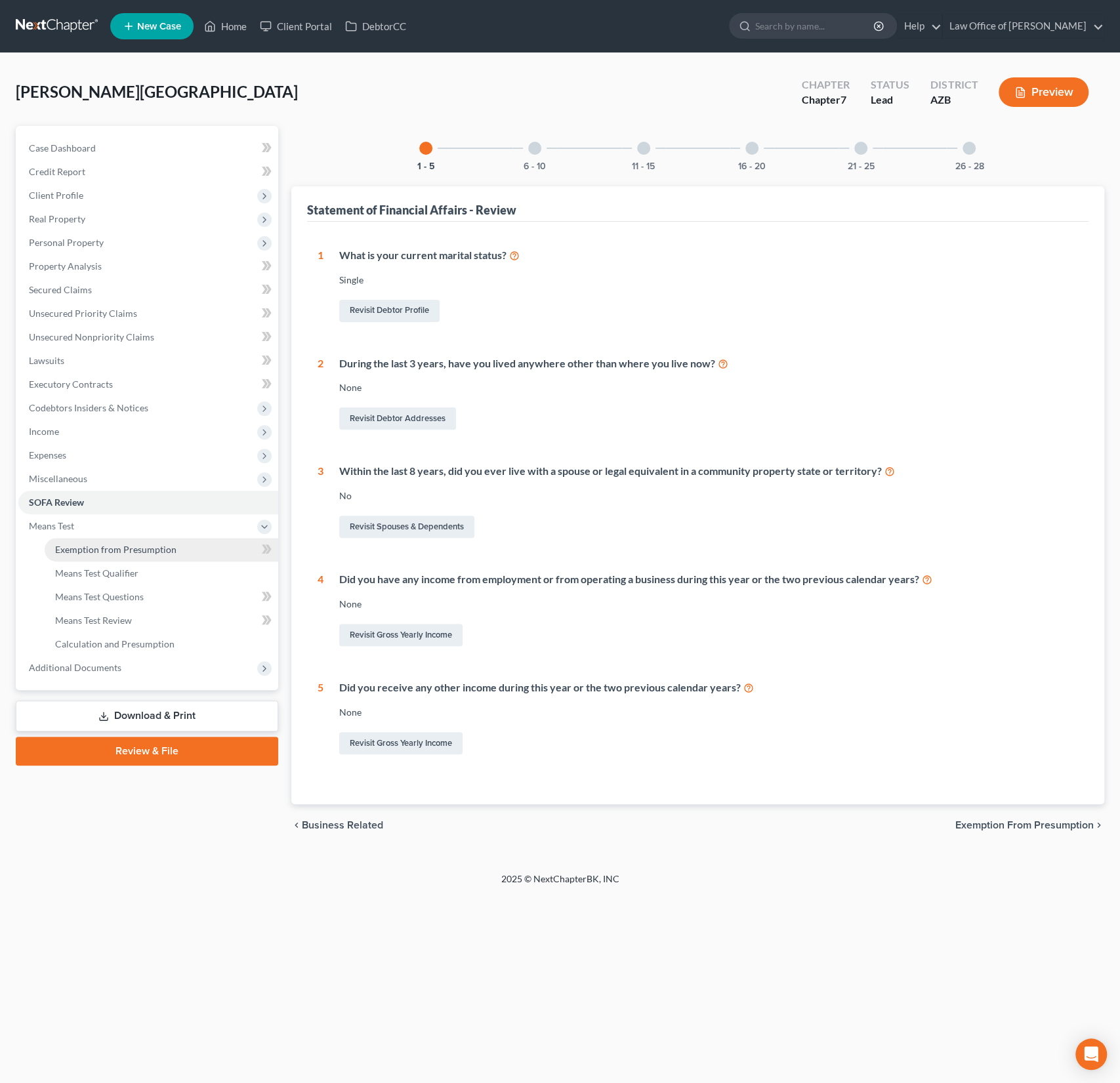
click at [84, 545] on span "Exemption from Presumption" at bounding box center [116, 549] width 121 height 11
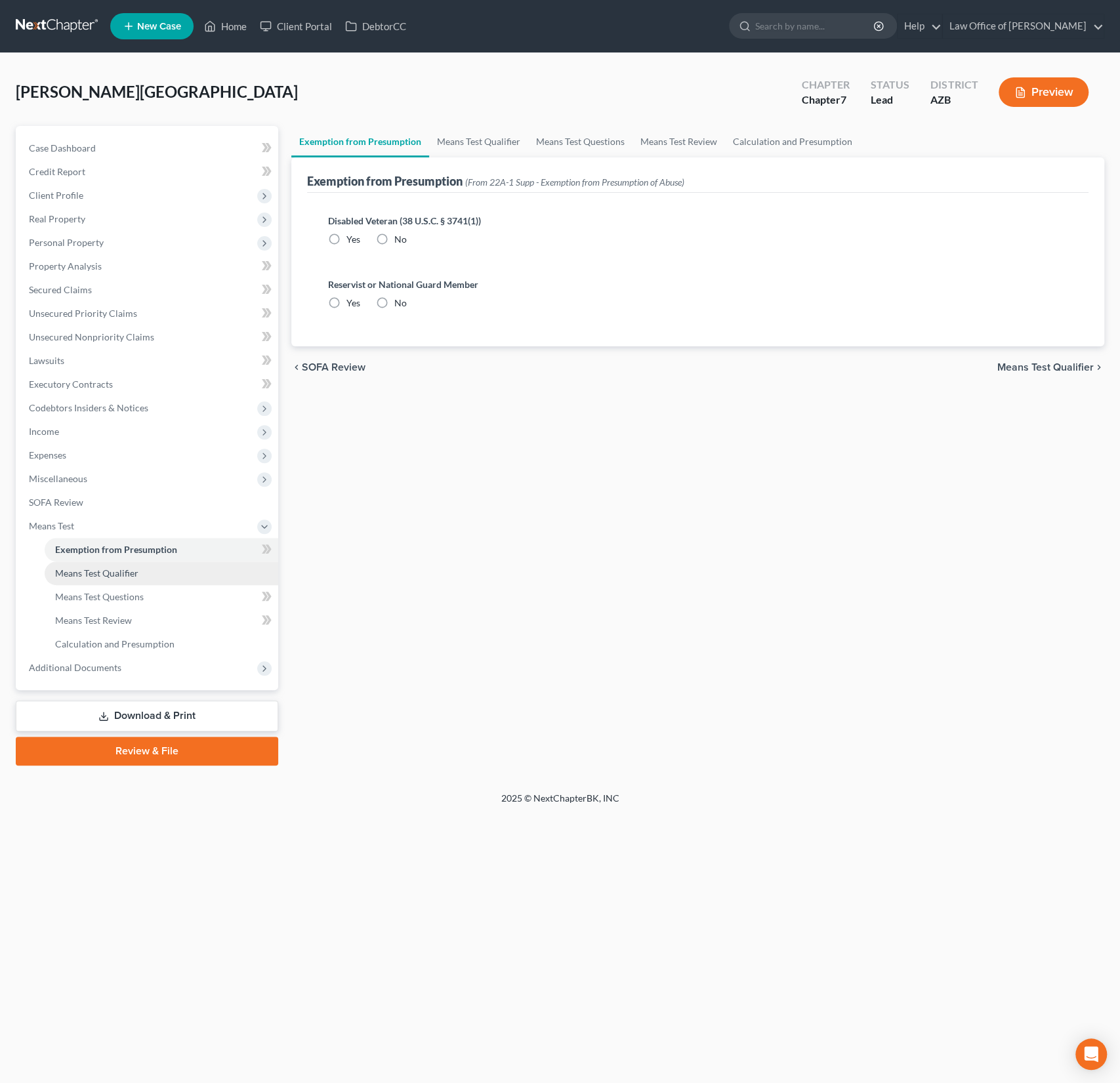
click at [85, 565] on link "Means Test Qualifier" at bounding box center [161, 574] width 234 height 24
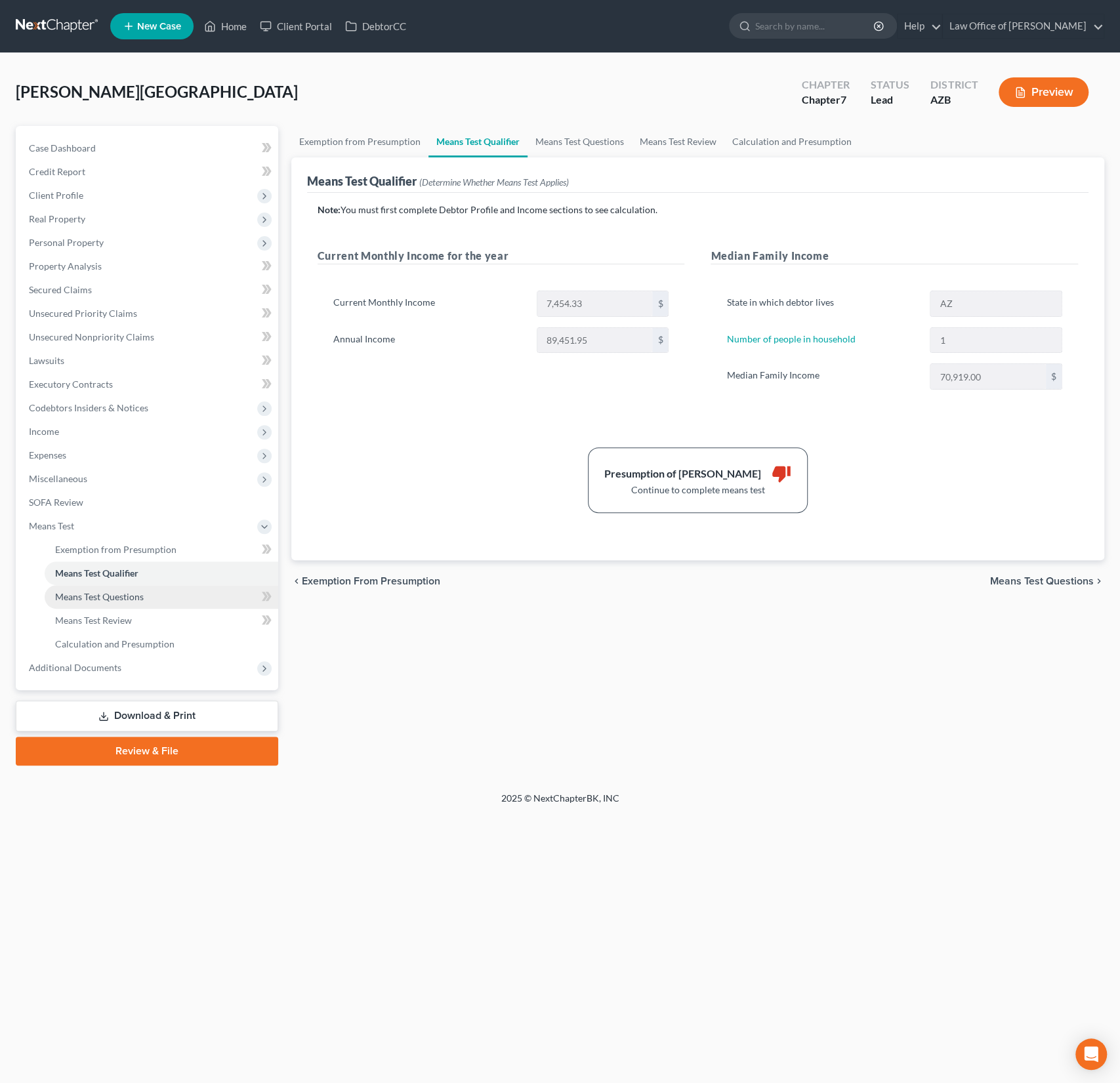
click at [88, 592] on span "Means Test Questions" at bounding box center [99, 597] width 88 height 11
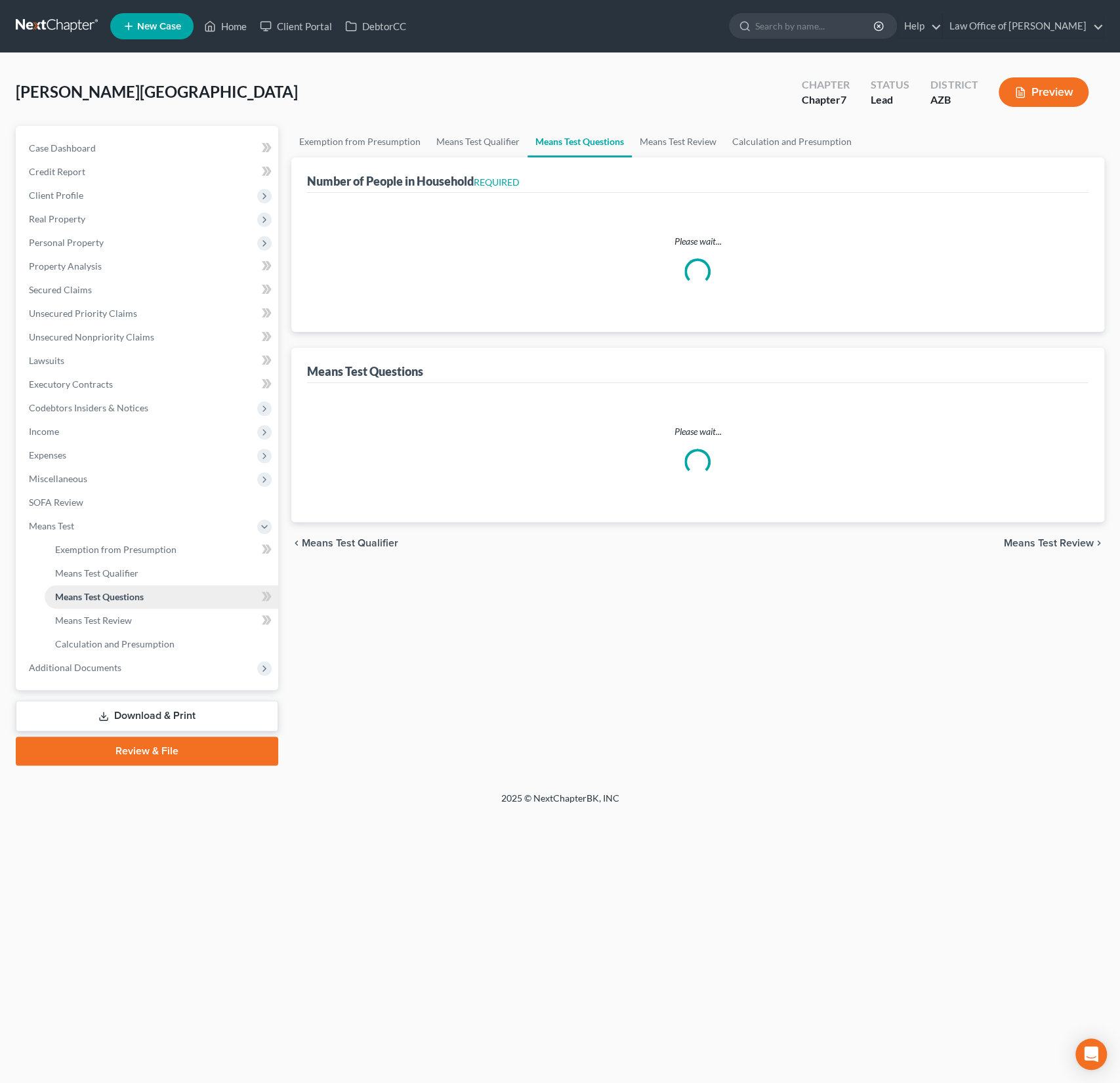
select select "1"
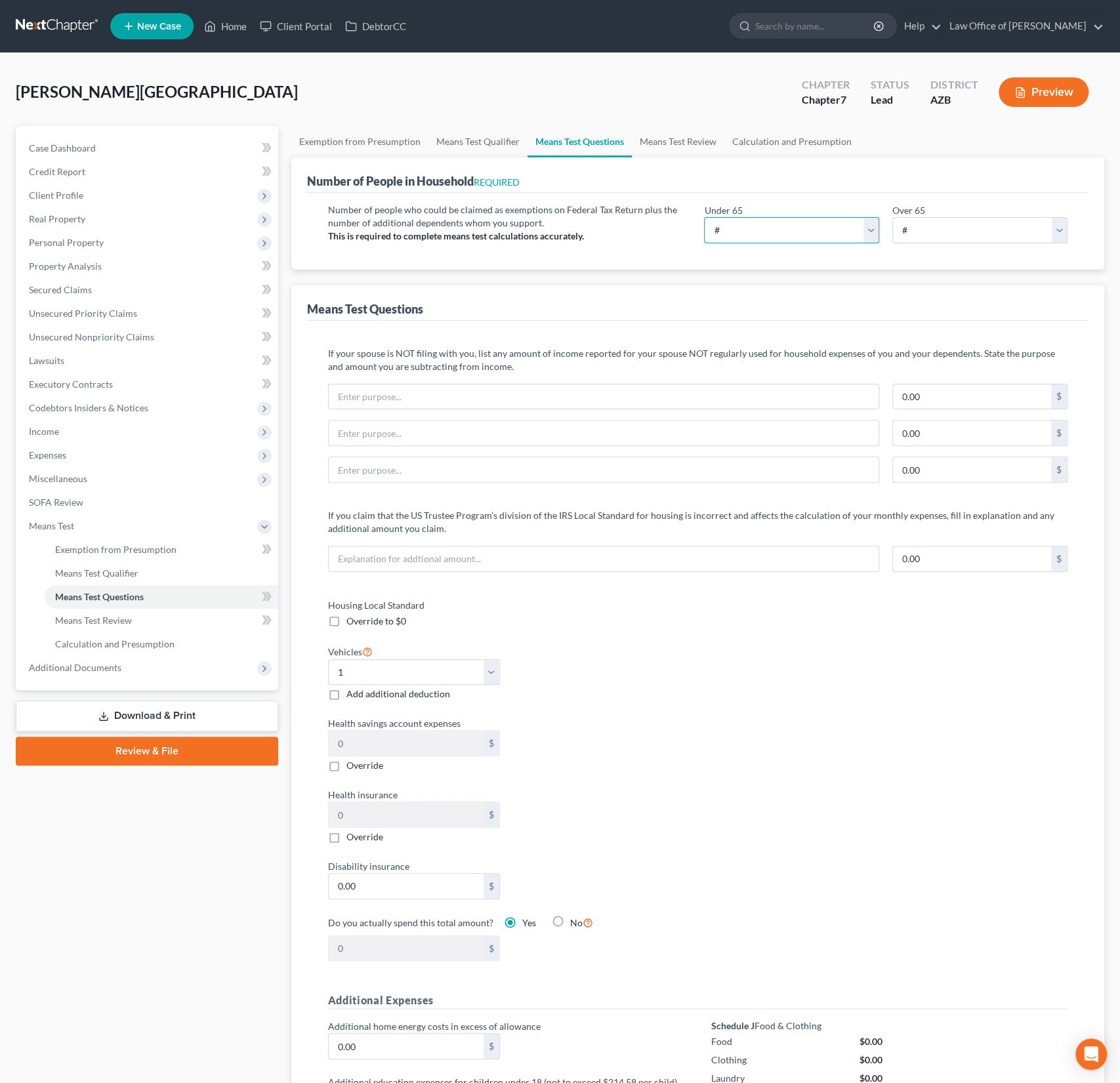
click at [772, 228] on select "# 0 1 2 3 4 5 6 7 8 9 10" at bounding box center [792, 230] width 175 height 26
click at [752, 230] on select "# 0 1 2 3 4 5 6 7 8 9 10" at bounding box center [792, 230] width 175 height 26
select select "1"
click at [704, 217] on select "# 0 1 2 3 4 5 6 7 8 9 10" at bounding box center [792, 230] width 175 height 26
click at [121, 633] on li "Calculation and Presumption" at bounding box center [161, 645] width 234 height 24
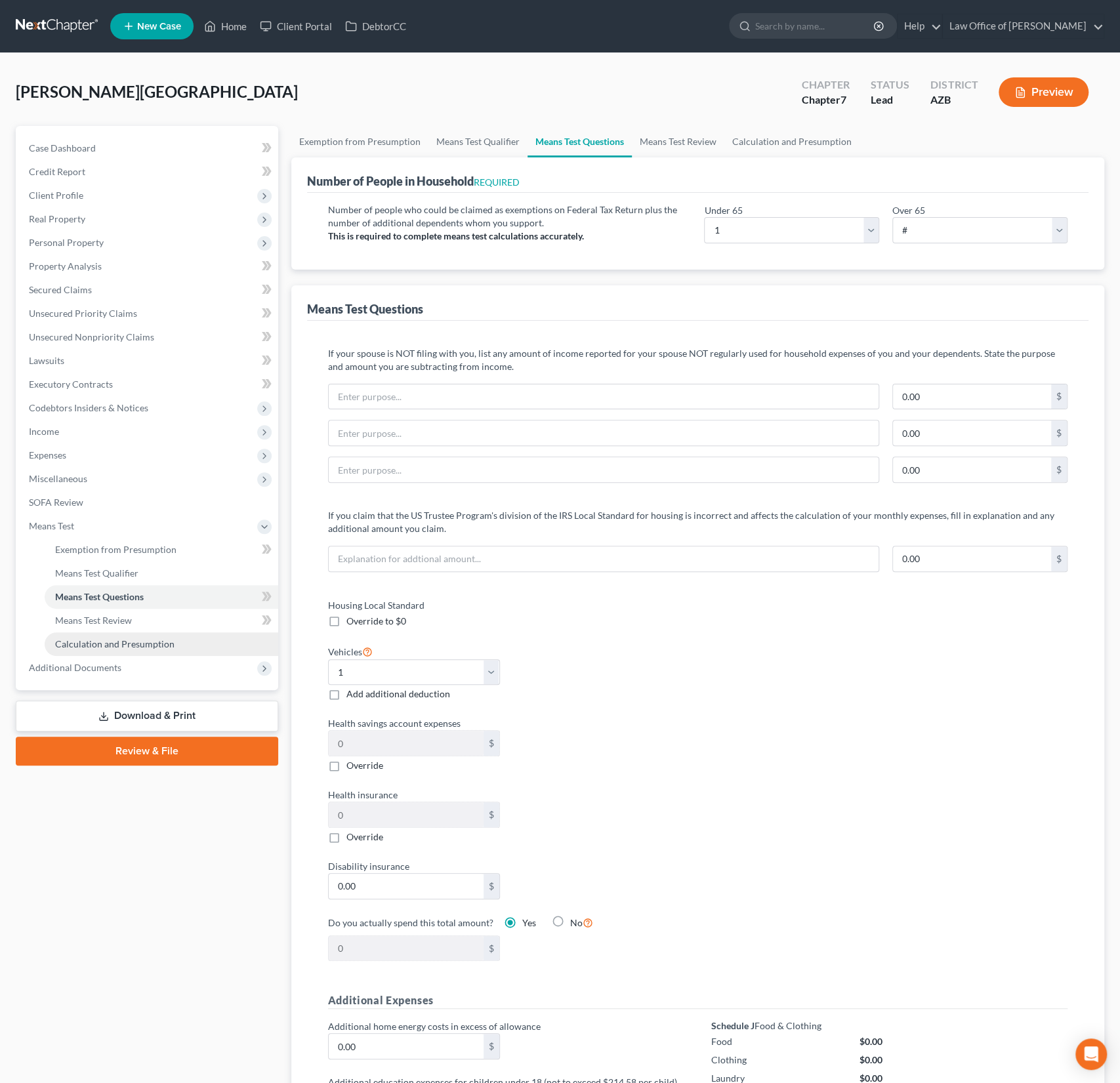
click at [128, 638] on span "Calculation and Presumption" at bounding box center [115, 644] width 120 height 11
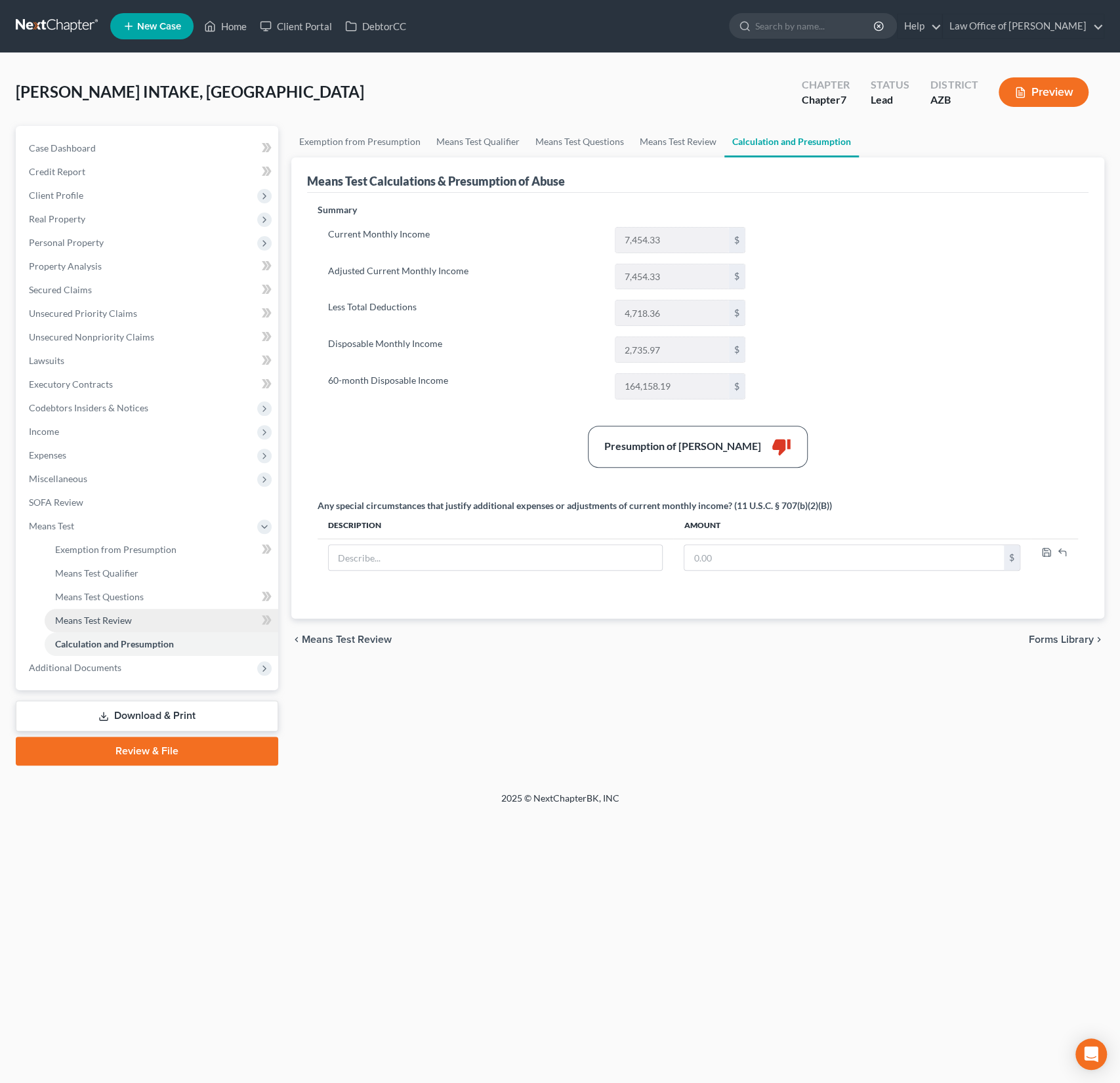
click at [119, 623] on span "Means Test Review" at bounding box center [93, 620] width 77 height 11
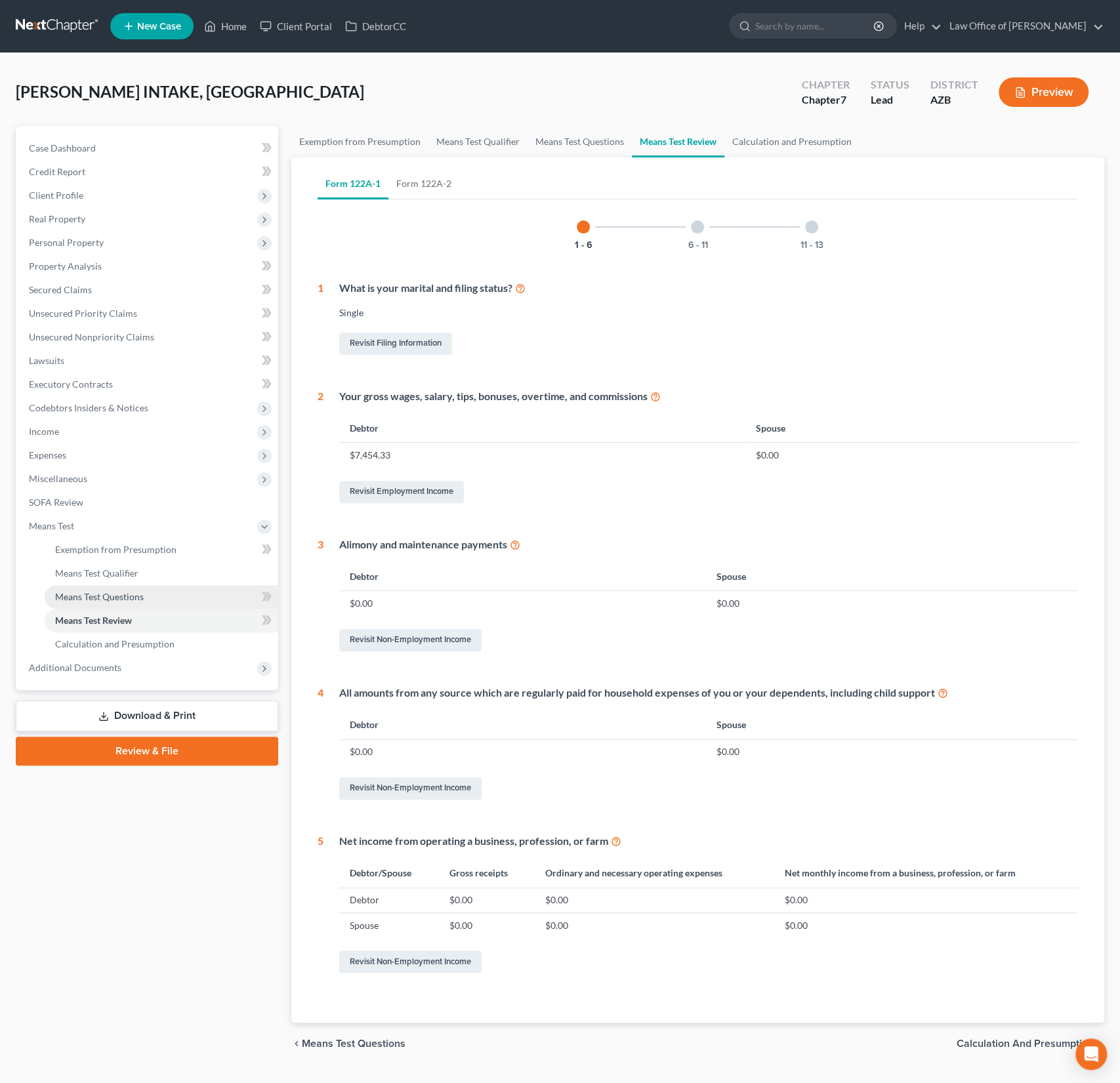
click at [116, 598] on span "Means Test Questions" at bounding box center [99, 597] width 88 height 11
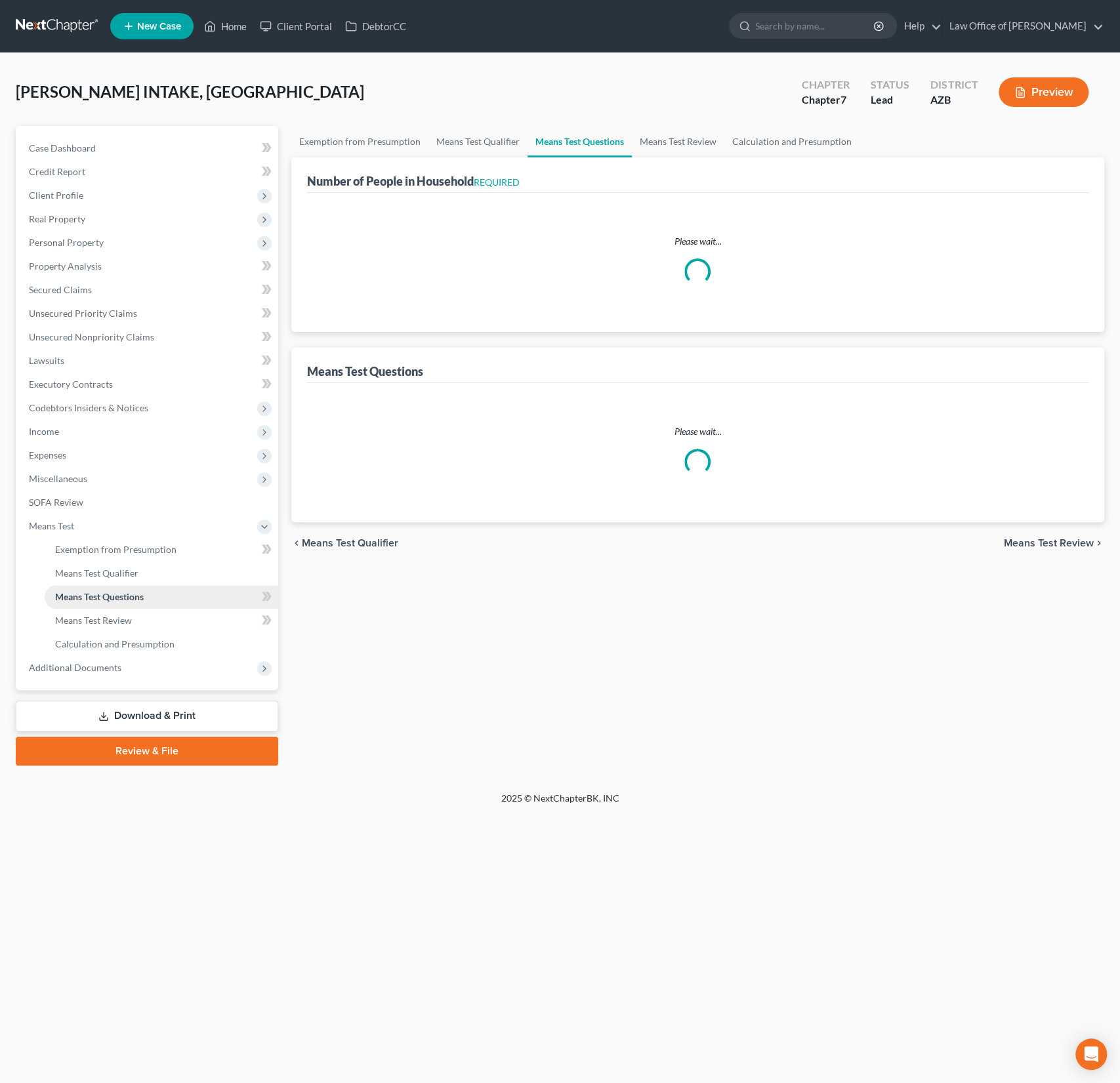
select select "1"
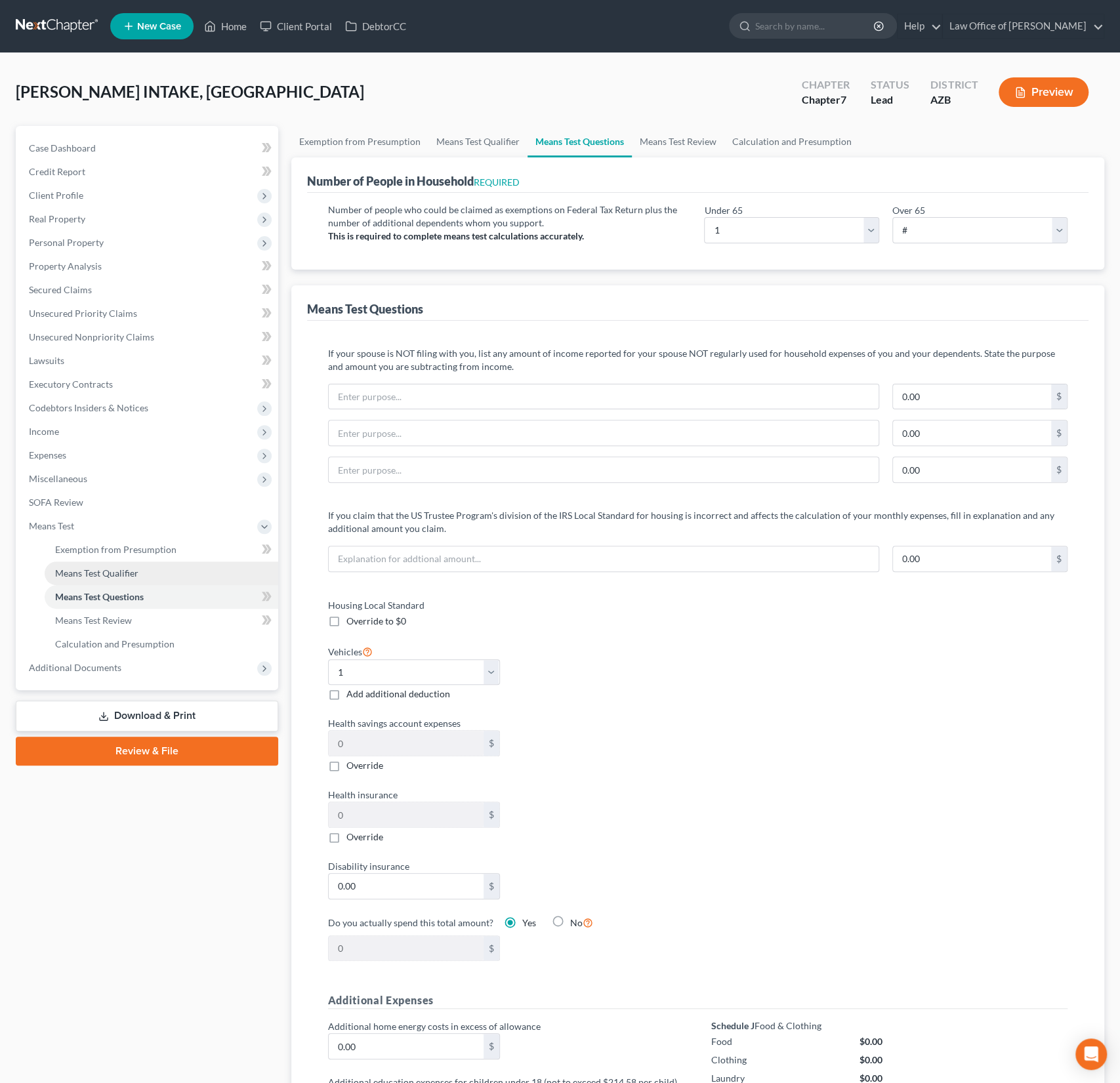
click at [112, 568] on span "Means Test Qualifier" at bounding box center [96, 573] width 84 height 11
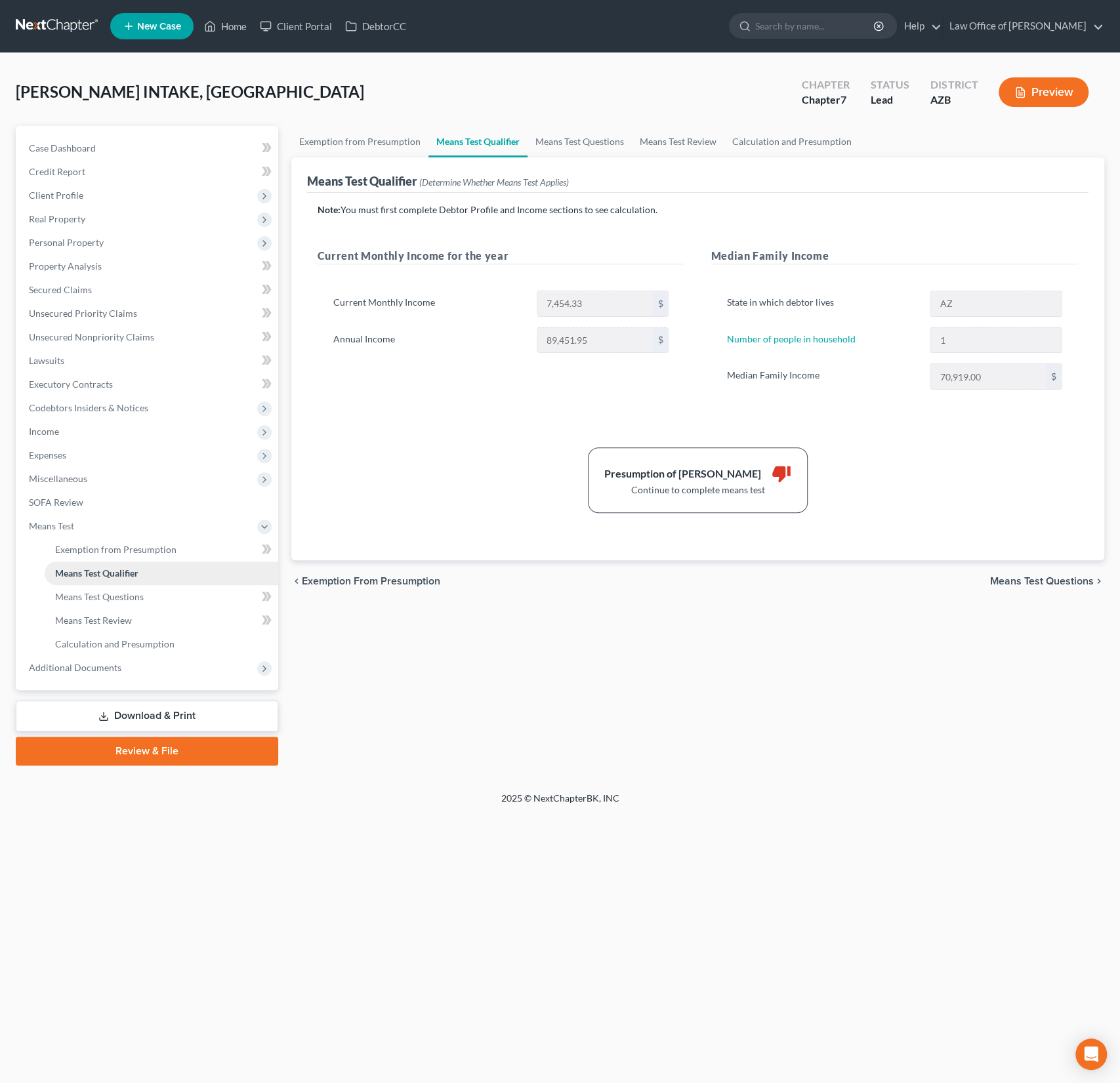
click at [112, 568] on span "Means Test Qualifier" at bounding box center [96, 573] width 84 height 11
click at [115, 551] on span "Exemption from Presumption" at bounding box center [116, 549] width 121 height 11
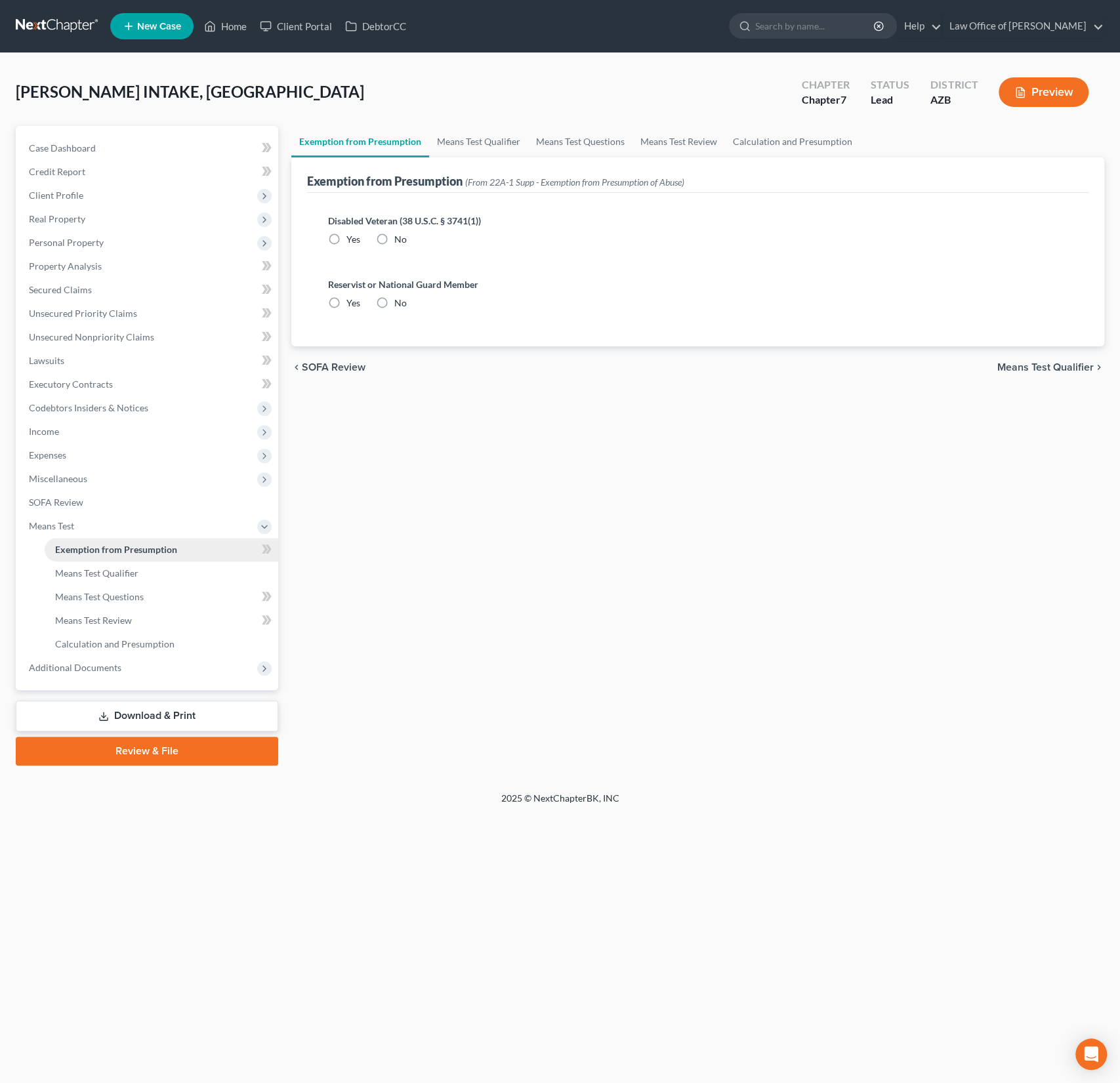
click at [114, 560] on link "Exemption from Presumption" at bounding box center [161, 550] width 234 height 24
click at [113, 583] on link "Means Test Qualifier" at bounding box center [161, 574] width 234 height 24
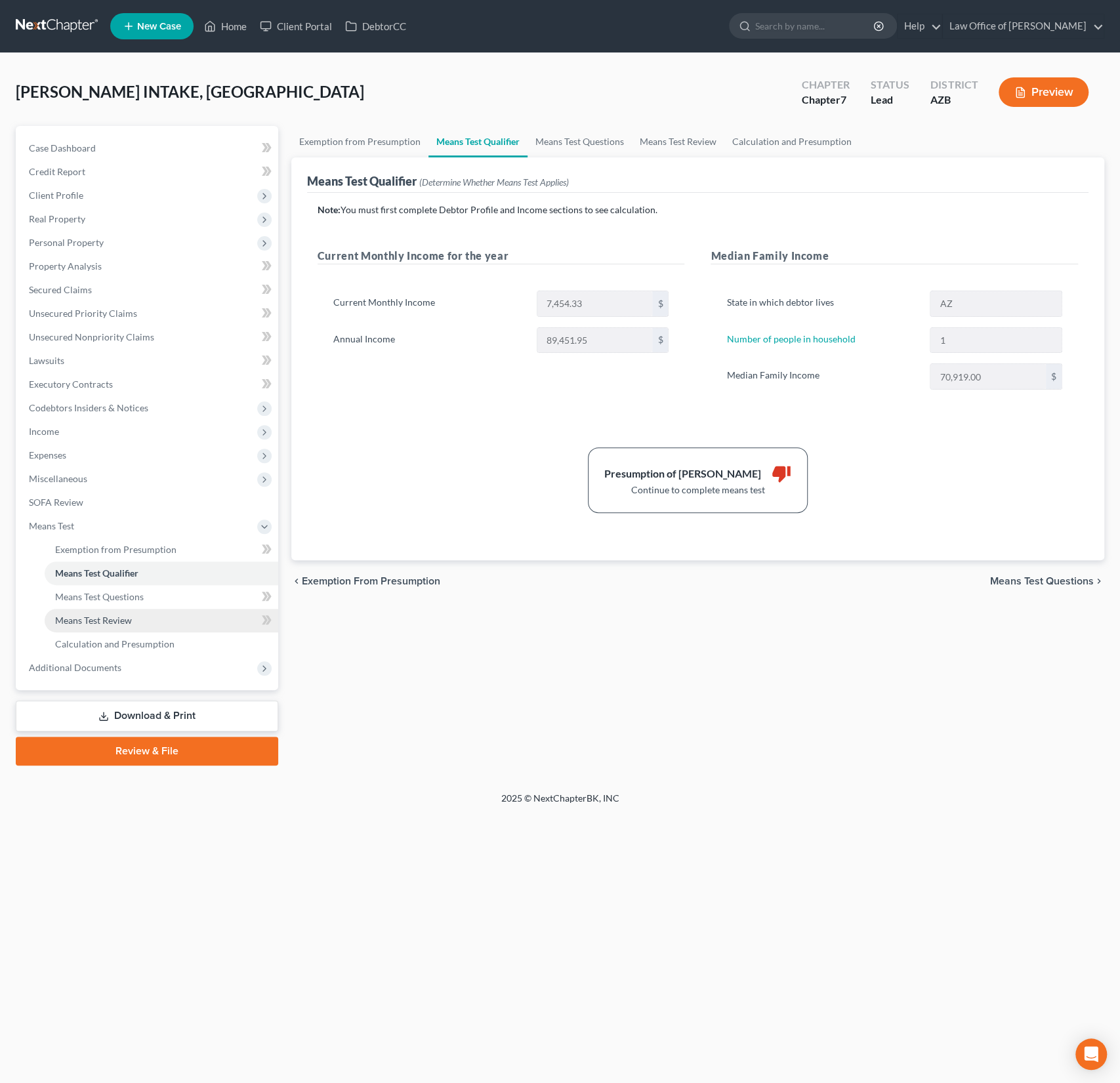
click at [117, 614] on span "Means Test Review" at bounding box center [93, 620] width 77 height 11
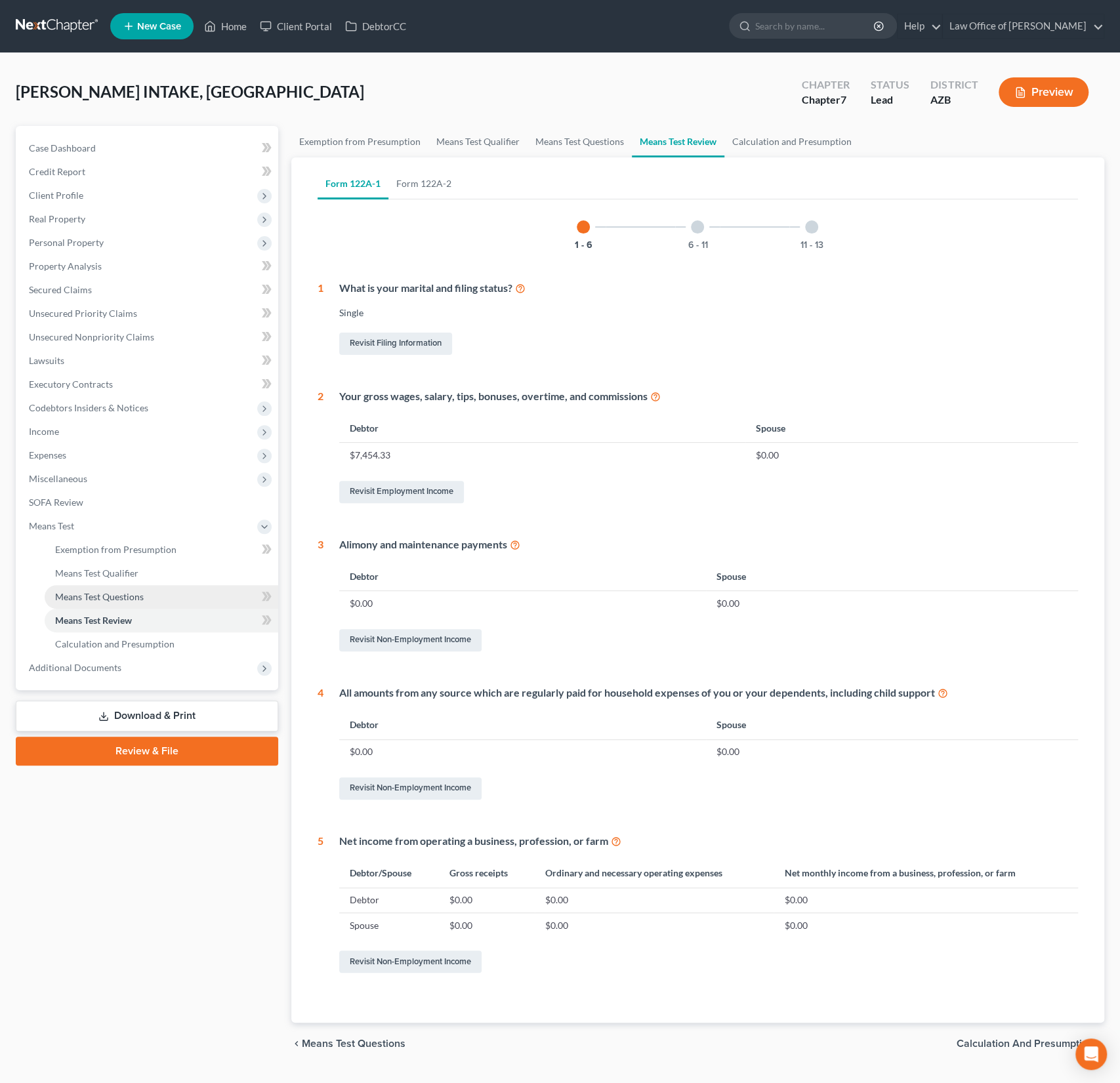
click at [98, 585] on link "Means Test Questions" at bounding box center [161, 597] width 234 height 24
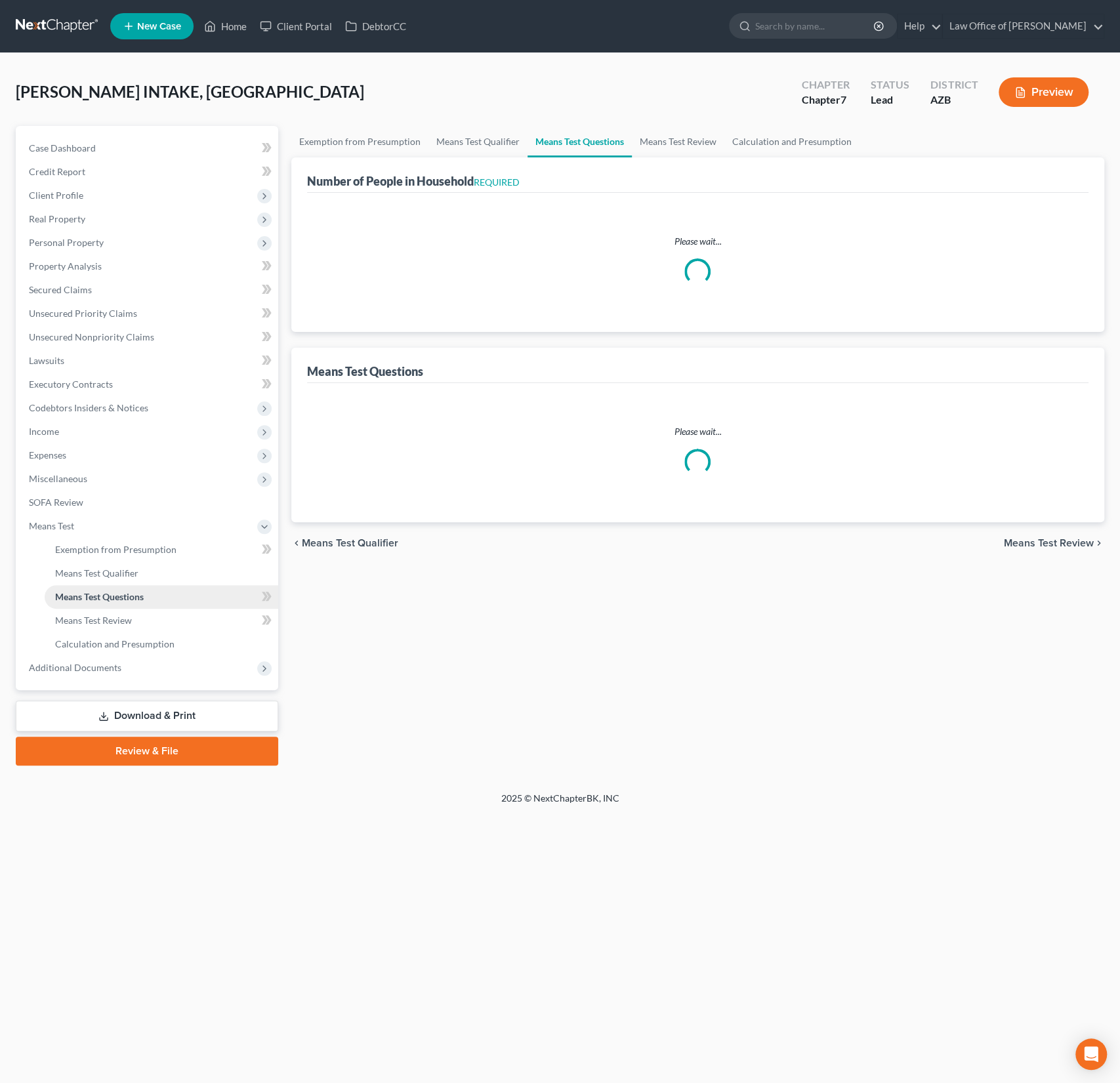
select select "1"
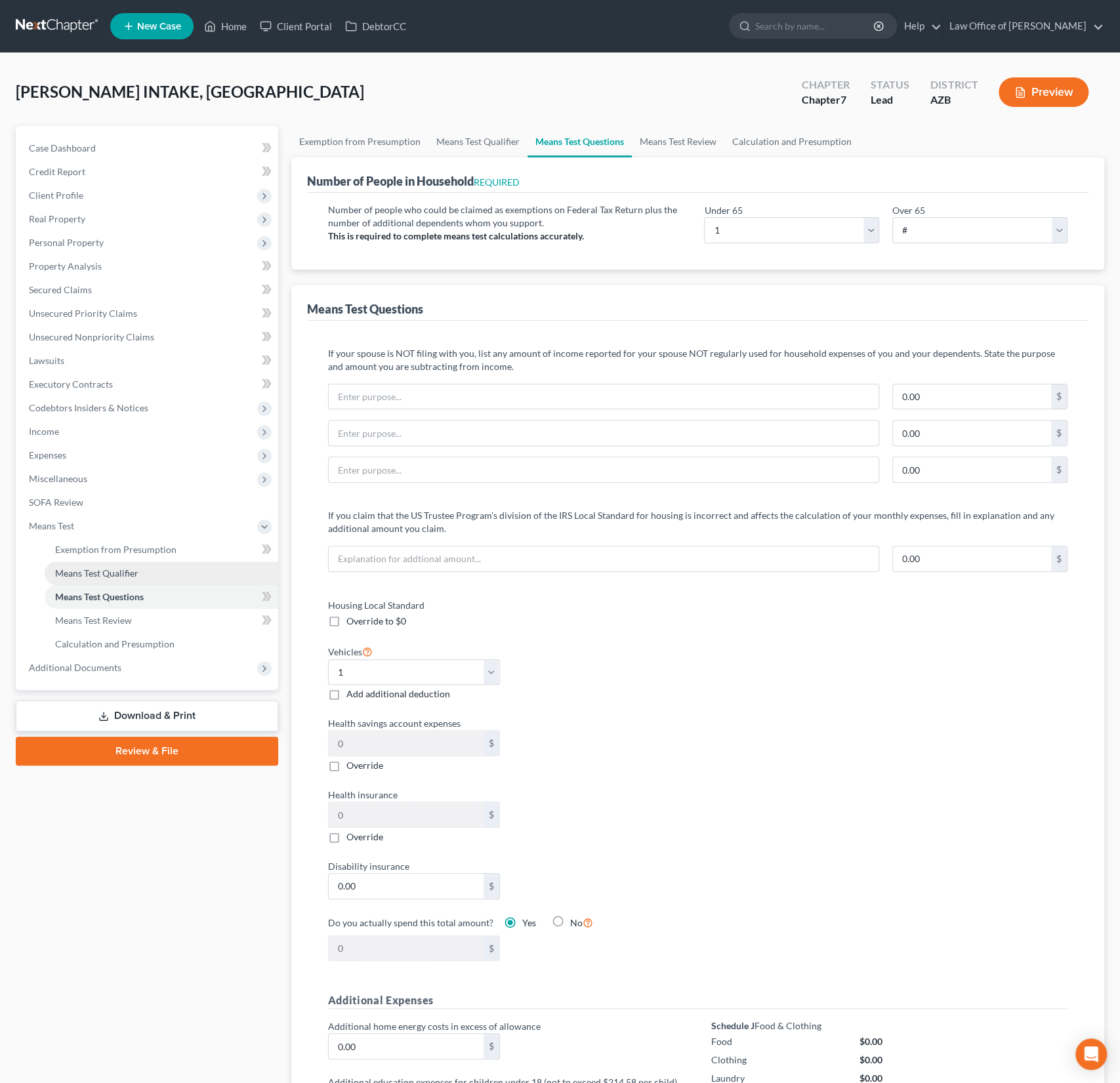
click at [101, 570] on span "Means Test Qualifier" at bounding box center [96, 573] width 84 height 11
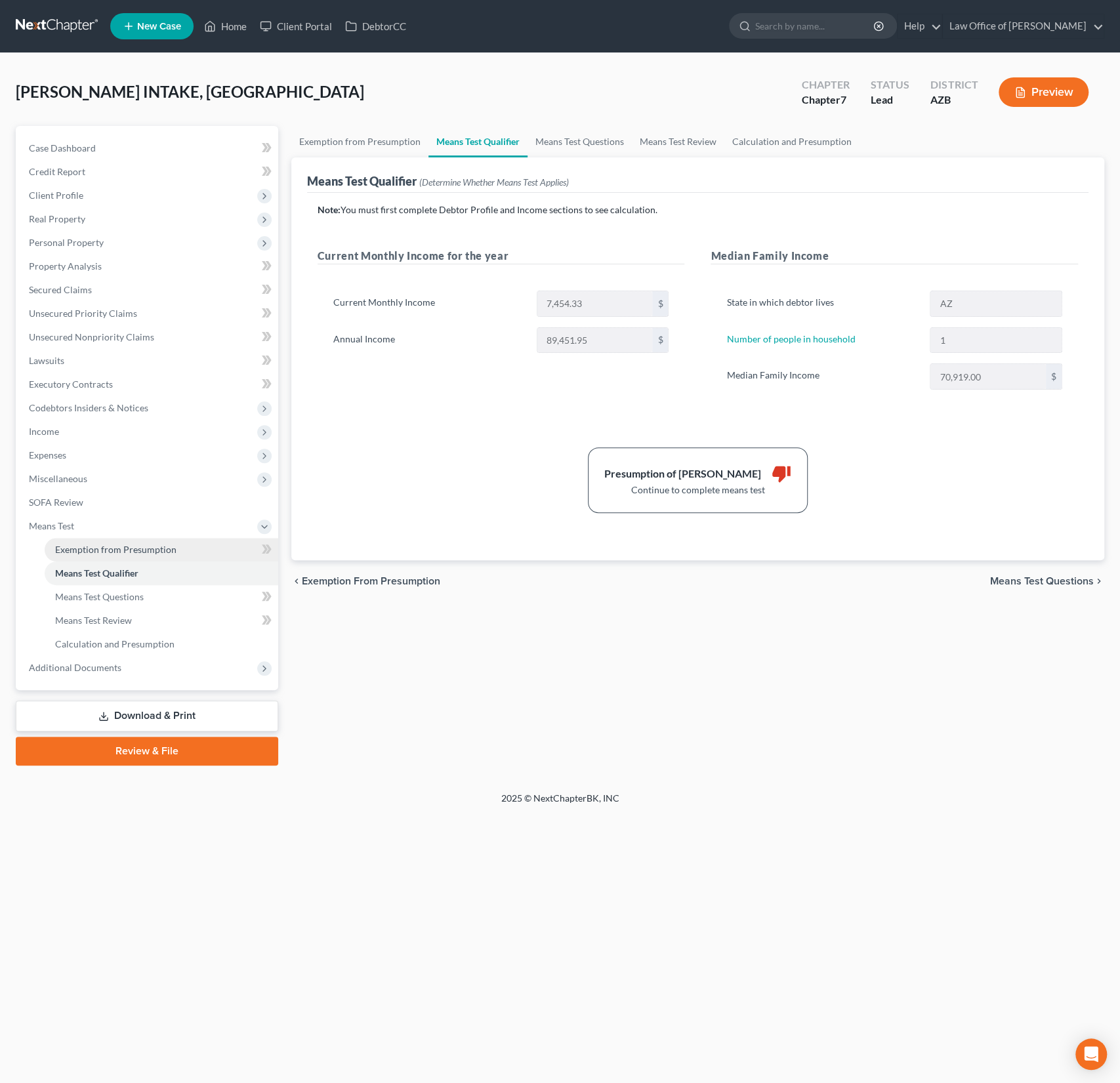
click at [104, 547] on span "Exemption from Presumption" at bounding box center [116, 549] width 121 height 11
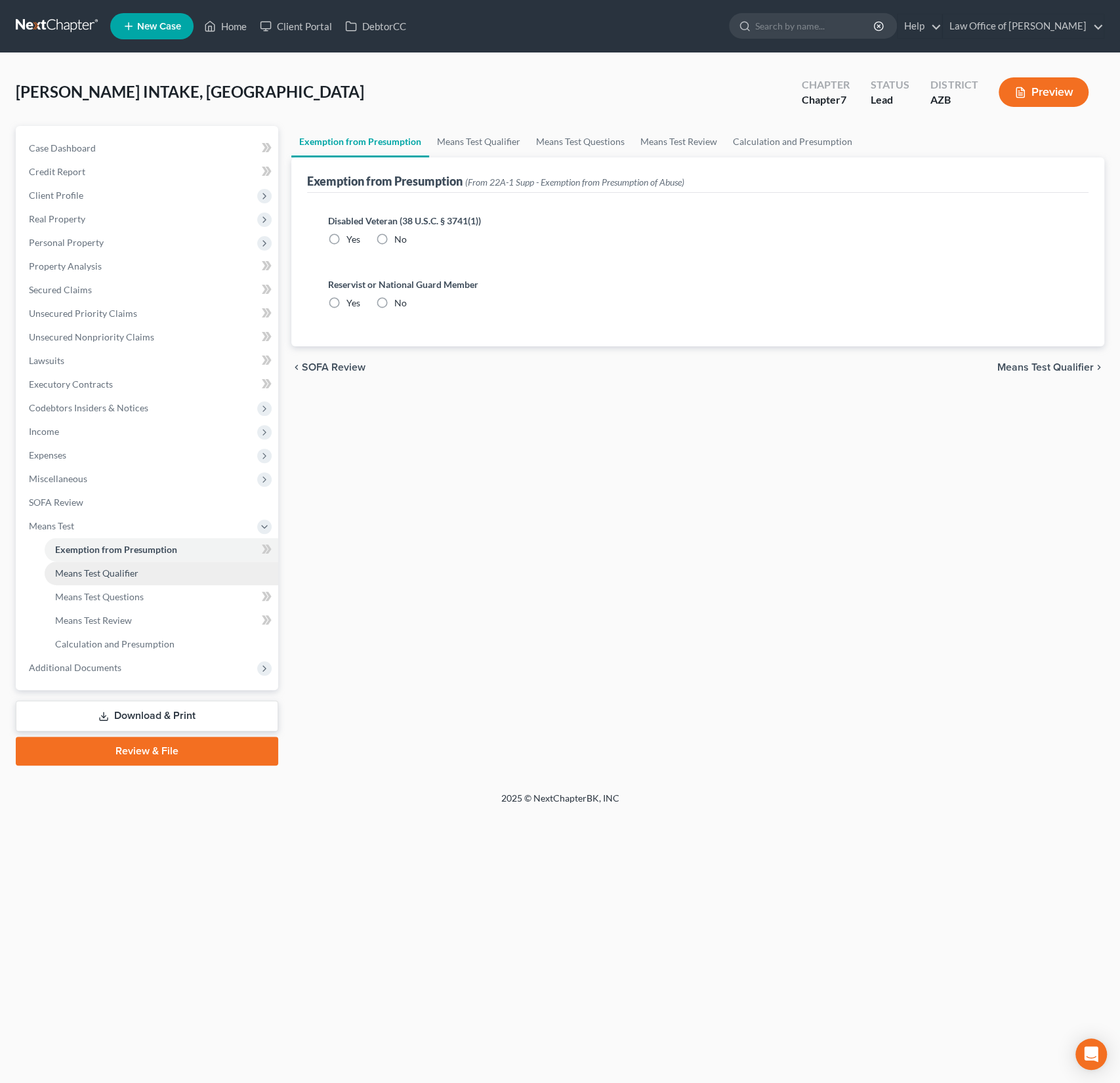
click at [102, 575] on span "Means Test Qualifier" at bounding box center [96, 573] width 84 height 11
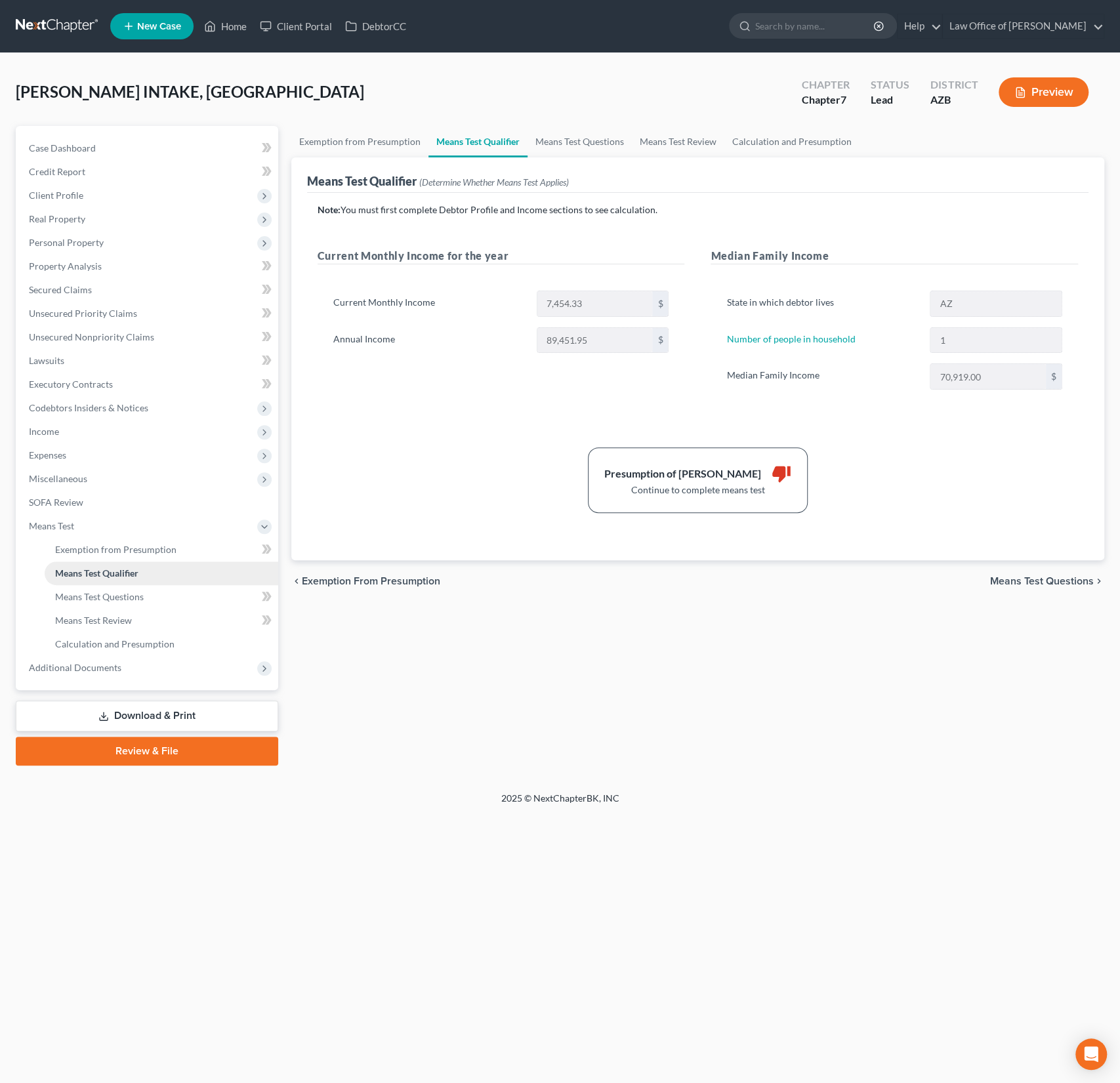
click at [104, 583] on link "Means Test Qualifier" at bounding box center [161, 574] width 234 height 24
click at [104, 591] on span "Means Test Questions" at bounding box center [99, 597] width 88 height 11
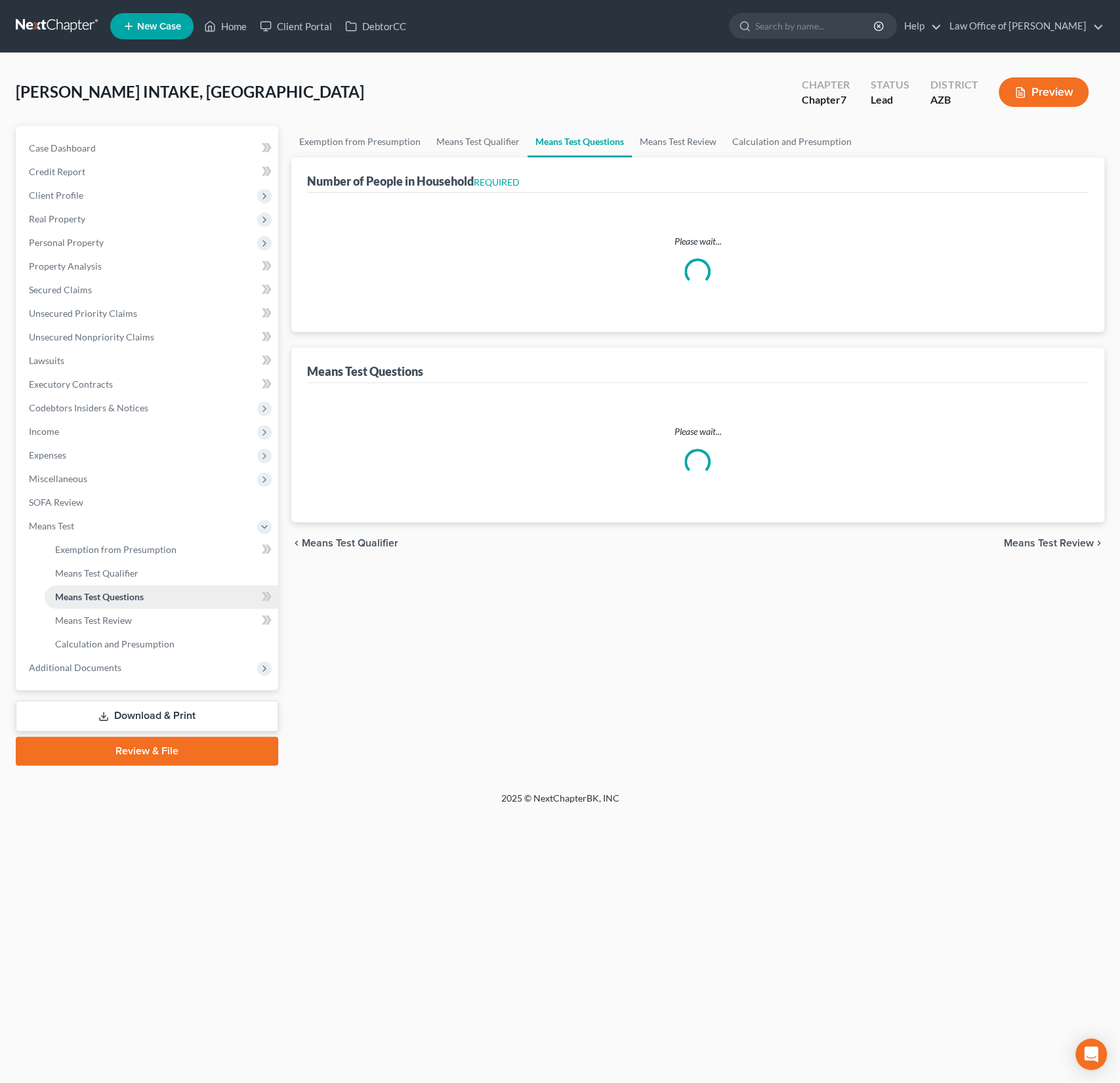
select select "1"
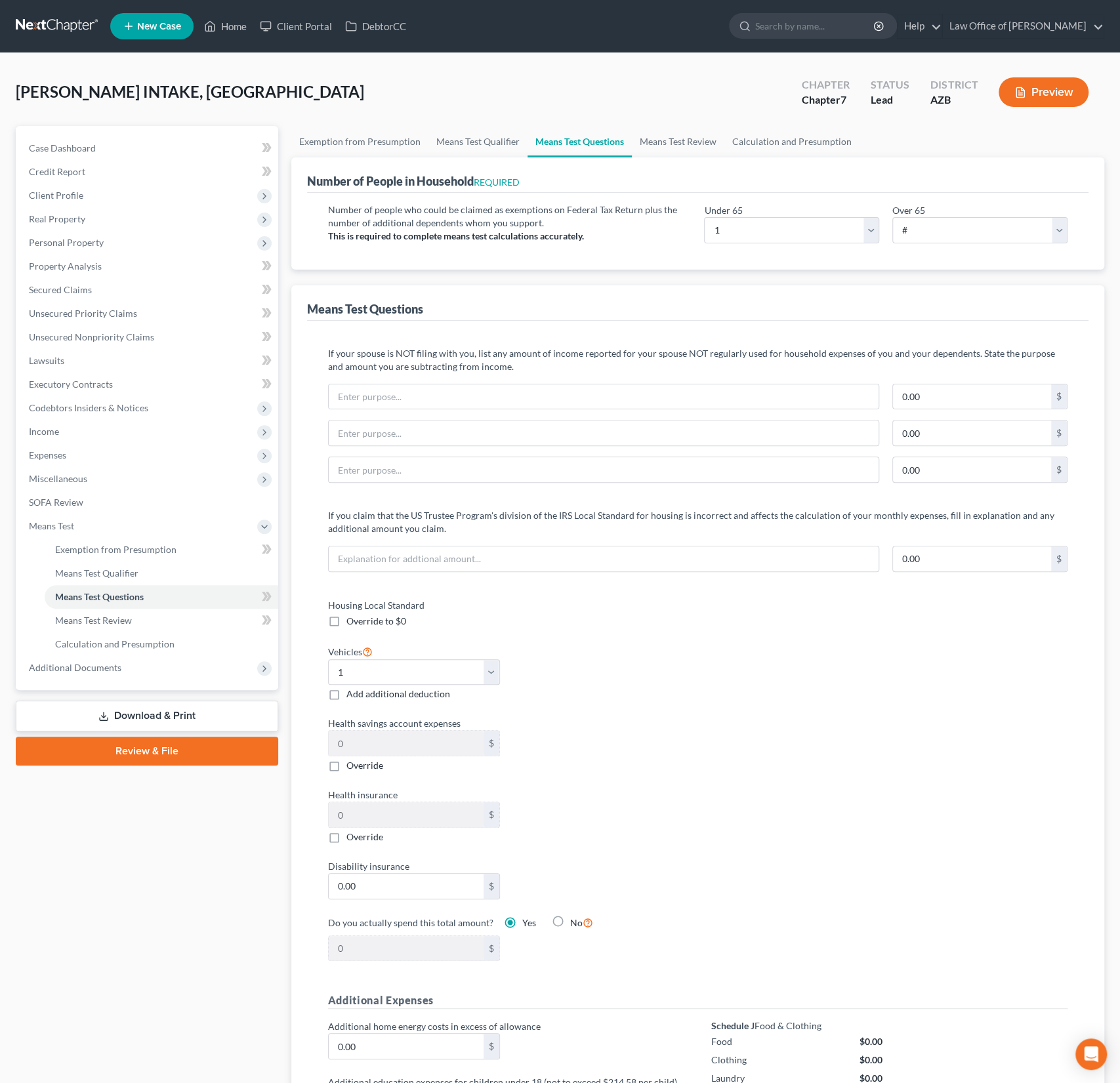
click at [1041, 96] on button "Preview" at bounding box center [1043, 92] width 90 height 29
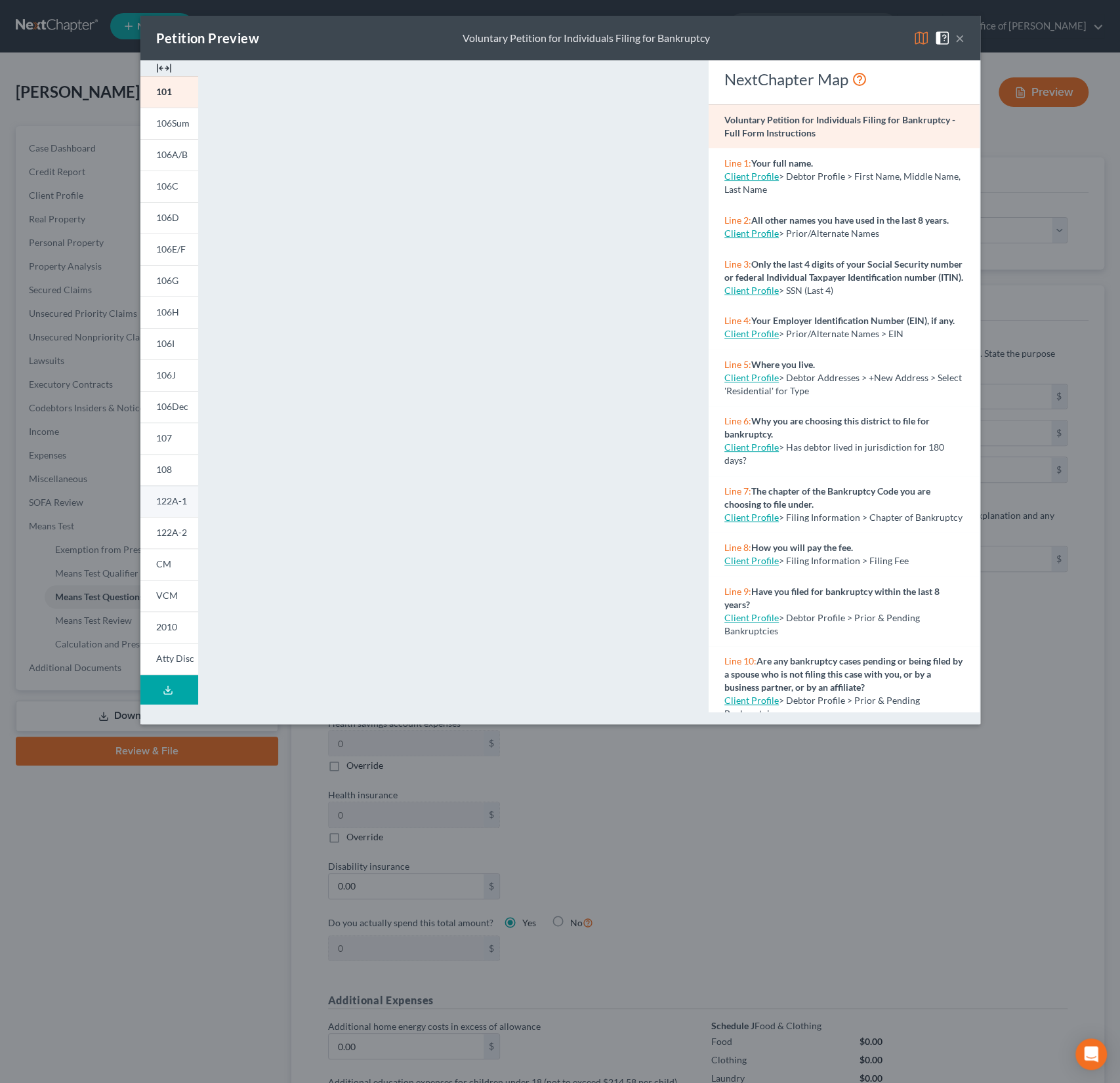
click at [165, 496] on span "122A-1" at bounding box center [171, 501] width 31 height 11
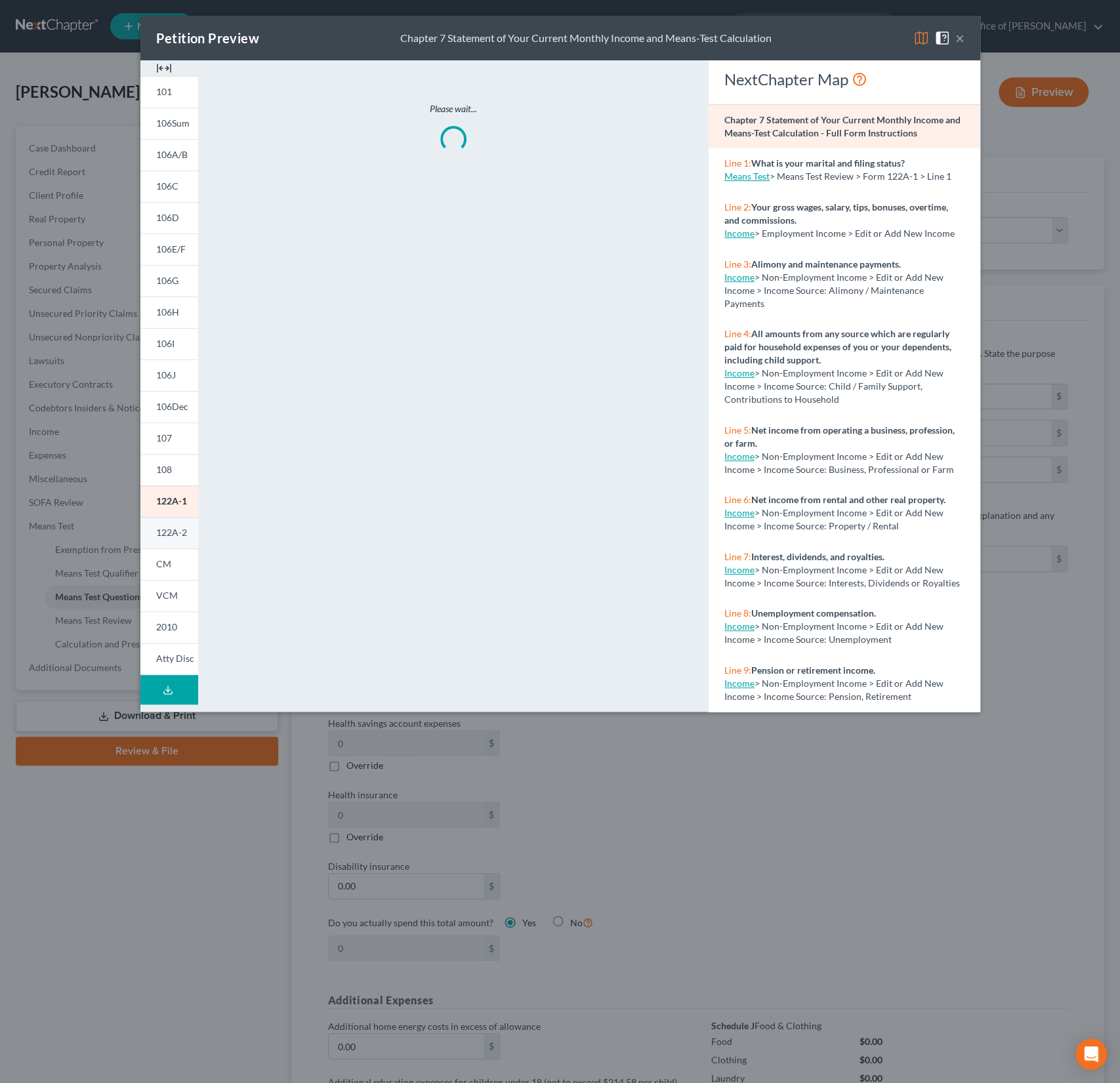
click at [167, 532] on span "122A-2" at bounding box center [171, 532] width 31 height 11
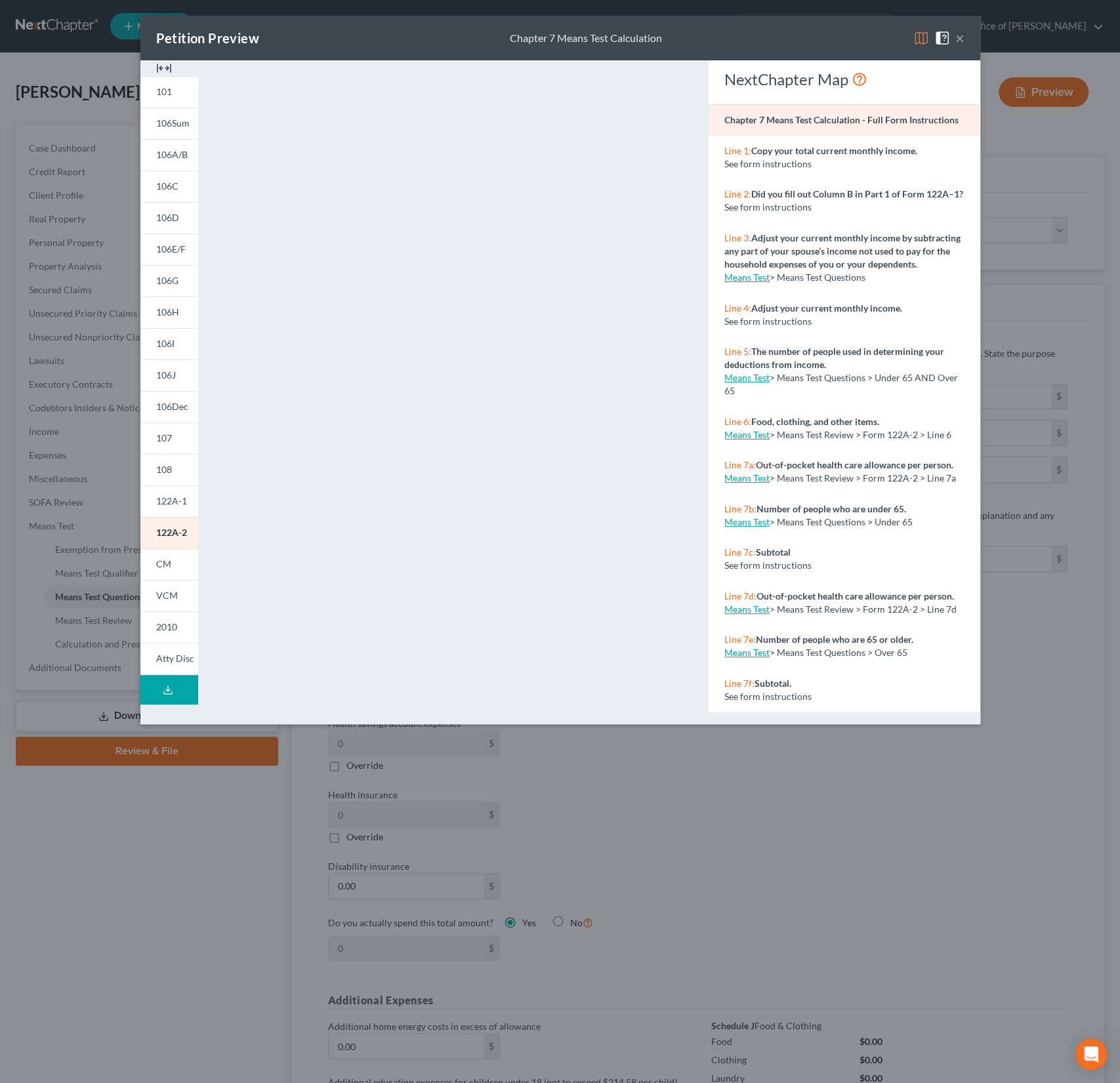
click at [960, 38] on button "×" at bounding box center [961, 38] width 10 height 16
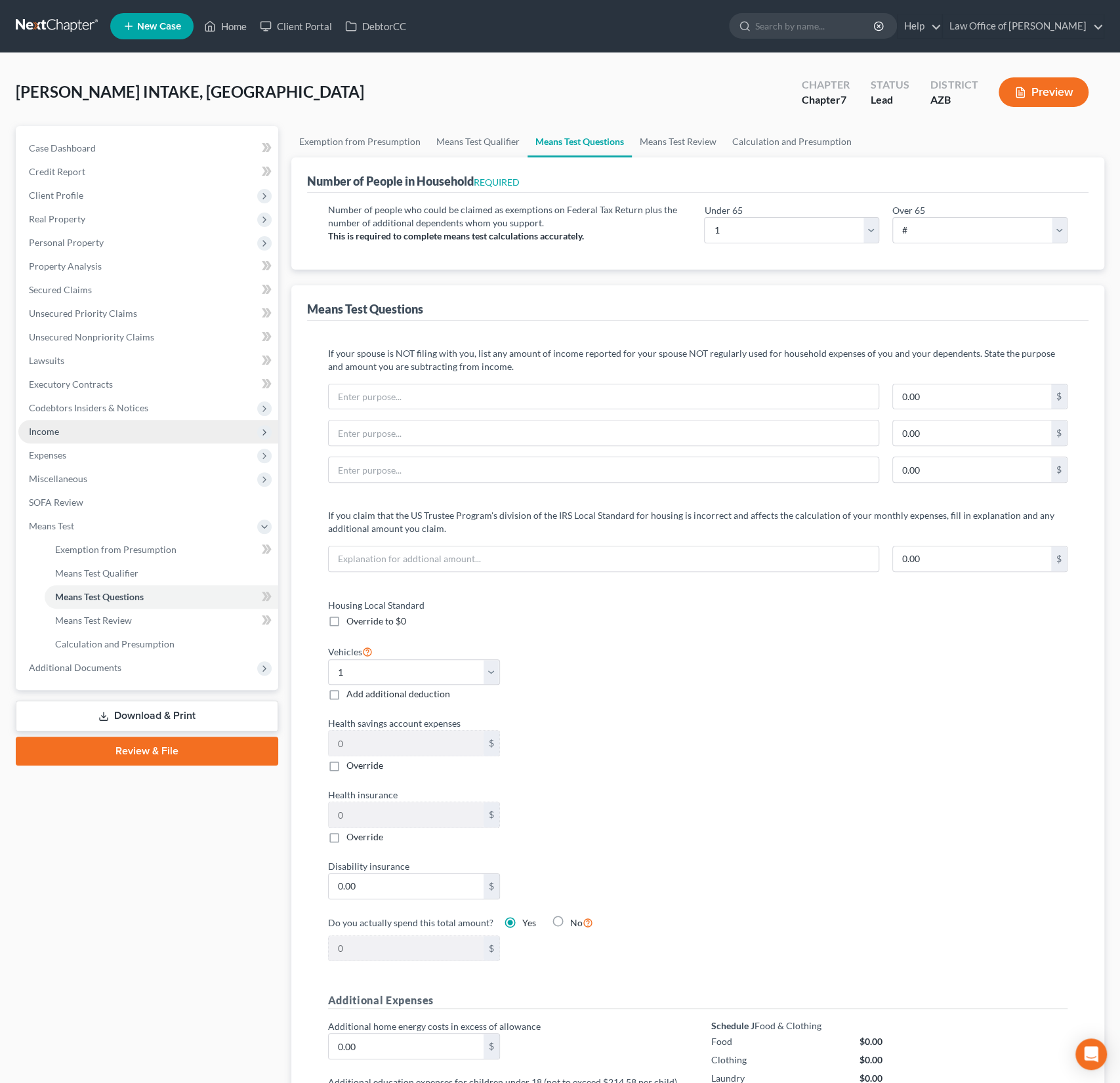
click at [54, 436] on span "Income" at bounding box center [44, 431] width 30 height 11
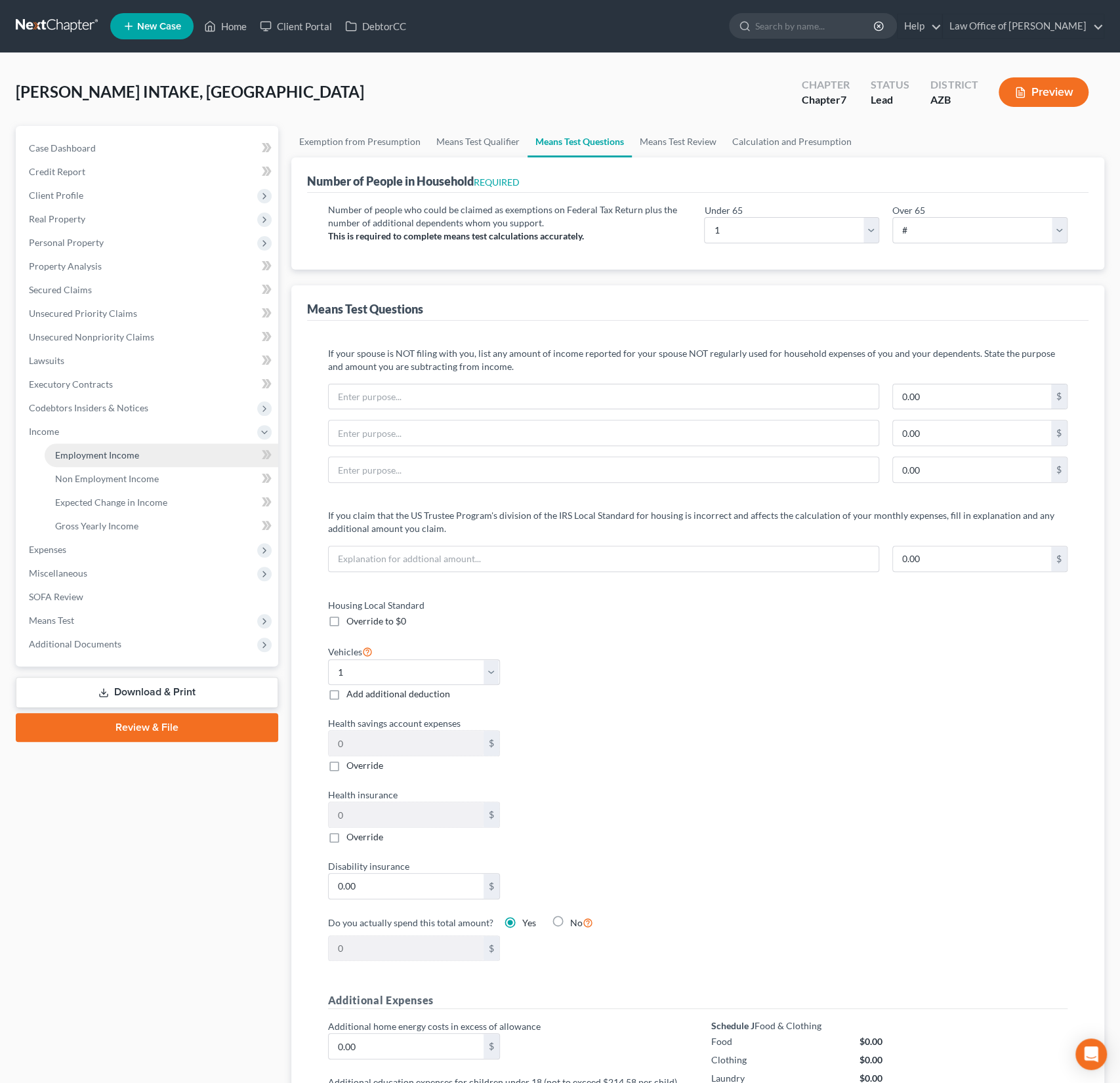
click at [95, 458] on span "Employment Income" at bounding box center [96, 455] width 84 height 11
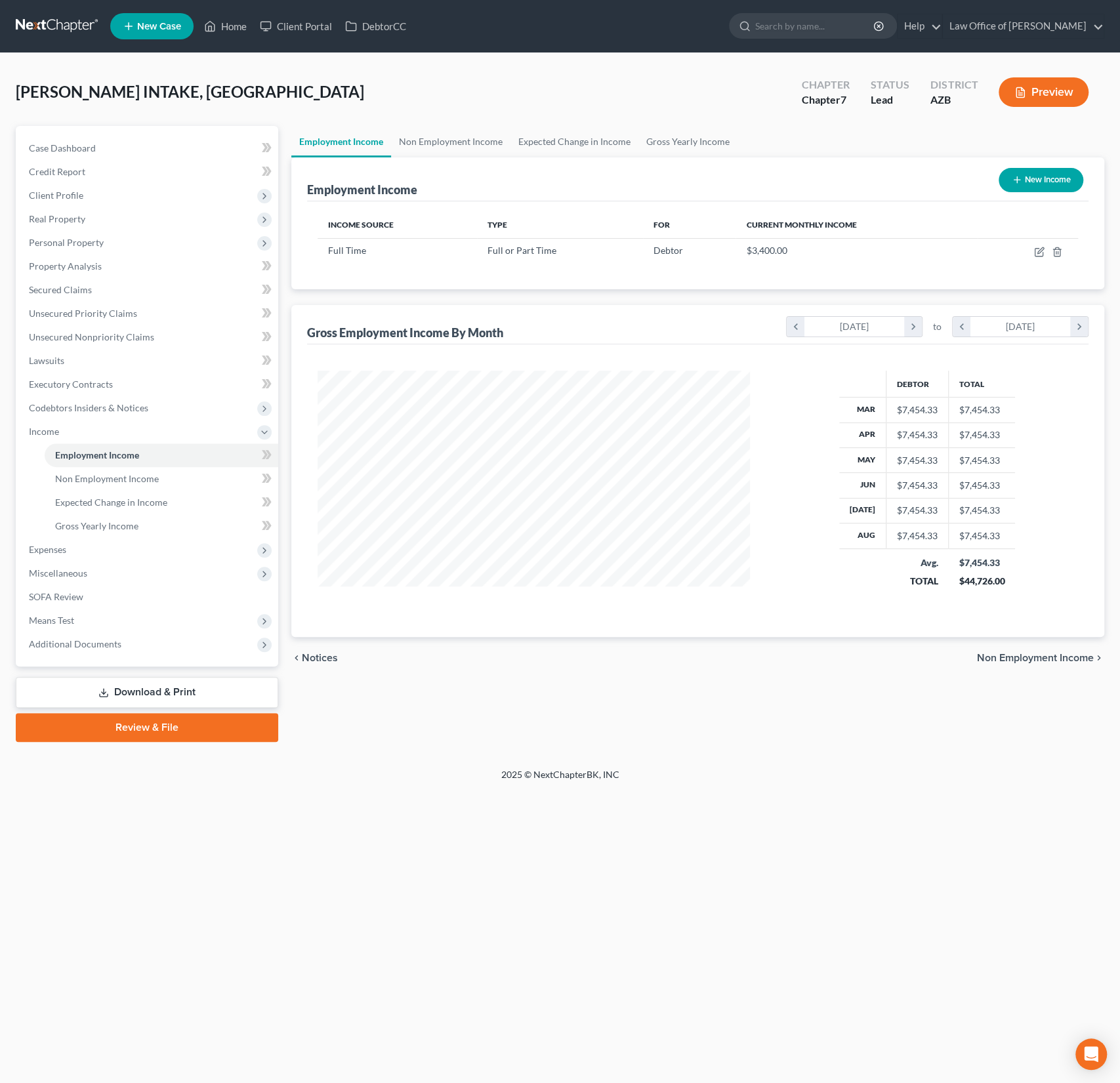
scroll to position [233, 458]
click at [1043, 249] on icon "button" at bounding box center [1039, 252] width 10 height 10
select select "0"
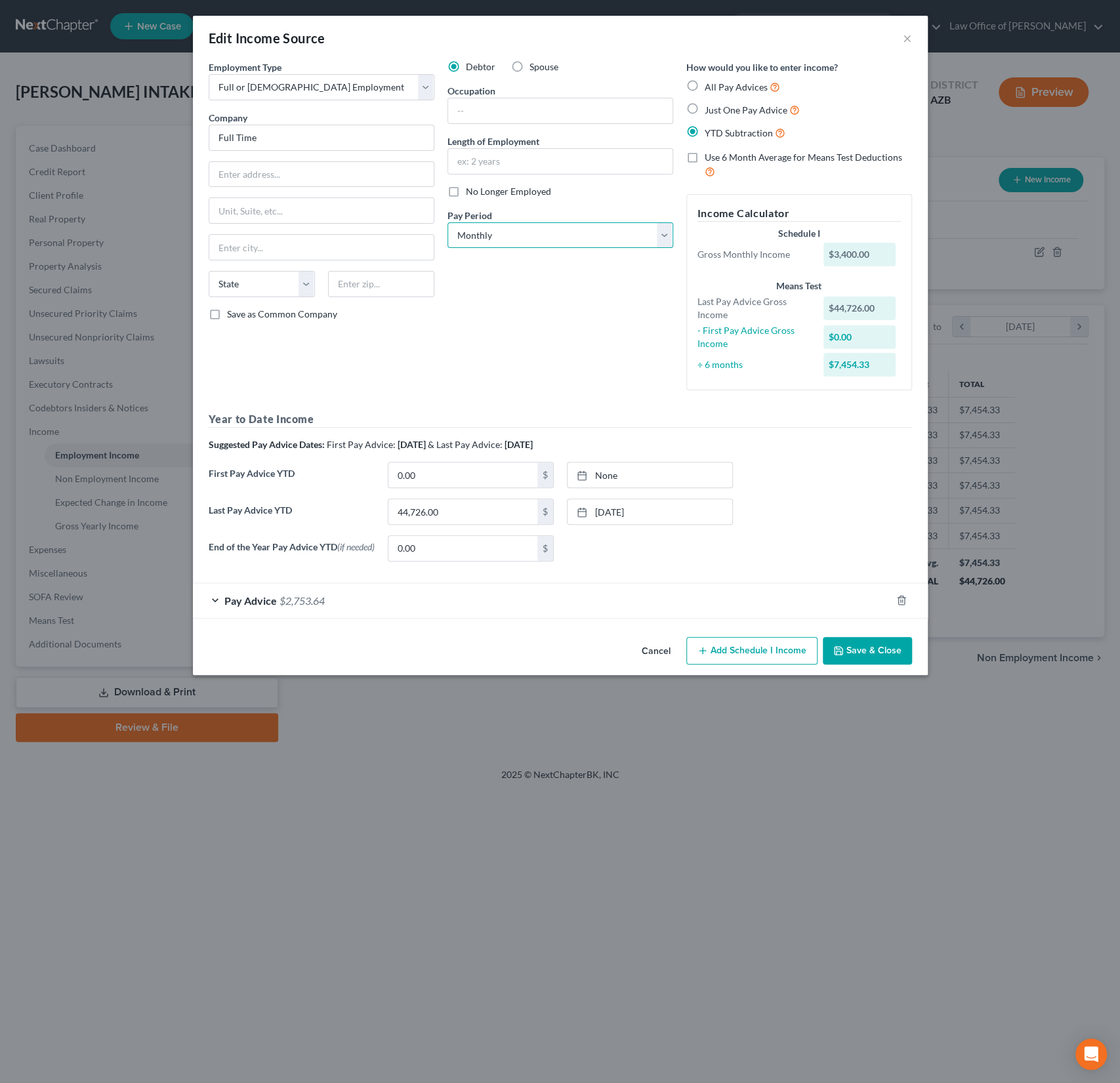
click at [524, 243] on select "Select Monthly Twice Monthly Every Other Week Weekly" at bounding box center [560, 235] width 226 height 26
click at [447, 222] on select "Select Monthly Twice Monthly Every Other Week Weekly" at bounding box center [560, 235] width 226 height 26
click at [552, 226] on select "Select Monthly Twice Monthly Every Other Week Weekly" at bounding box center [560, 235] width 226 height 26
select select "2"
click at [447, 222] on select "Select Monthly Twice Monthly Every Other Week Weekly" at bounding box center [560, 235] width 226 height 26
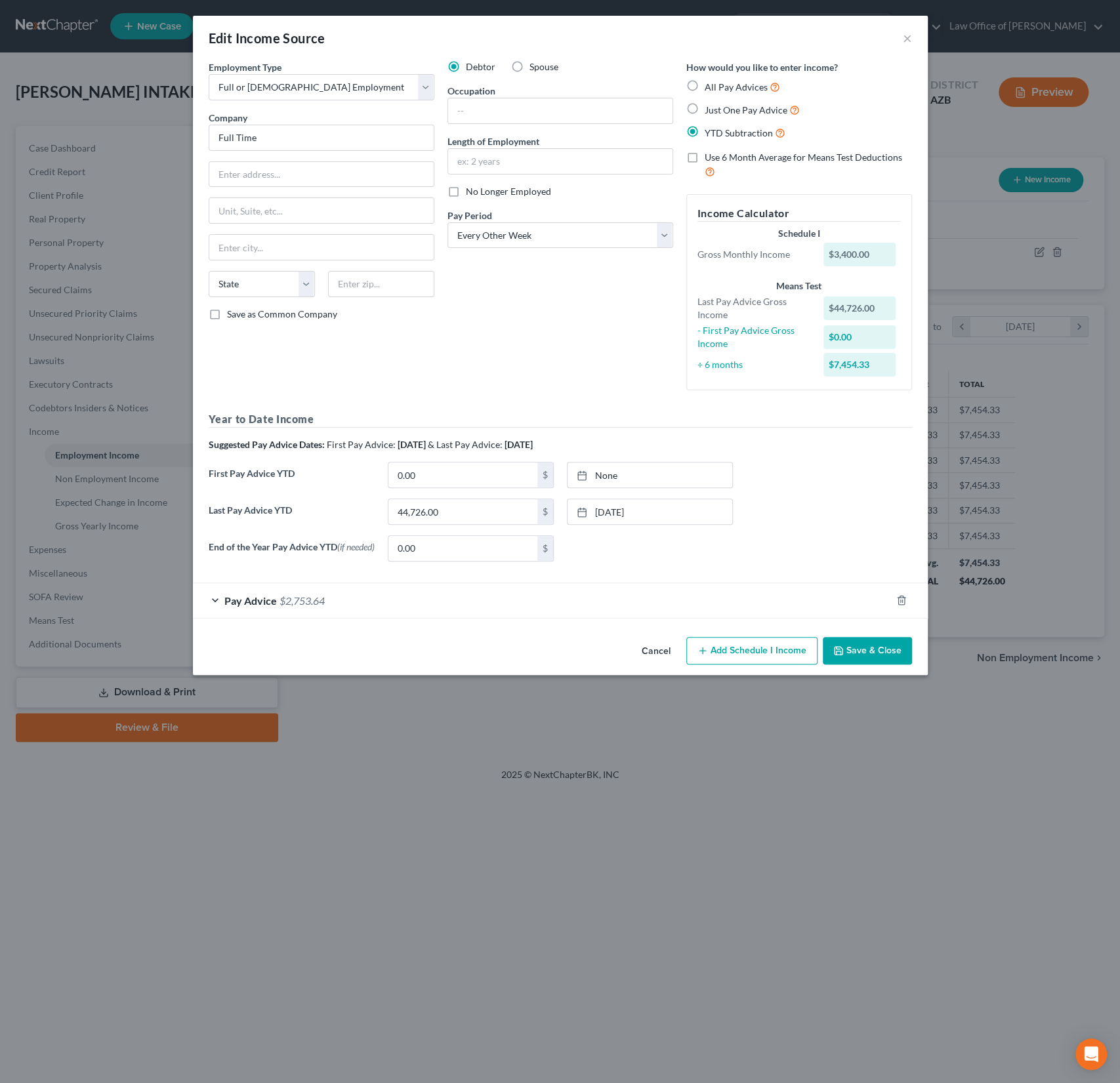
click at [874, 648] on button "Save & Close" at bounding box center [867, 650] width 89 height 28
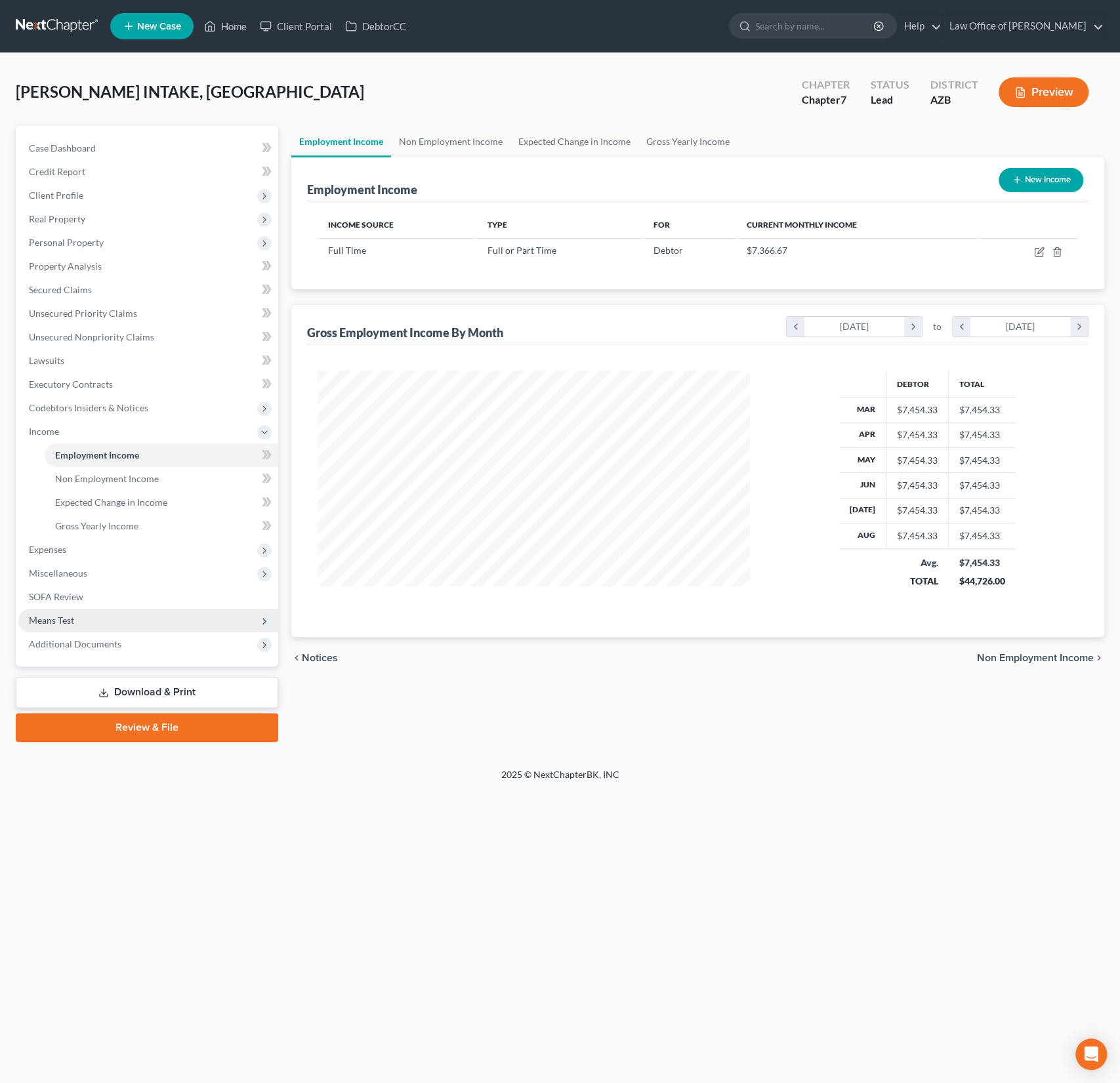
click at [84, 617] on span "Means Test" at bounding box center [148, 621] width 260 height 24
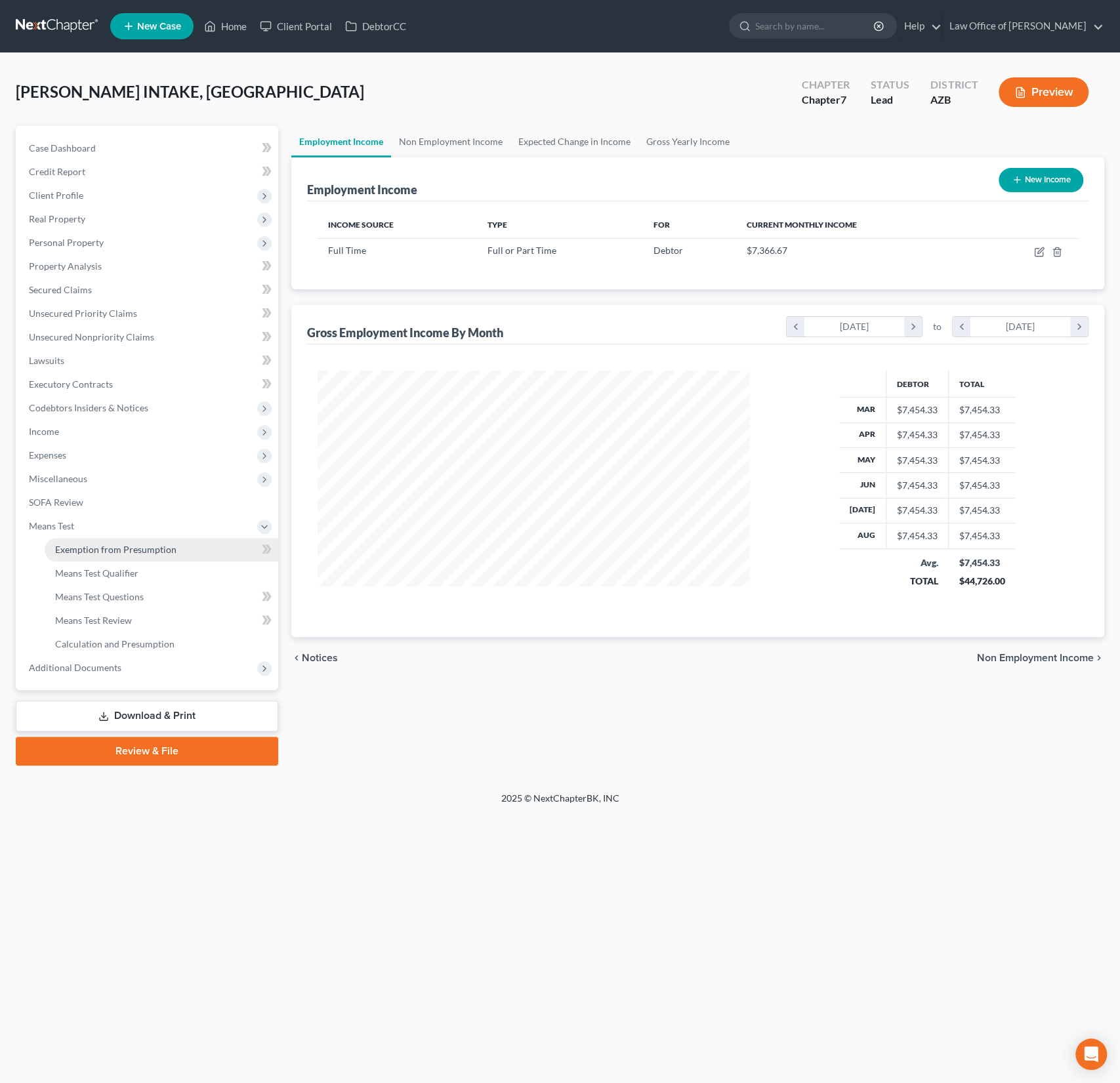
click at [117, 547] on span "Exemption from Presumption" at bounding box center [116, 549] width 121 height 11
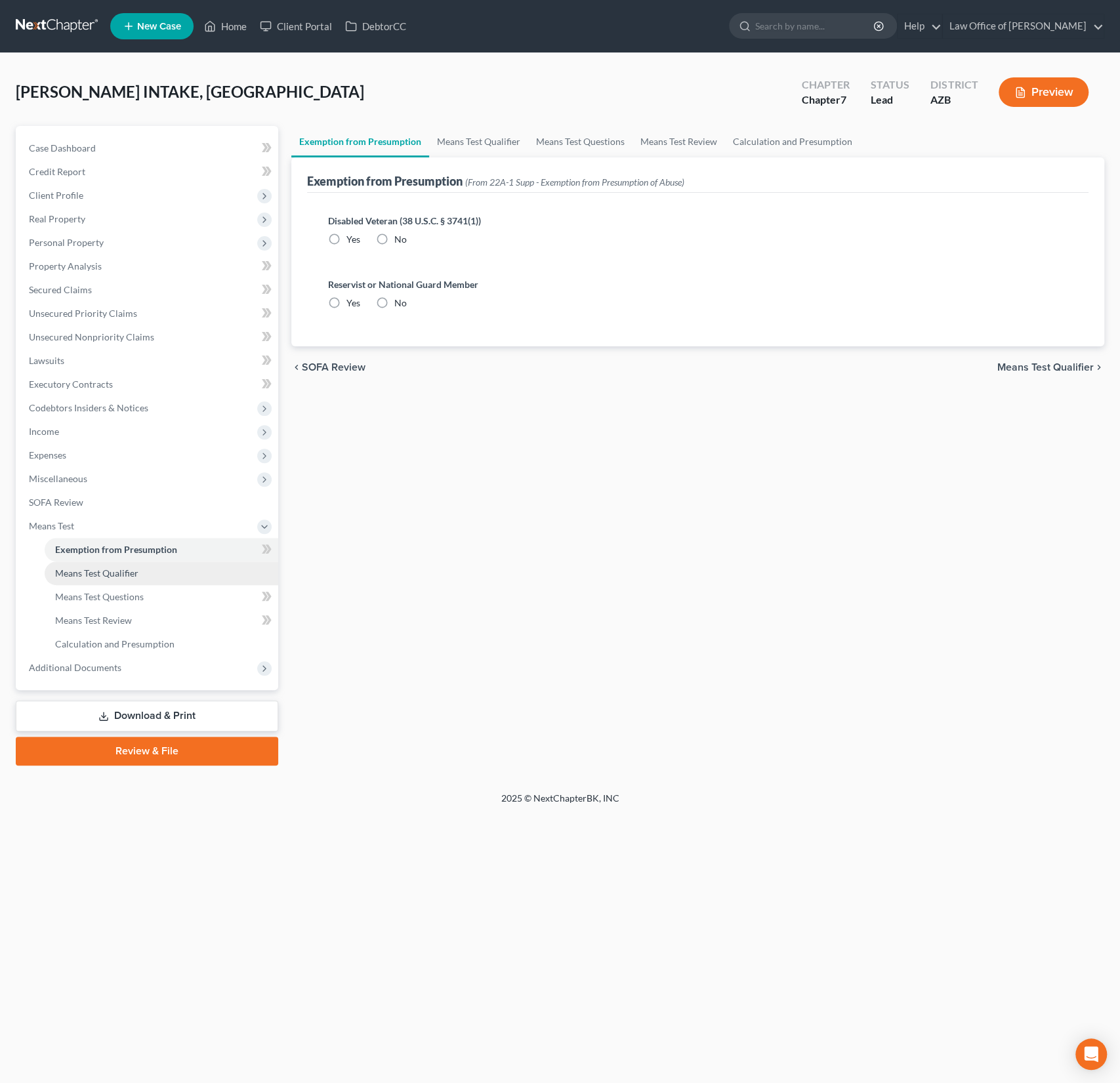
click at [110, 571] on span "Means Test Qualifier" at bounding box center [96, 573] width 84 height 11
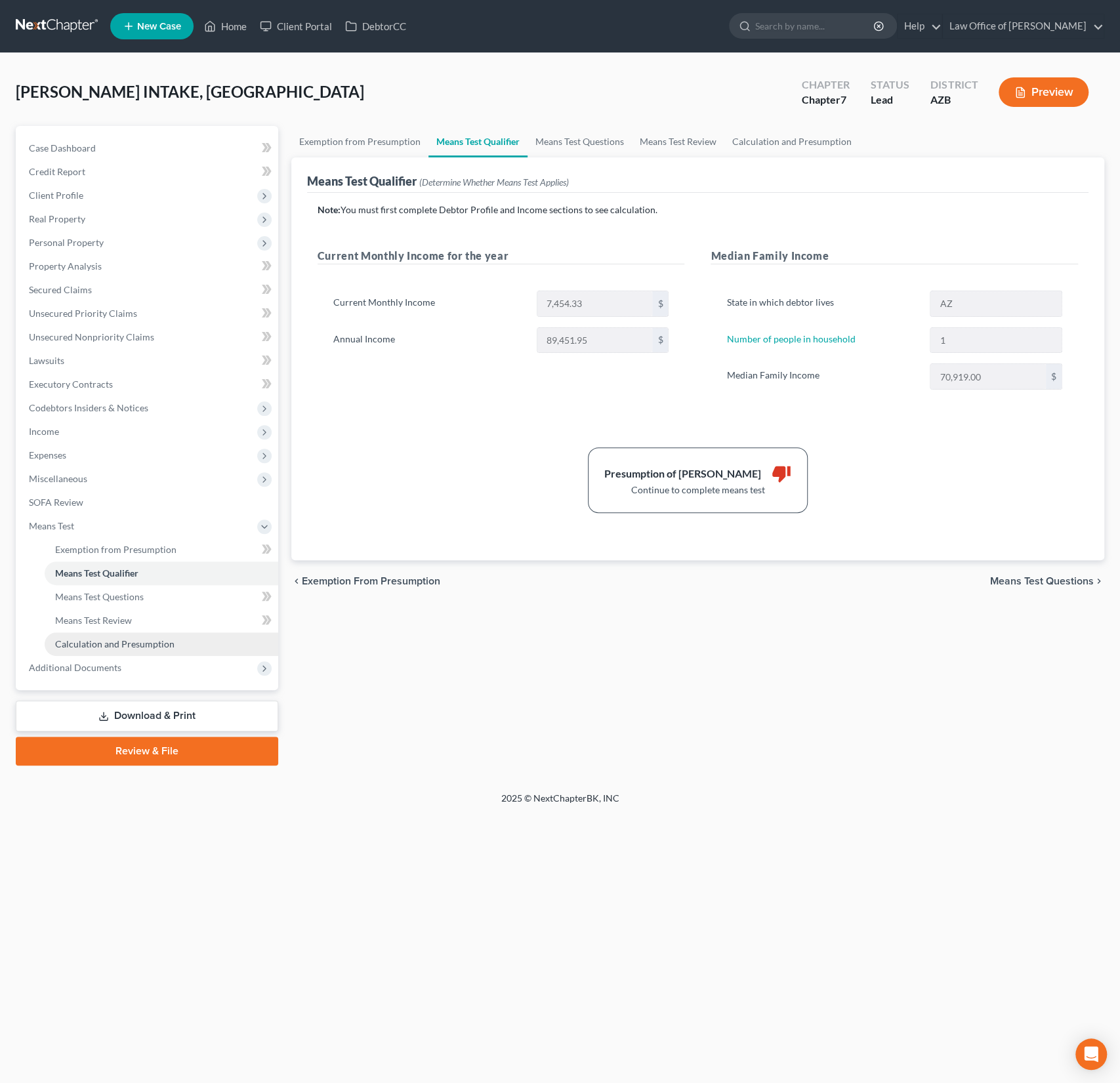
click at [147, 653] on link "Calculation and Presumption" at bounding box center [161, 645] width 234 height 24
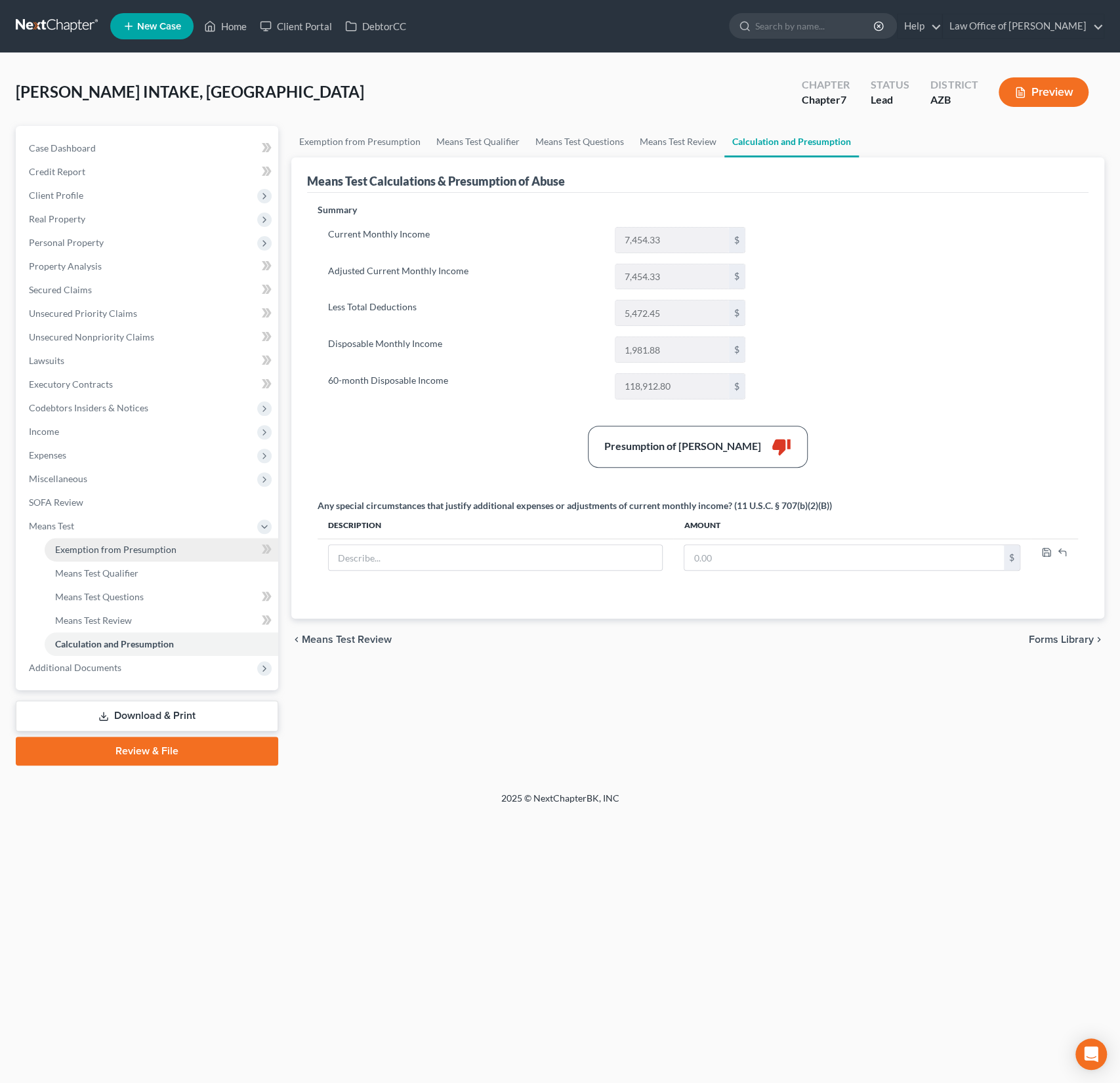
click at [132, 551] on span "Exemption from Presumption" at bounding box center [116, 549] width 121 height 11
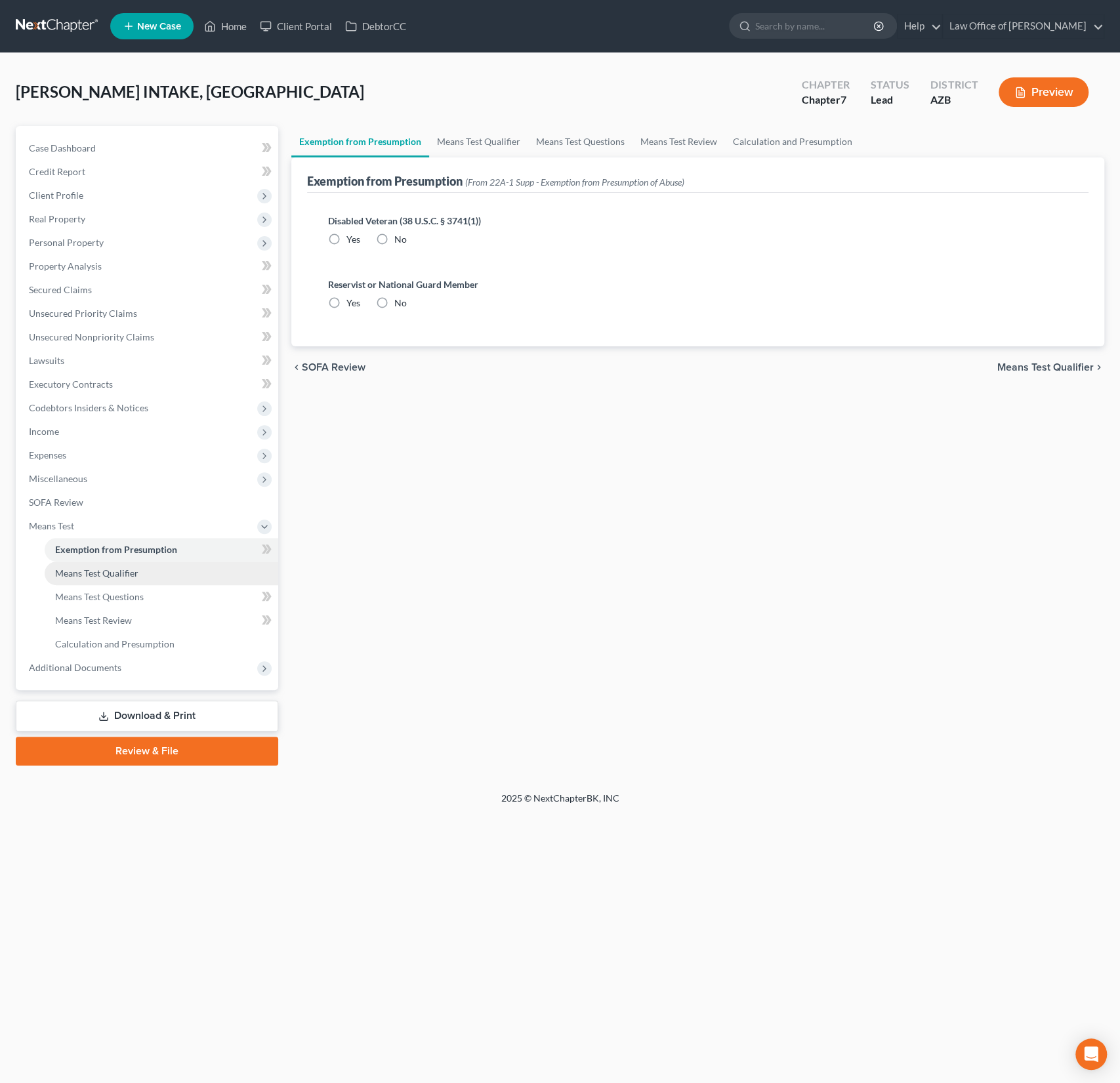
click at [128, 567] on span "Means Test Qualifier" at bounding box center [96, 573] width 84 height 11
